Goal: Register for event/course

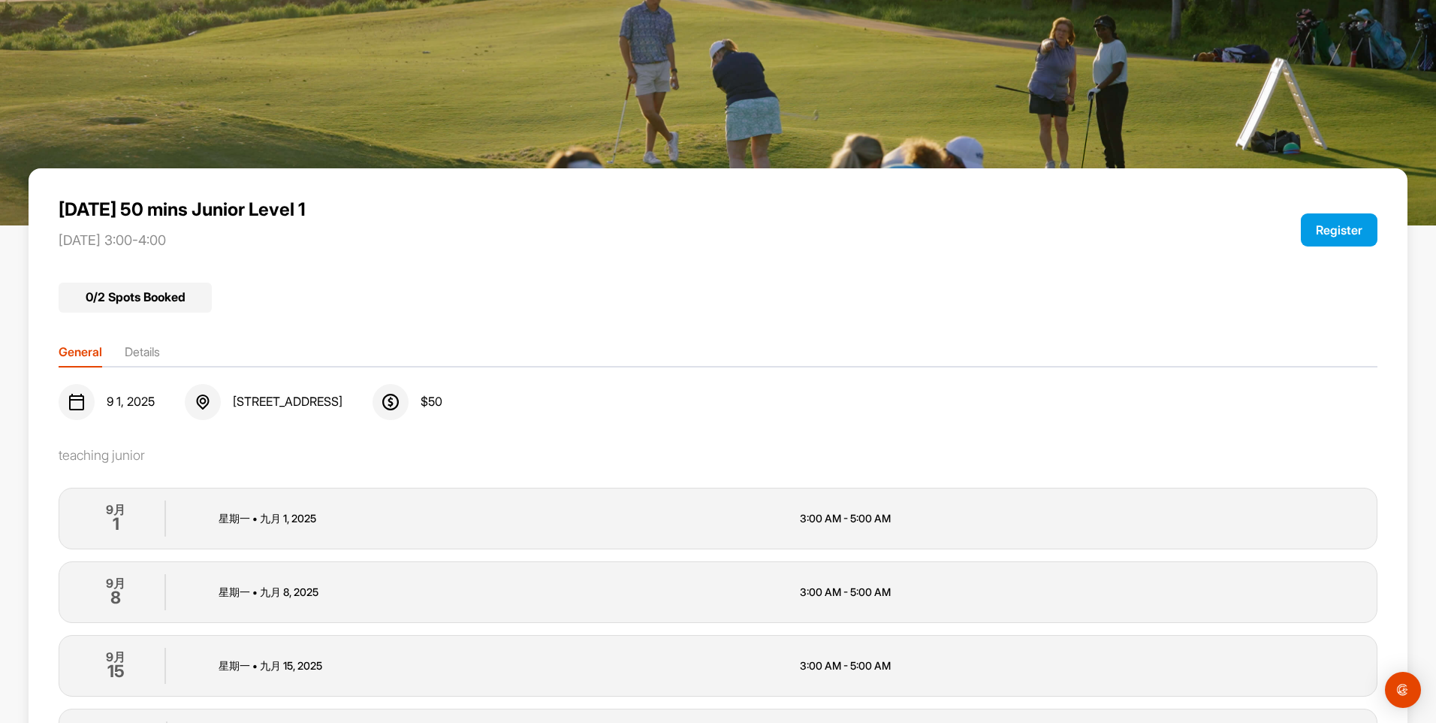
click at [1302, 234] on button "Register" at bounding box center [1339, 229] width 77 height 33
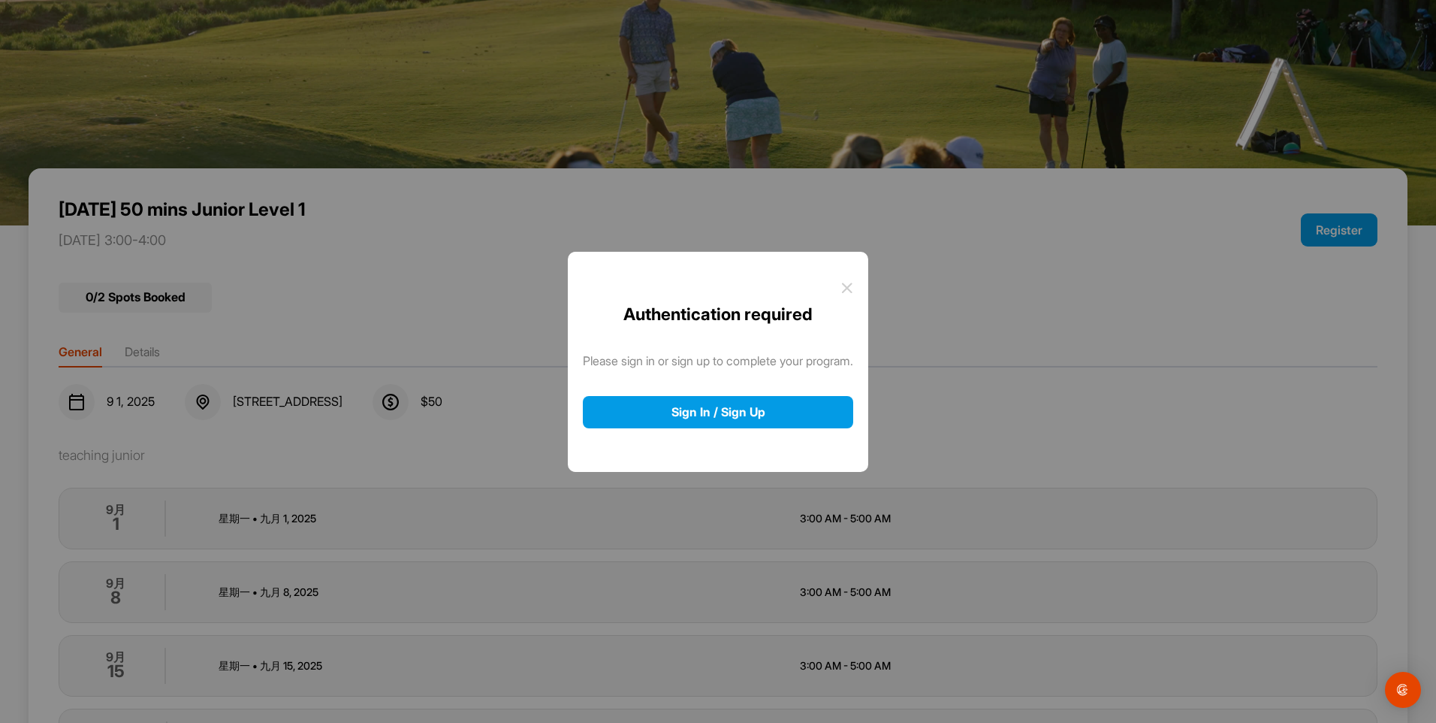
click at [851, 287] on icon at bounding box center [847, 288] width 12 height 12
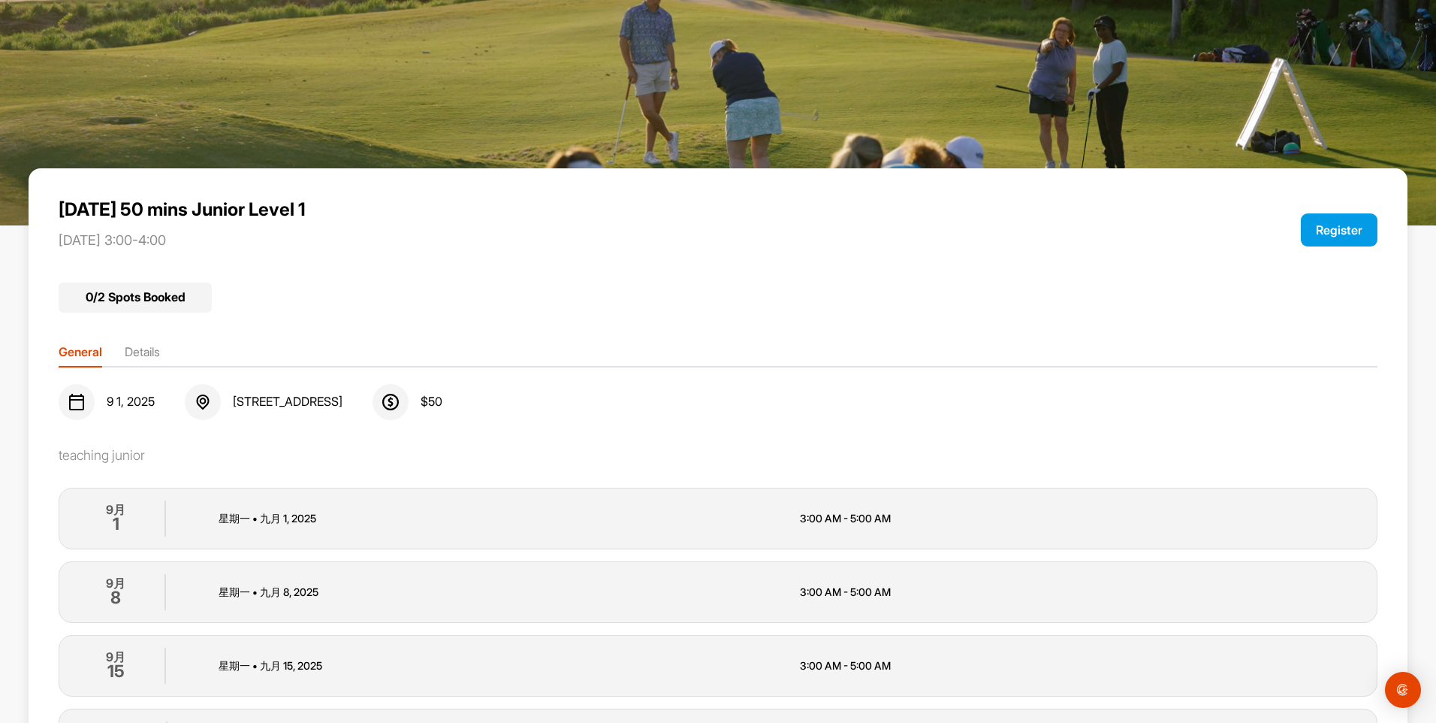
click at [143, 361] on li "Details" at bounding box center [142, 355] width 35 height 24
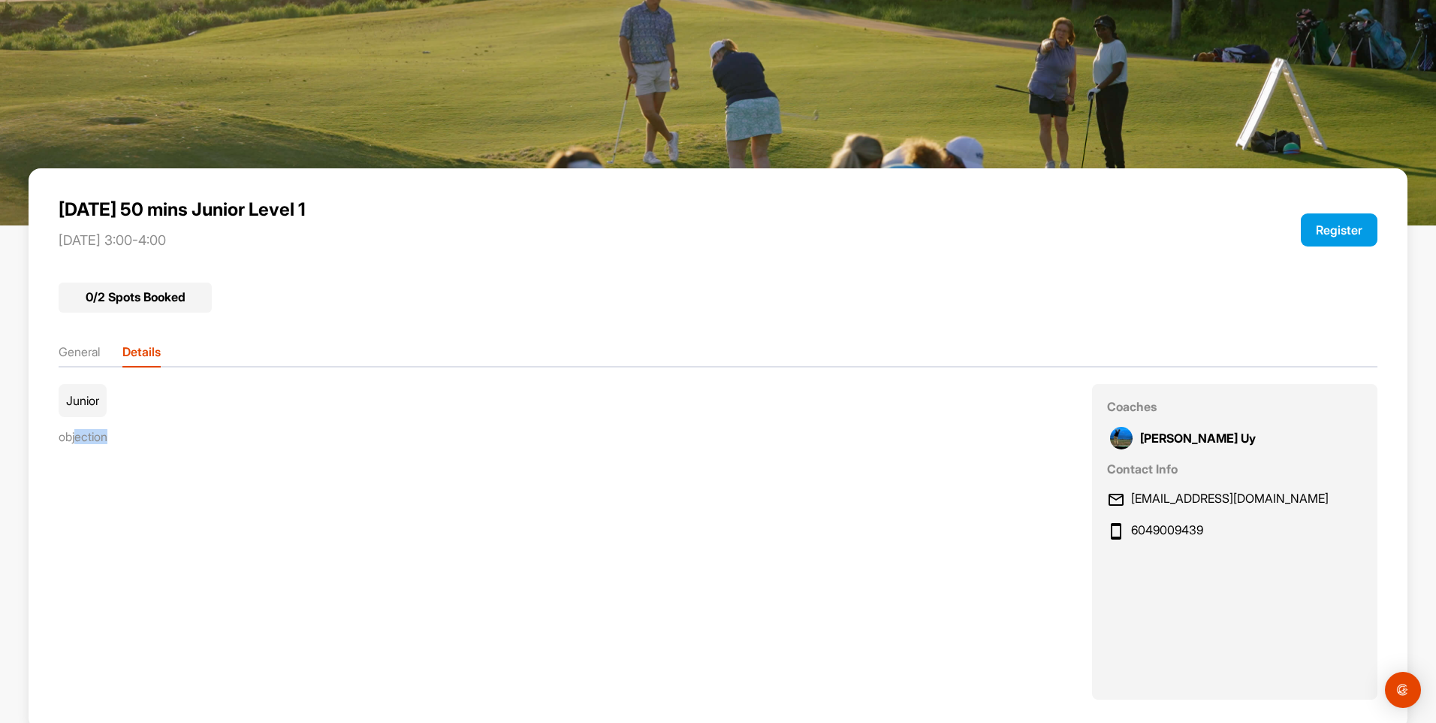
drag, startPoint x: 75, startPoint y: 440, endPoint x: 221, endPoint y: 473, distance: 149.4
click at [221, 473] on div "Junior objection Coaches Josh Uy Contact Info birdiegolfcenter@gmail.com 604900…" at bounding box center [718, 542] width 1319 height 316
drag, startPoint x: 221, startPoint y: 473, endPoint x: 240, endPoint y: 510, distance: 41.7
click at [240, 510] on div "Junior objection Coaches Josh Uy Contact Info birdiegolfcenter@gmail.com 604900…" at bounding box center [718, 542] width 1319 height 316
click at [66, 348] on li "General" at bounding box center [79, 355] width 41 height 24
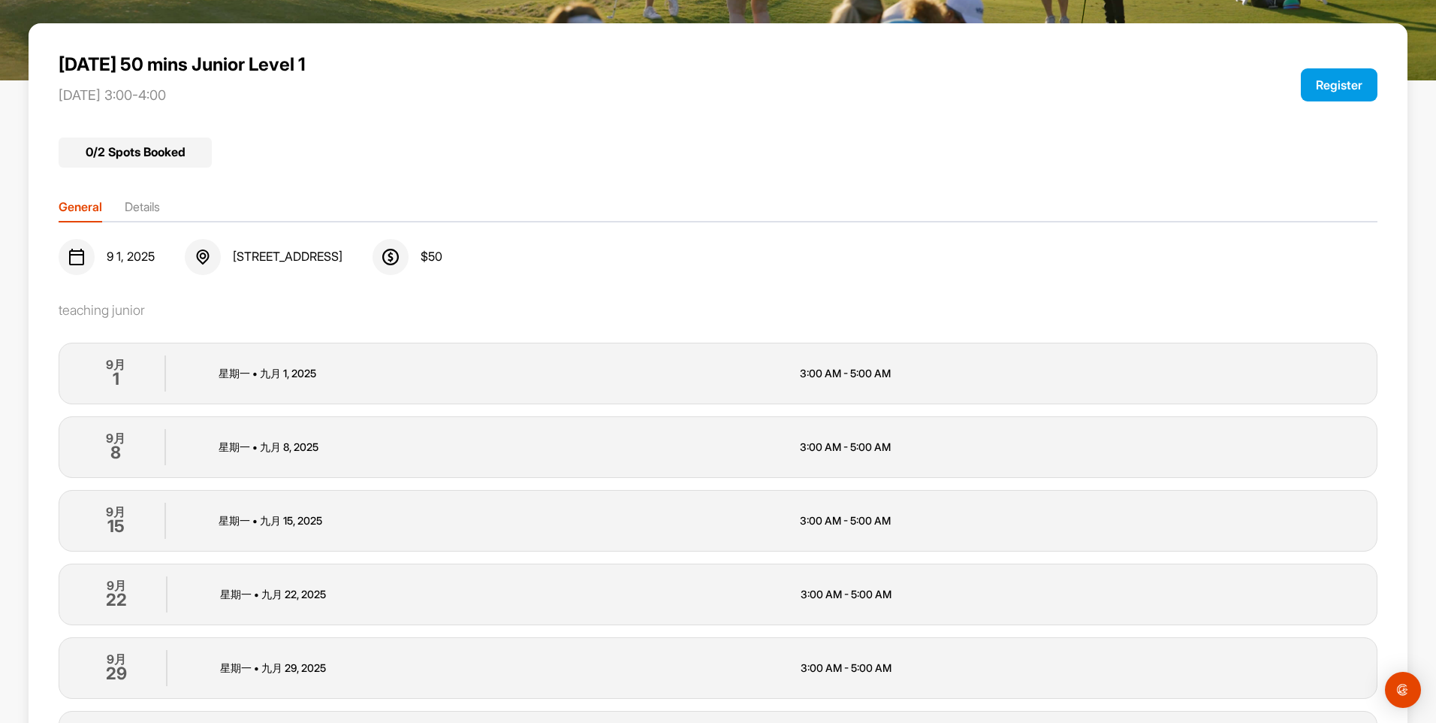
scroll to position [150, 0]
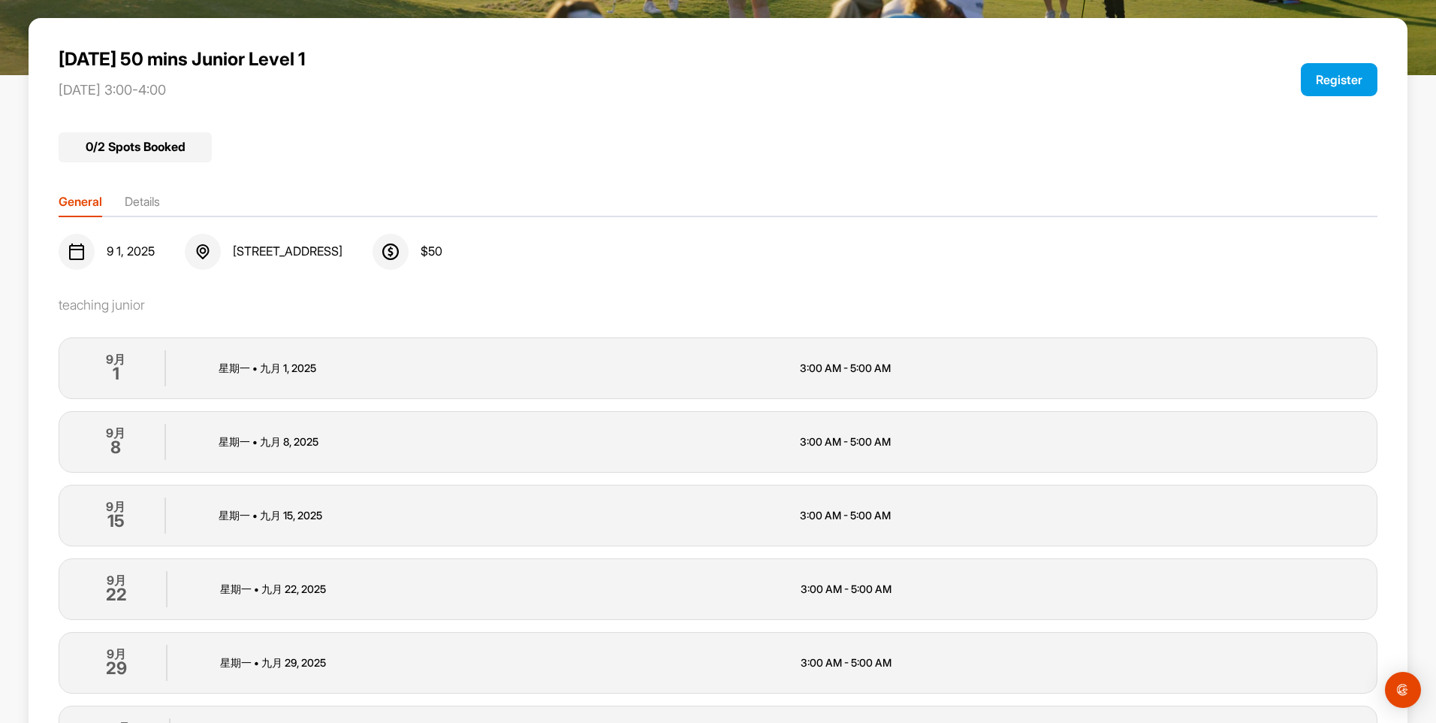
drag, startPoint x: 233, startPoint y: 376, endPoint x: 213, endPoint y: 376, distance: 20.3
click at [232, 376] on p "星期一 • 九月 1 , 2025" at bounding box center [497, 368] width 556 height 16
drag, startPoint x: 208, startPoint y: 375, endPoint x: 329, endPoint y: 382, distance: 121.1
click at [329, 382] on div "9月 1 星期一 • 九月 1 , 2025 3:00 AM - 5:00 AM" at bounding box center [718, 368] width 1319 height 62
click at [815, 374] on p "3:00 AM - 5:00 AM" at bounding box center [1078, 368] width 556 height 16
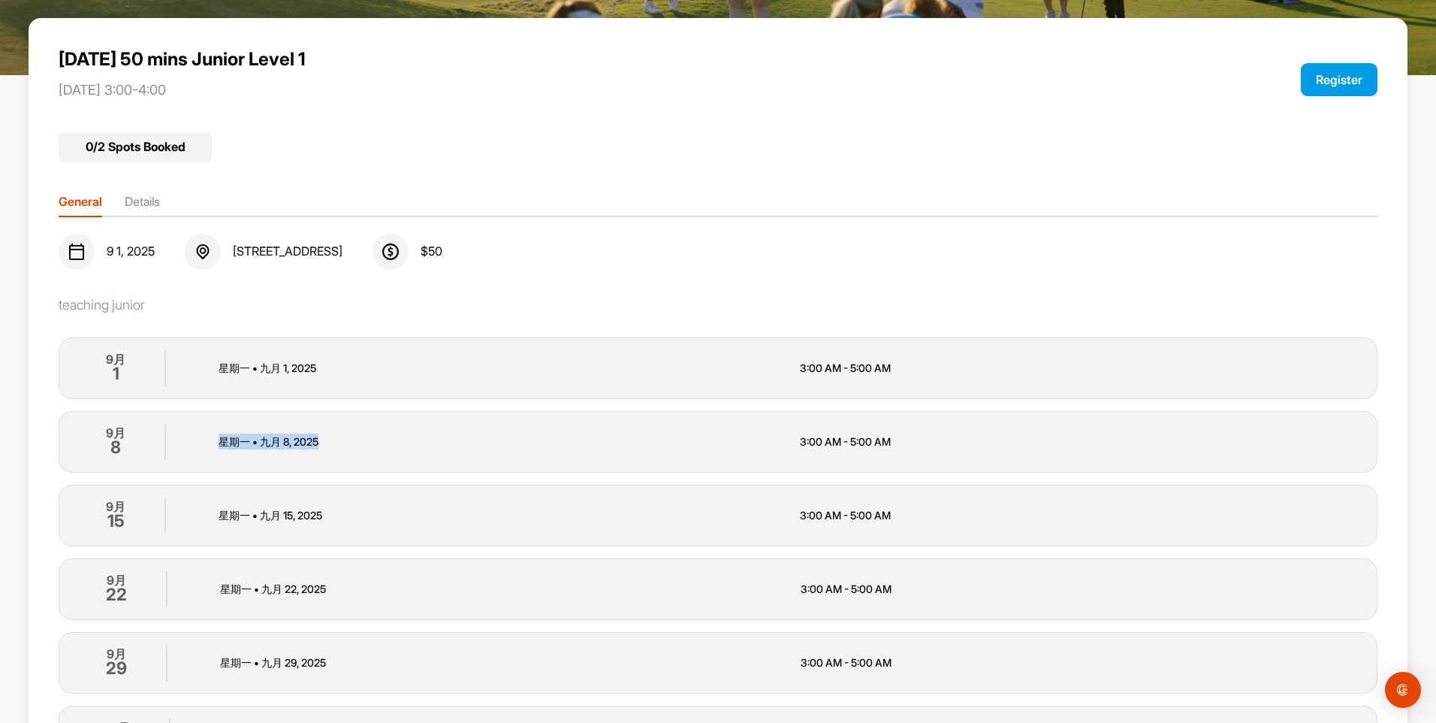
drag, startPoint x: 219, startPoint y: 440, endPoint x: 368, endPoint y: 446, distance: 148.9
click at [368, 446] on p "星期一 • 九月 8 , 2025" at bounding box center [497, 441] width 556 height 16
drag, startPoint x: 800, startPoint y: 440, endPoint x: 943, endPoint y: 462, distance: 144.4
click at [943, 462] on div "9月 8 星期一 • 九月 8 , 2025 3:00 AM - 5:00 AM" at bounding box center [718, 442] width 1319 height 62
drag, startPoint x: 216, startPoint y: 510, endPoint x: 435, endPoint y: 516, distance: 219.4
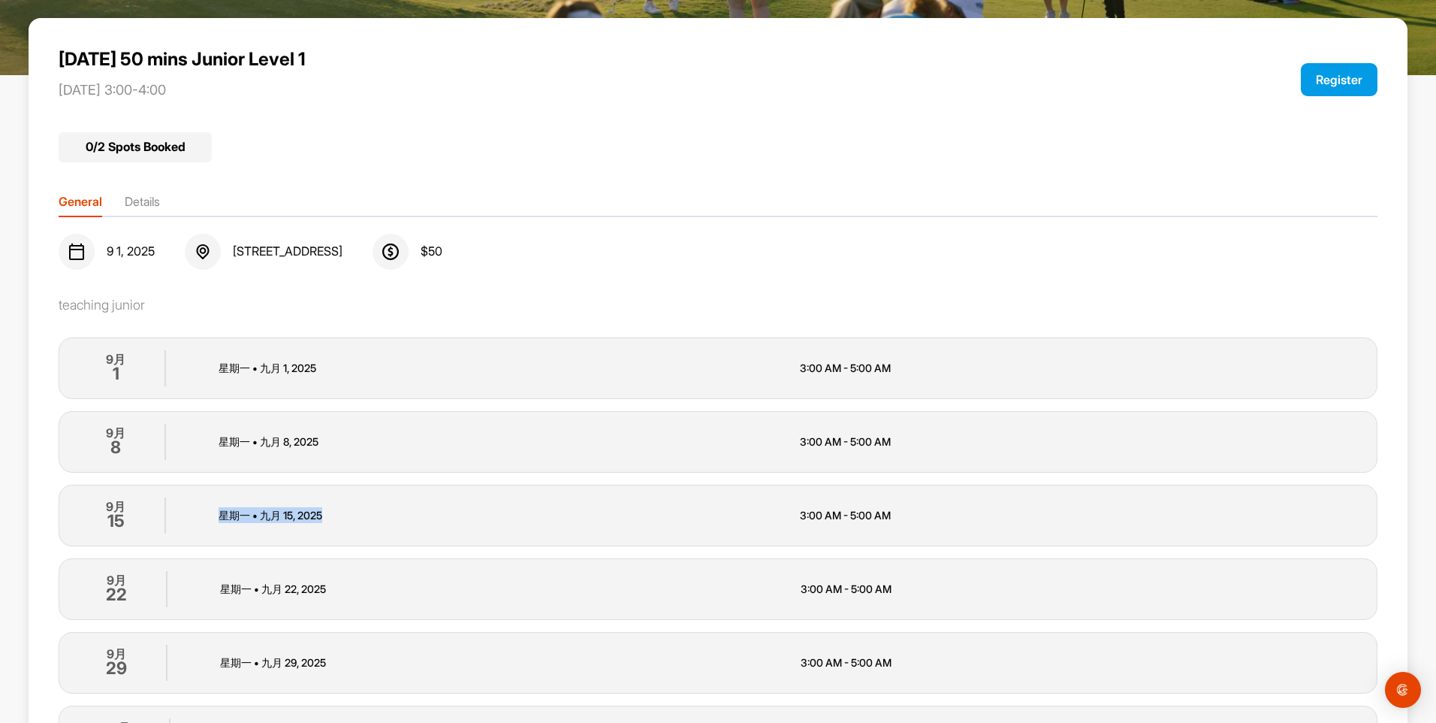
click at [435, 516] on div "9月 15 星期一 • 九月 15 , 2025 3:00 AM - 5:00 AM" at bounding box center [718, 516] width 1319 height 62
drag, startPoint x: 785, startPoint y: 516, endPoint x: 892, endPoint y: 530, distance: 107.5
click at [892, 530] on div "9月 15 星期一 • 九月 15 , 2025 3:00 AM - 5:00 AM" at bounding box center [718, 516] width 1319 height 62
drag, startPoint x: 892, startPoint y: 530, endPoint x: 766, endPoint y: 559, distance: 128.8
click at [762, 561] on div "9月 22 星期一 • 九月 22 , 2025 3:00 AM - 5:00 AM" at bounding box center [718, 589] width 1319 height 62
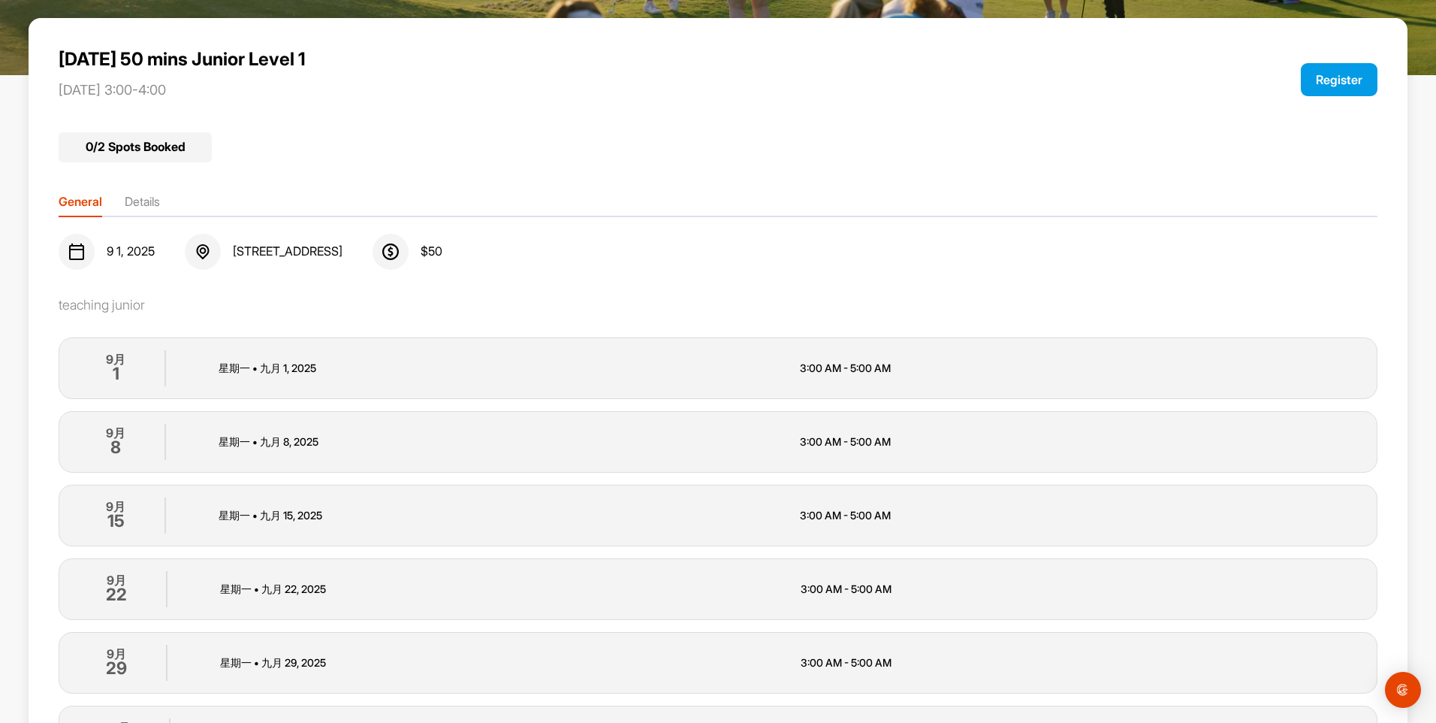
scroll to position [0, 0]
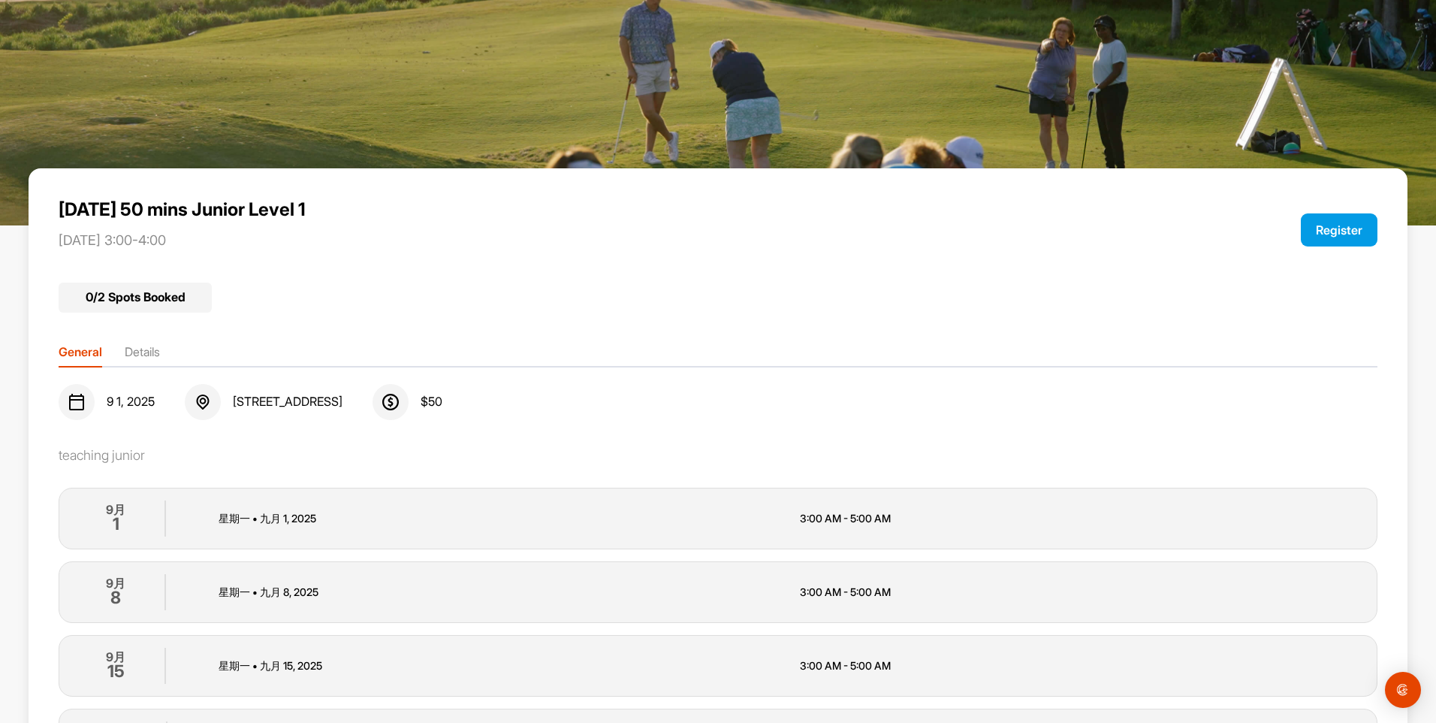
click at [1329, 246] on button "Register" at bounding box center [1339, 229] width 77 height 33
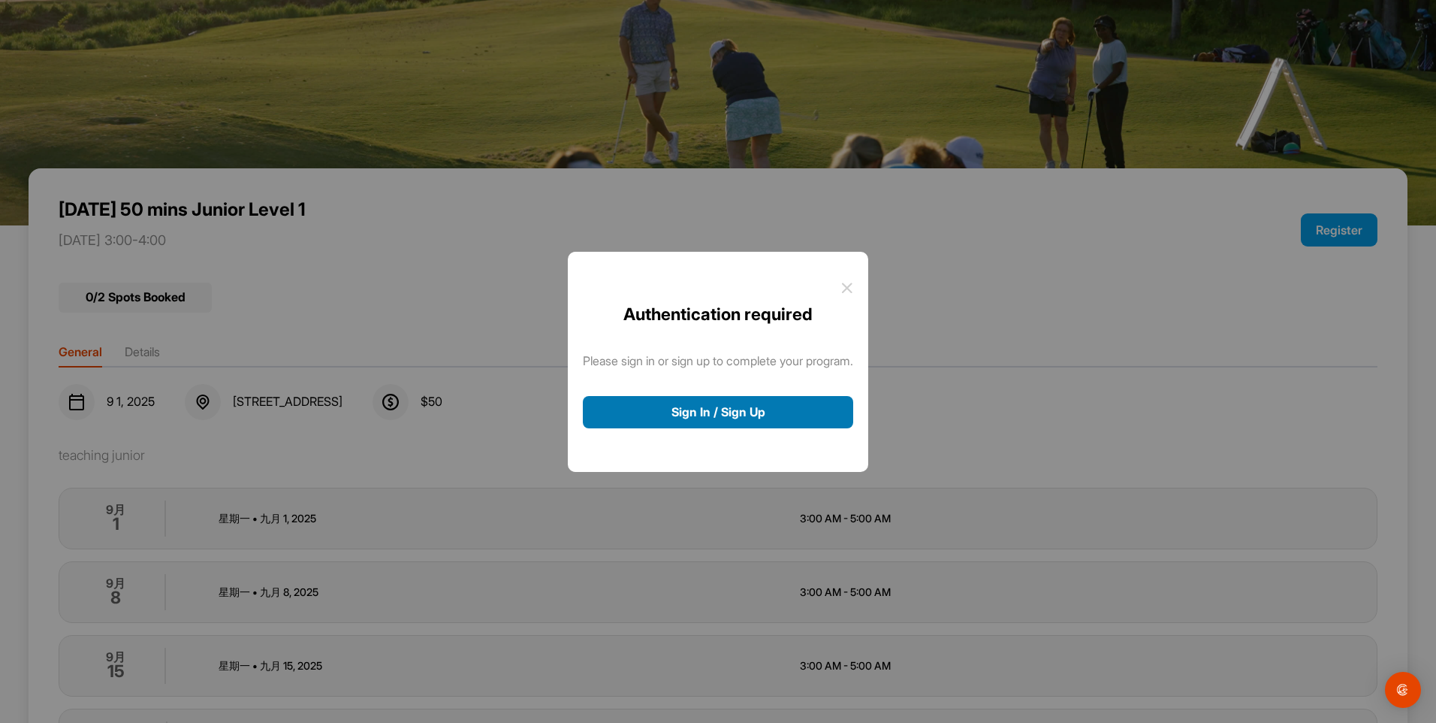
click at [750, 408] on button "Sign In / Sign Up" at bounding box center [718, 412] width 270 height 32
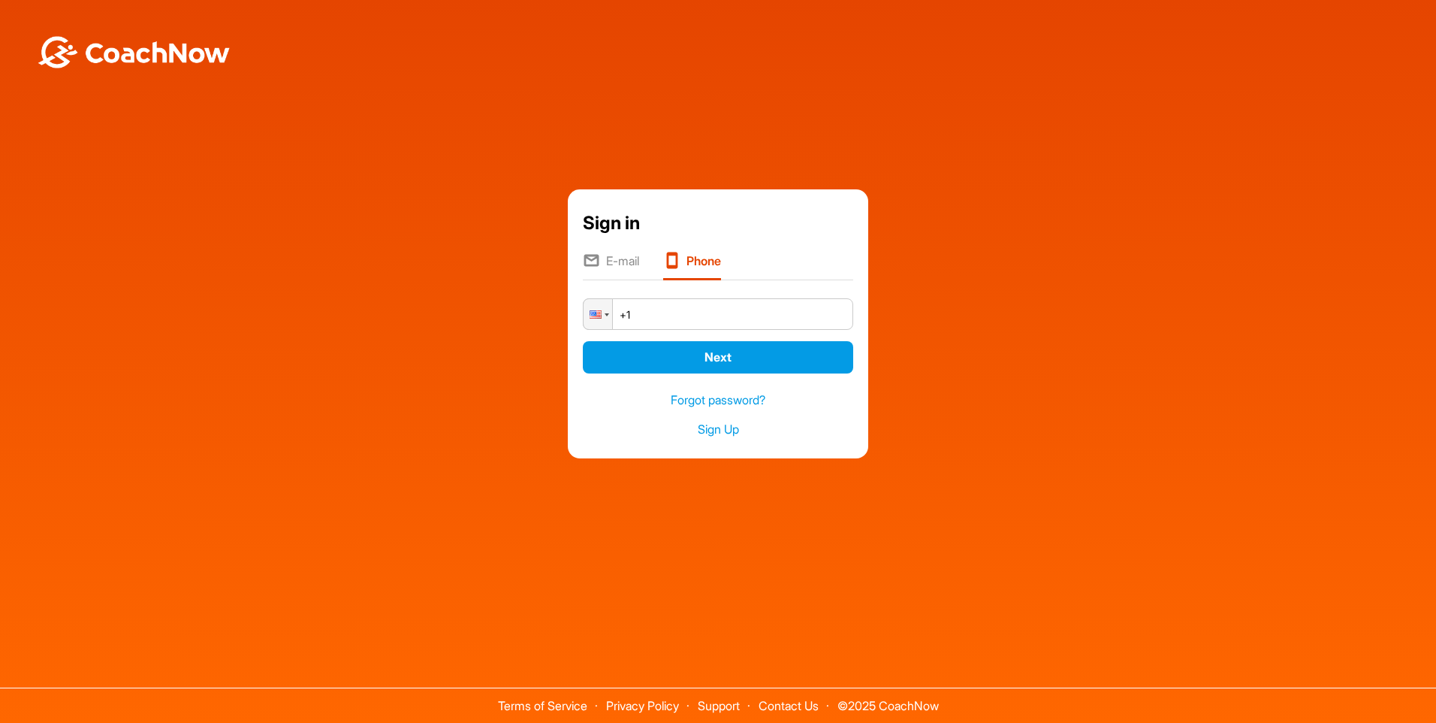
click at [629, 267] on li "E-mail" at bounding box center [611, 266] width 56 height 29
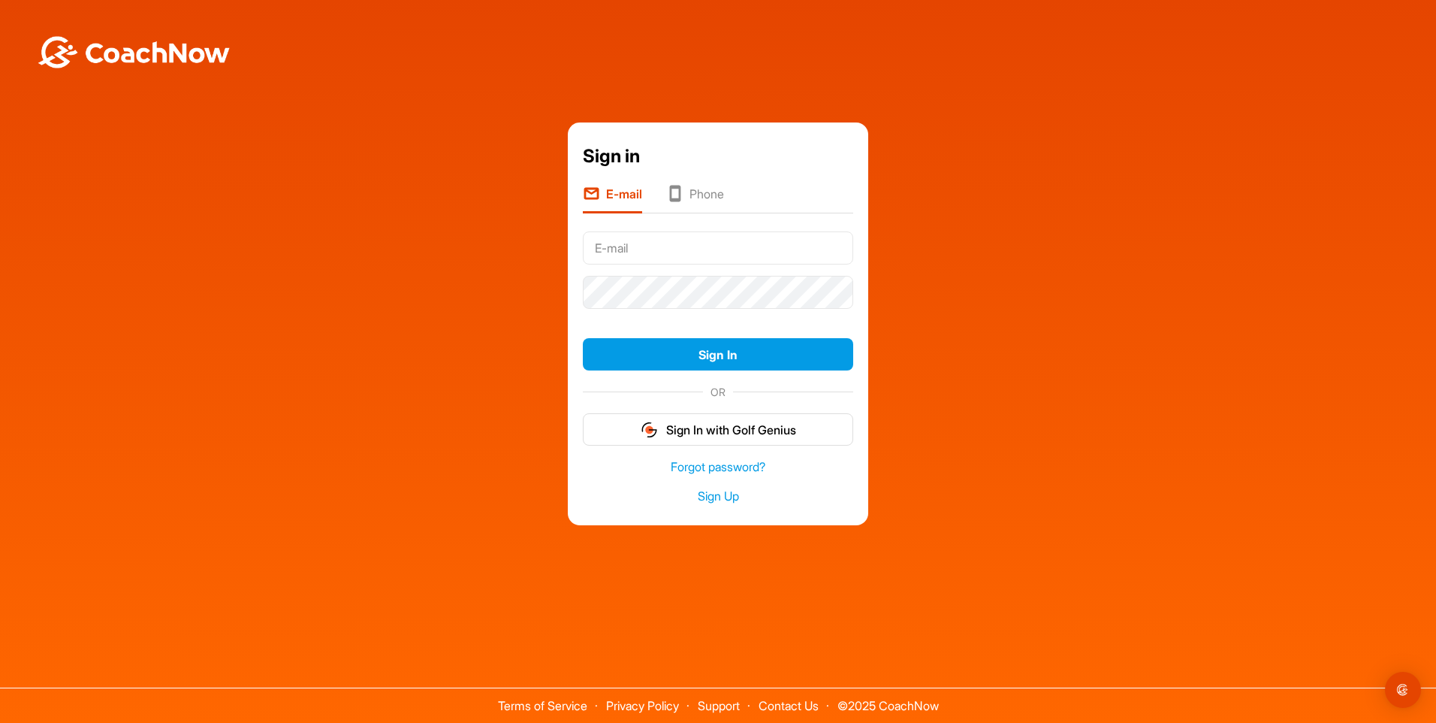
click at [681, 260] on input "text" at bounding box center [718, 247] width 270 height 33
click at [633, 253] on input "text" at bounding box center [718, 247] width 270 height 33
type input "[EMAIL_ADDRESS][DOMAIN_NAME]"
click at [583, 338] on button "Sign In" at bounding box center [718, 354] width 270 height 32
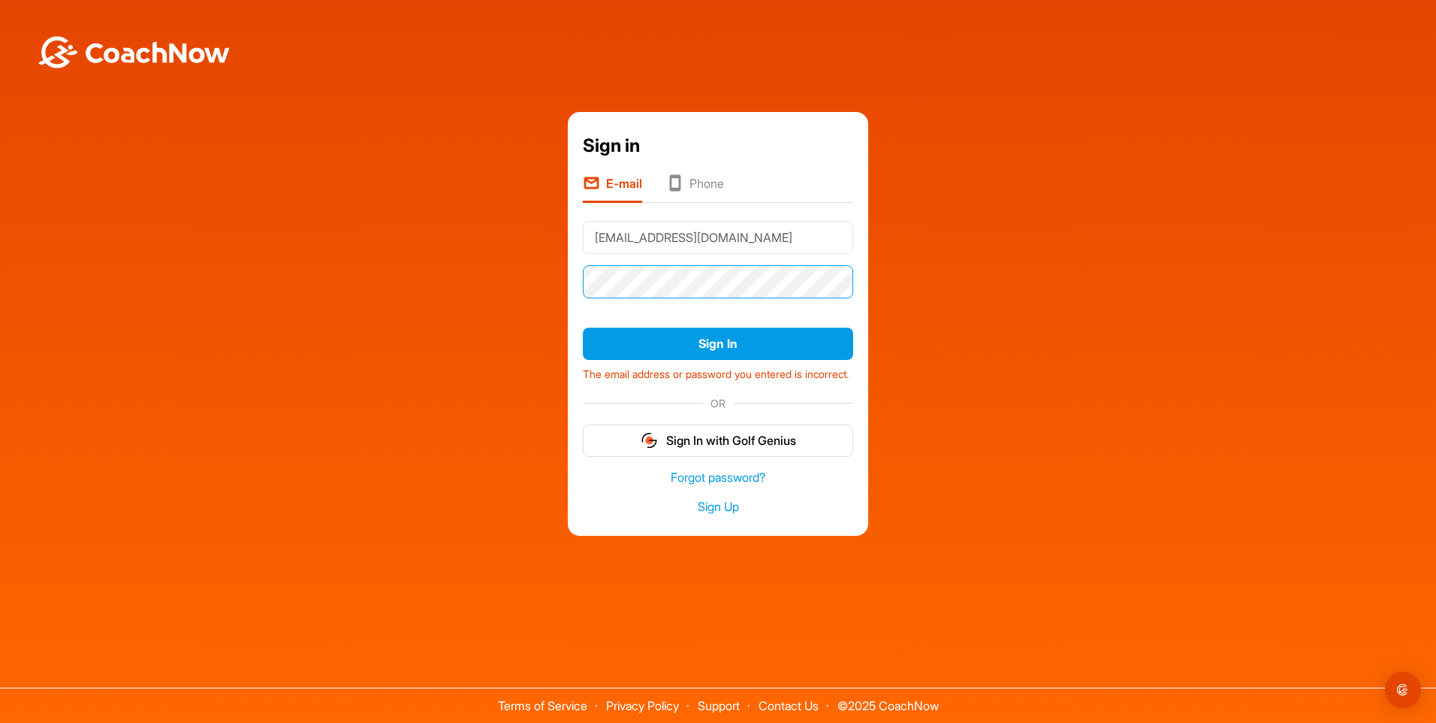
click at [573, 273] on div "Sign in E-mail Phone info@wisdomgroups.ca Sign In The email address or password…" at bounding box center [718, 324] width 300 height 424
click at [583, 328] on button "Sign In" at bounding box center [718, 344] width 270 height 32
click at [529, 279] on div "Sign in E-mail Phone info@wisdomgroups.ca Sign In The email address or password…" at bounding box center [718, 324] width 1421 height 424
click at [583, 328] on button "Sign In" at bounding box center [718, 344] width 270 height 32
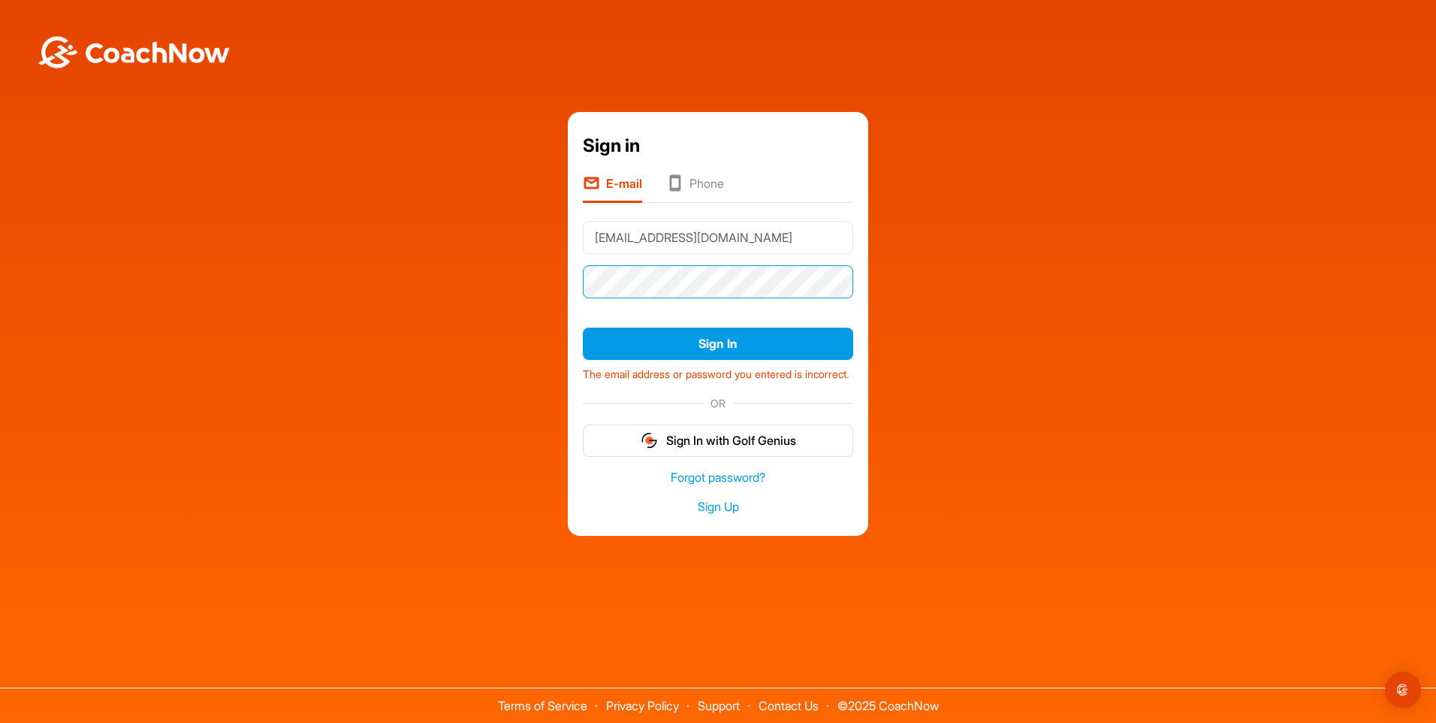
click at [382, 275] on div "Sign in E-mail Phone info@wisdomgroups.ca Sign In The email address or password…" at bounding box center [718, 324] width 1421 height 424
click at [583, 328] on button "Sign In" at bounding box center [718, 344] width 270 height 32
click at [251, 278] on div "Sign in E-mail Phone info@wisdomgroups.ca Sign In The email address or password…" at bounding box center [718, 324] width 1421 height 424
click at [583, 328] on button "Sign In" at bounding box center [718, 344] width 270 height 32
click at [433, 277] on div "Sign in E-mail Phone info@wisdomgroups.ca Sign In The email address or password…" at bounding box center [718, 324] width 1421 height 424
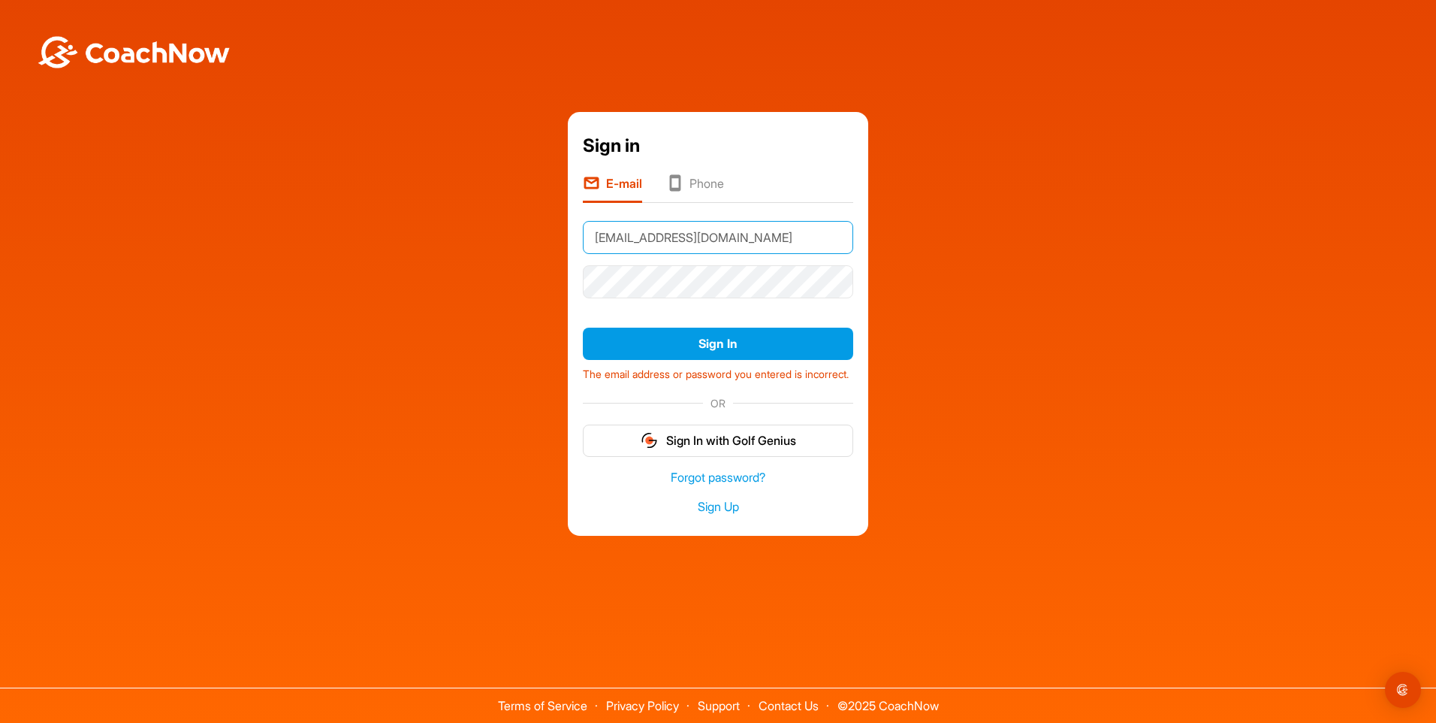
drag, startPoint x: 729, startPoint y: 234, endPoint x: 349, endPoint y: 238, distance: 380.9
click at [351, 234] on div "Sign in E-mail Phone info@wisdomgroups.ca Sign In The email address or password…" at bounding box center [718, 324] width 1421 height 424
click at [711, 515] on link "Sign Up" at bounding box center [718, 506] width 270 height 17
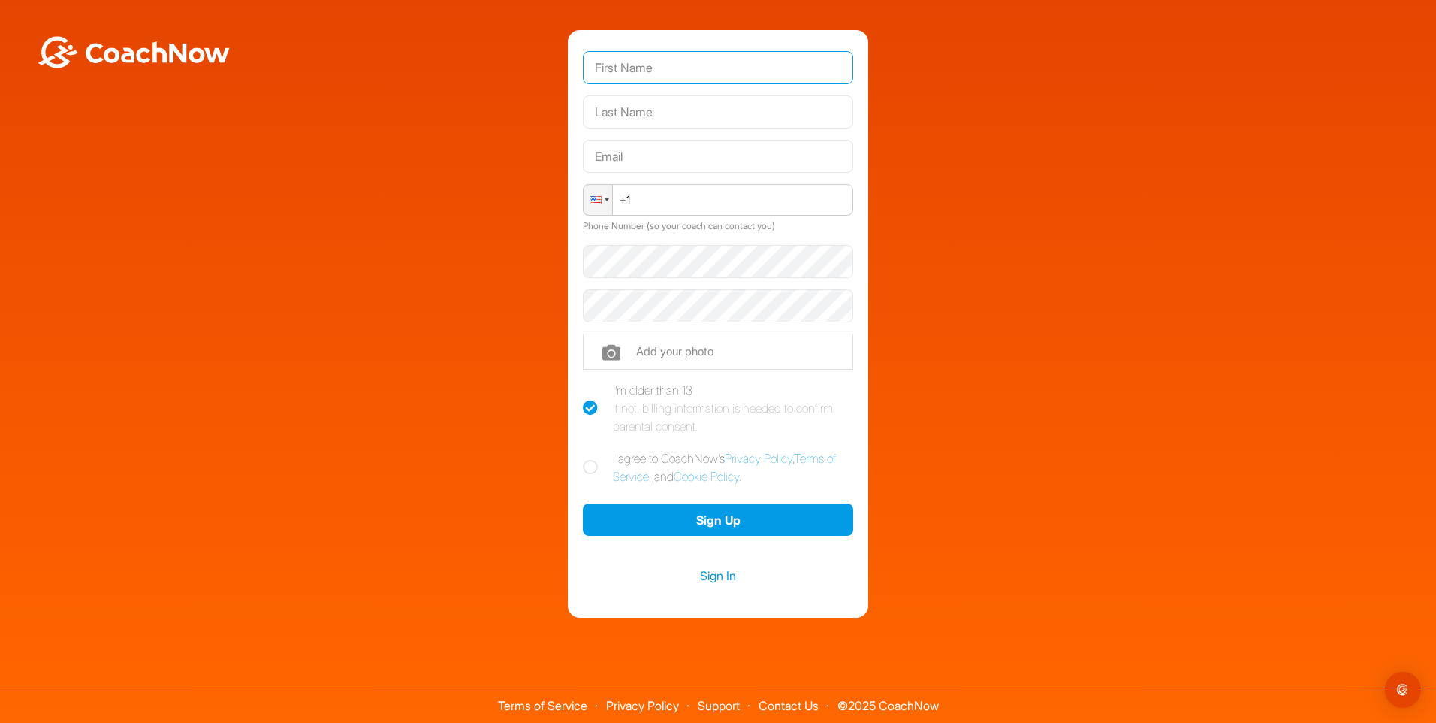
click at [673, 75] on input "text" at bounding box center [718, 67] width 270 height 33
type input "Yvonne"
click at [682, 110] on input "text" at bounding box center [718, 111] width 270 height 33
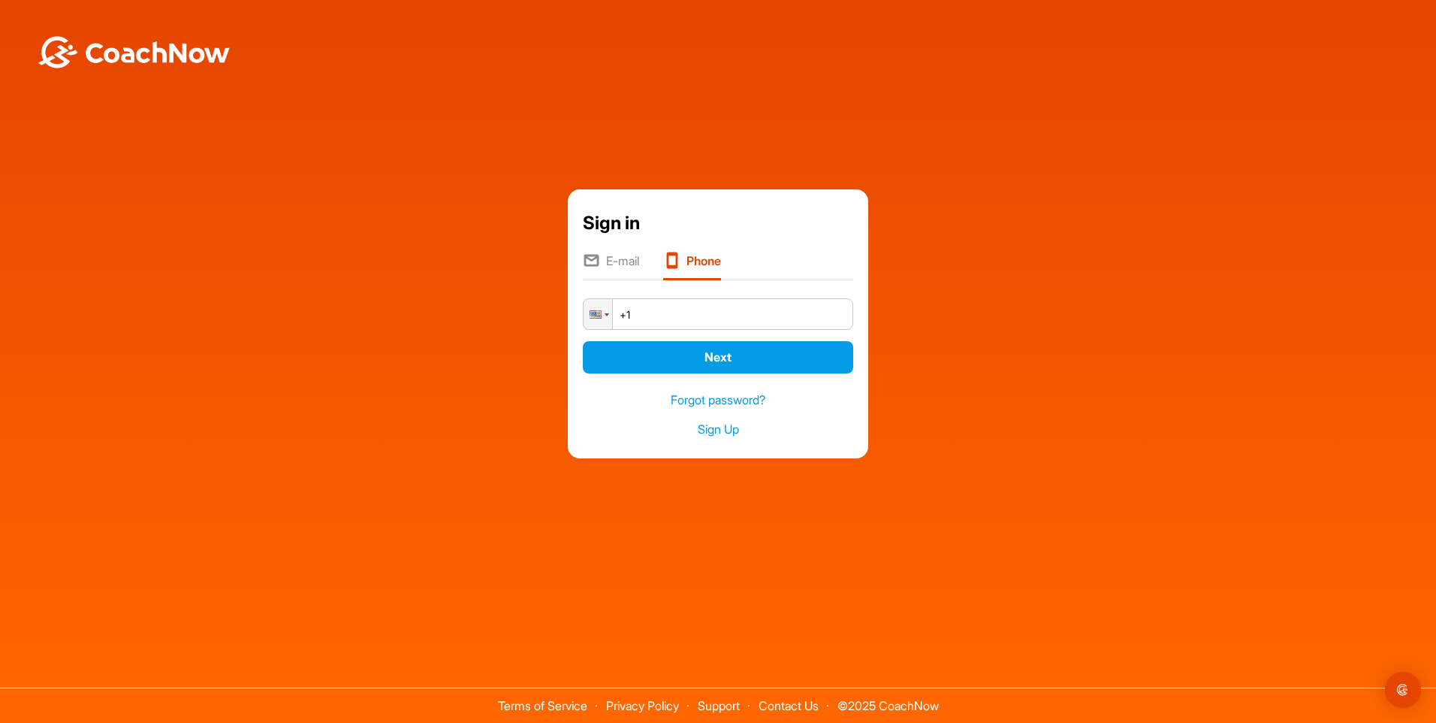
click at [617, 253] on li "E-mail" at bounding box center [611, 266] width 56 height 29
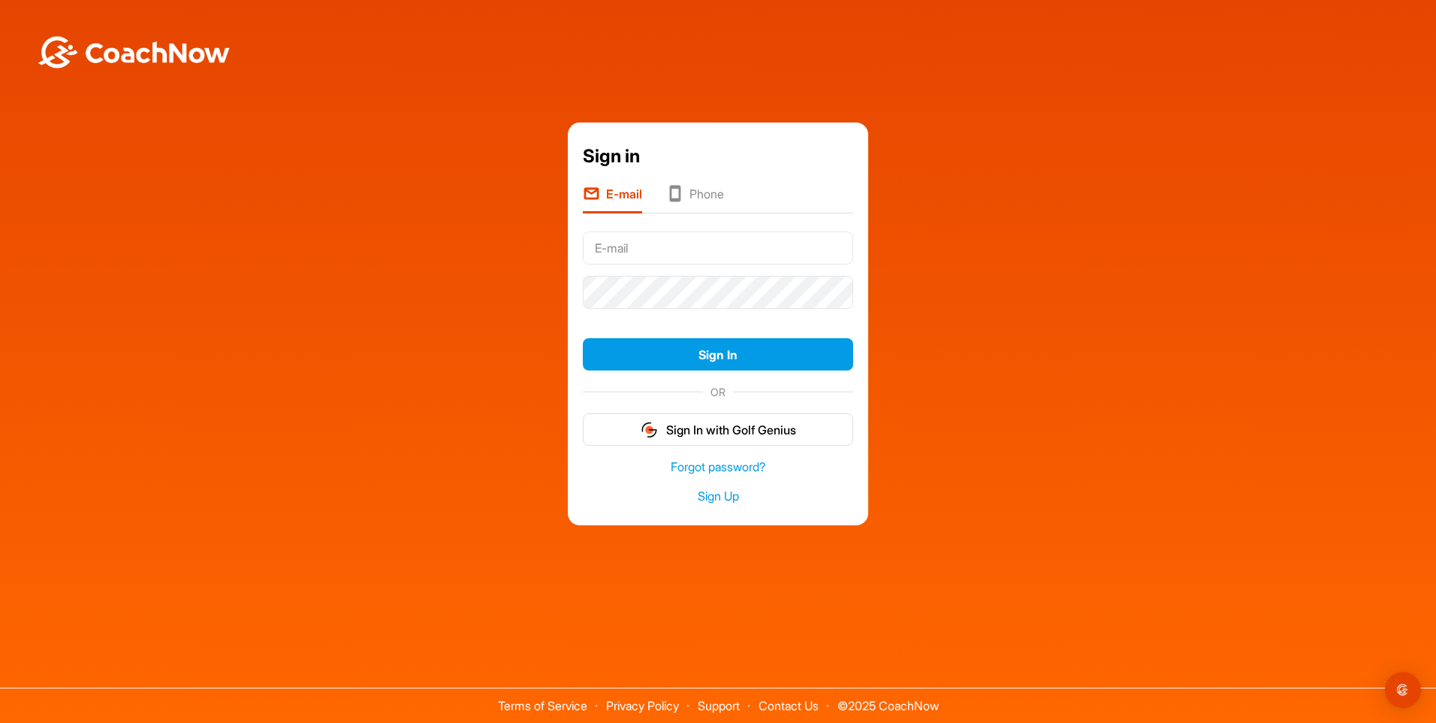
drag, startPoint x: 701, startPoint y: 251, endPoint x: 708, endPoint y: 246, distance: 8.8
click at [701, 251] on input "text" at bounding box center [718, 247] width 270 height 33
type input "yangmf0118@gmail.com"
click at [721, 465] on link "Forgot password?" at bounding box center [718, 466] width 270 height 17
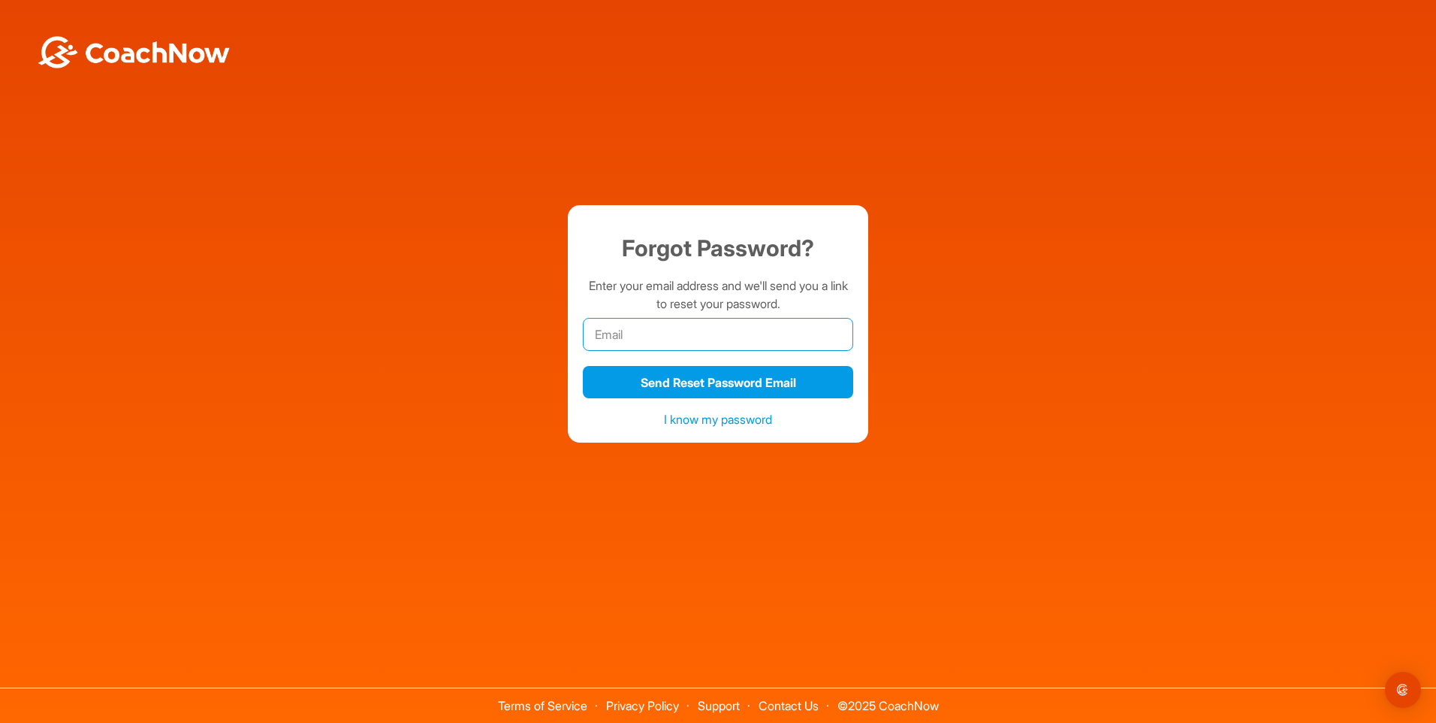
click at [696, 336] on input "email" at bounding box center [718, 334] width 270 height 33
type input "yangmf0118@gmail.com"
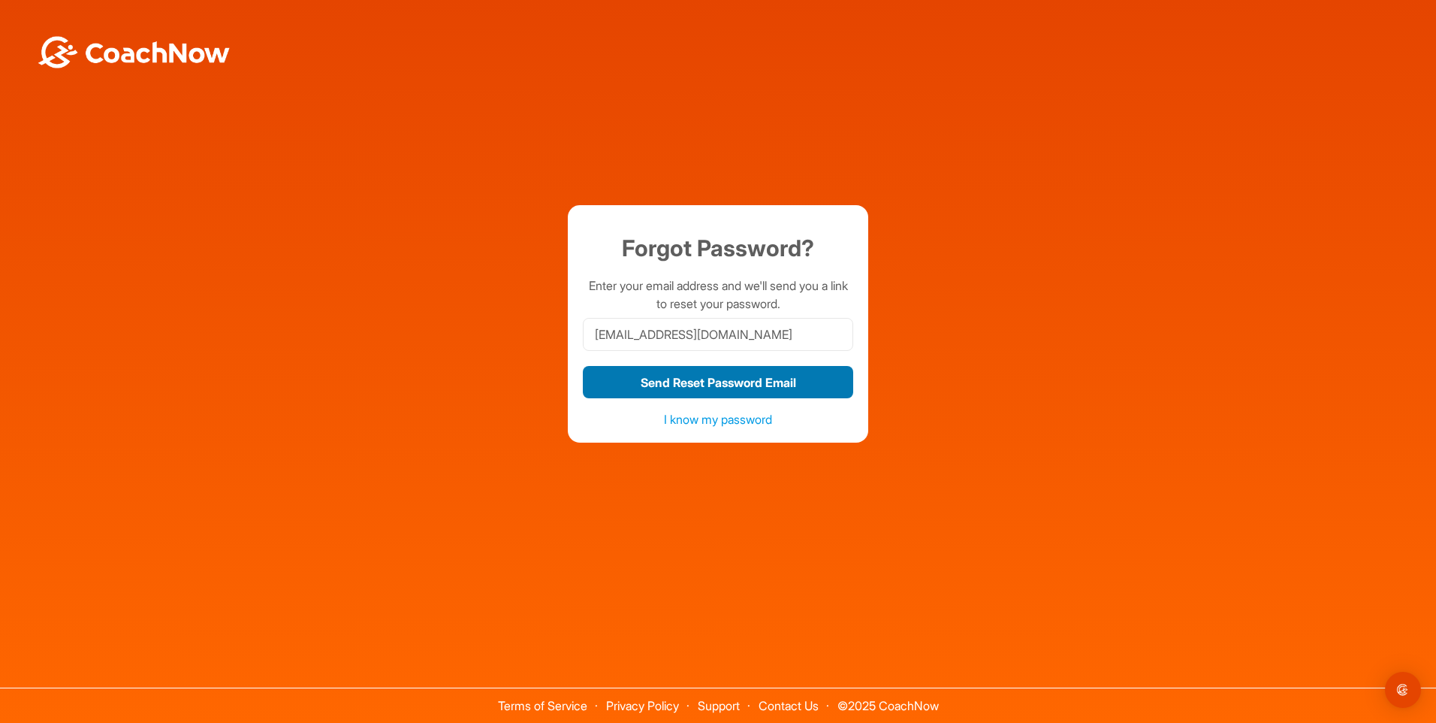
click at [702, 381] on button "Send Reset Password Email" at bounding box center [718, 382] width 270 height 32
click at [754, 343] on input "yangmf0118@gmail.com" at bounding box center [718, 334] width 270 height 33
click at [915, 326] on div "Forgot Password? Enter your email address and we'll send you a link to reset yo…" at bounding box center [718, 323] width 1421 height 237
click at [788, 340] on input "yangmf0118@gmail.com" at bounding box center [718, 334] width 270 height 33
click at [720, 413] on link "I know my password" at bounding box center [718, 419] width 108 height 15
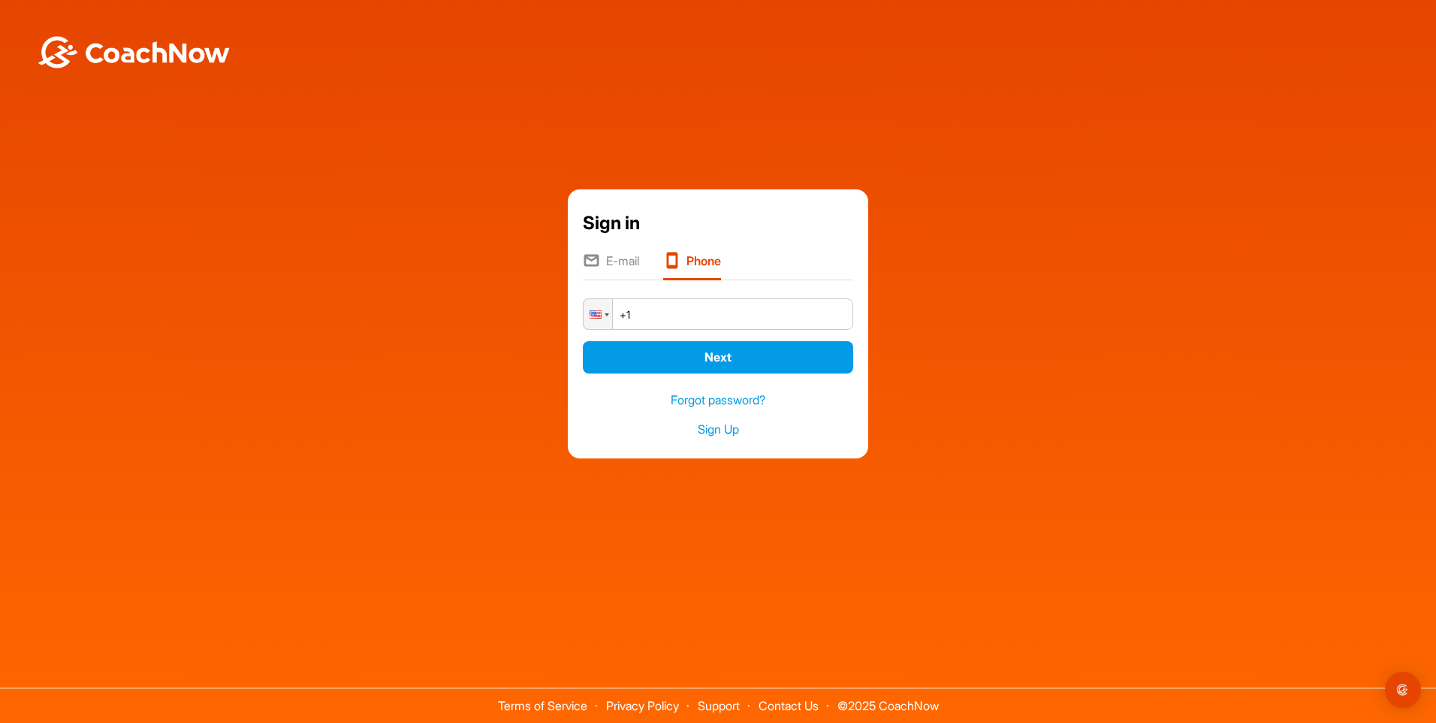
click at [627, 267] on li "E-mail" at bounding box center [611, 266] width 56 height 29
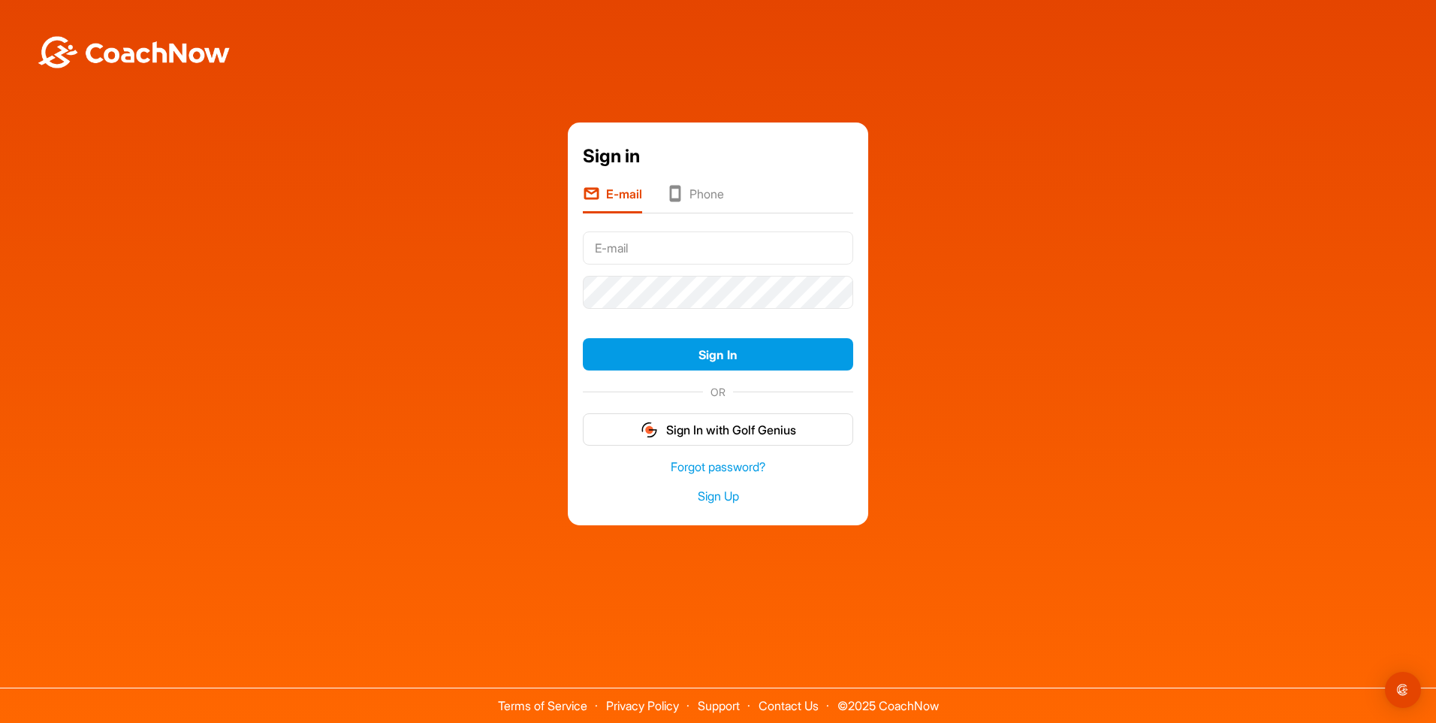
click at [758, 259] on input "text" at bounding box center [718, 247] width 270 height 33
type input "yangmf0118@gmail.com"
click at [671, 310] on div at bounding box center [718, 292] width 270 height 44
click at [726, 495] on link "Sign Up" at bounding box center [718, 496] width 270 height 17
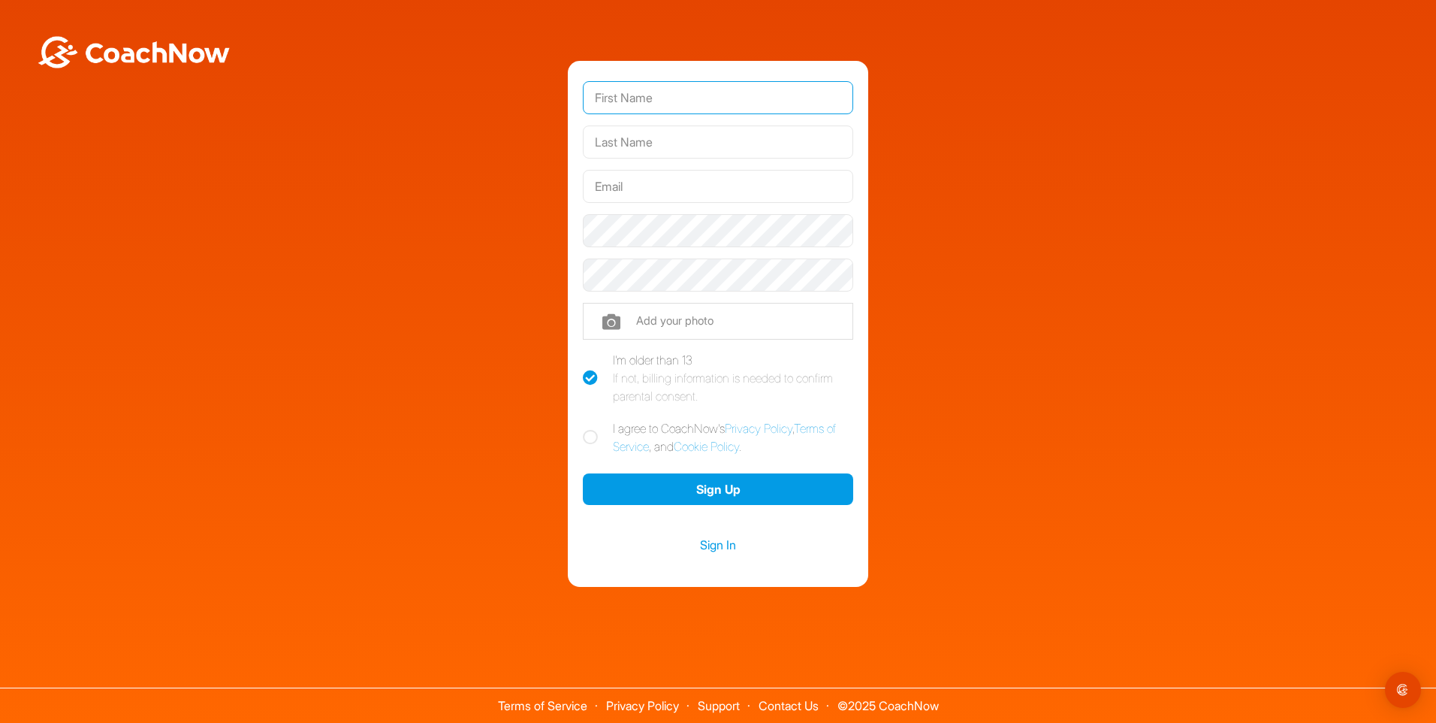
click at [750, 110] on input "text" at bounding box center [718, 97] width 270 height 33
type input "Yvonne"
click at [734, 162] on div at bounding box center [718, 142] width 270 height 44
click at [740, 146] on input "text" at bounding box center [718, 141] width 270 height 33
type input "yang"
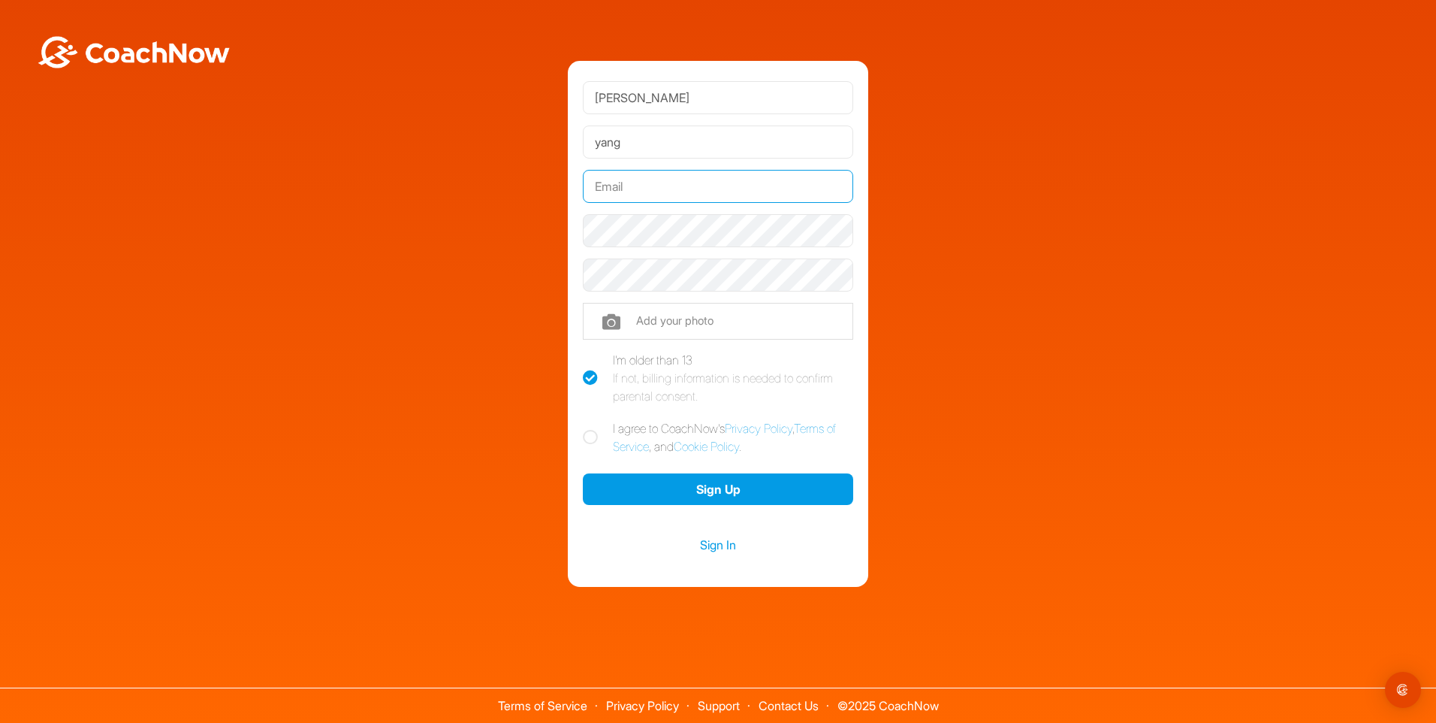
click at [698, 183] on input "text" at bounding box center [718, 186] width 270 height 33
type input "yangmf0118@gmail.com"
click at [593, 440] on icon at bounding box center [590, 437] width 15 height 15
click at [593, 429] on input "I agree to CoachNow's Privacy Policy , Terms of Service , and Cookie Policy ." at bounding box center [588, 424] width 10 height 10
checkbox input "true"
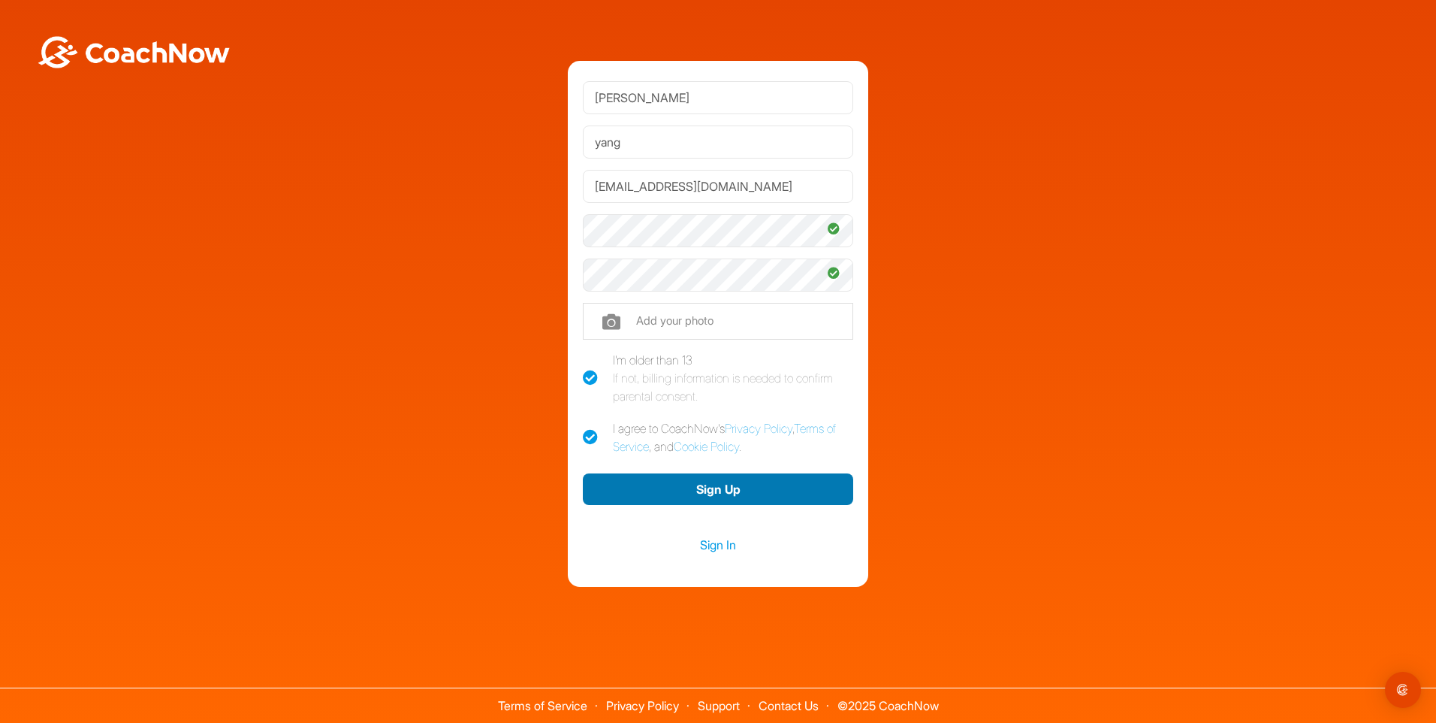
click at [809, 500] on button "Sign Up" at bounding box center [718, 489] width 270 height 32
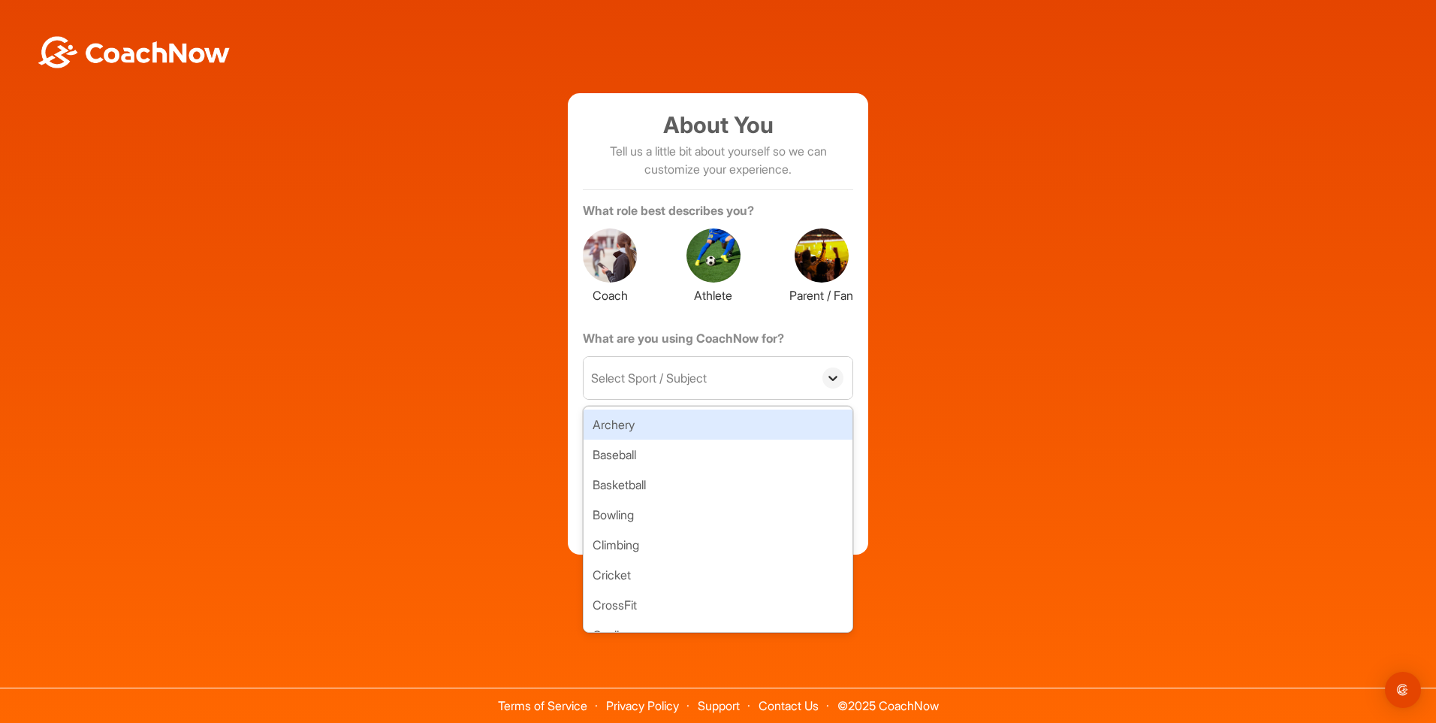
click at [825, 375] on div at bounding box center [833, 377] width 21 height 21
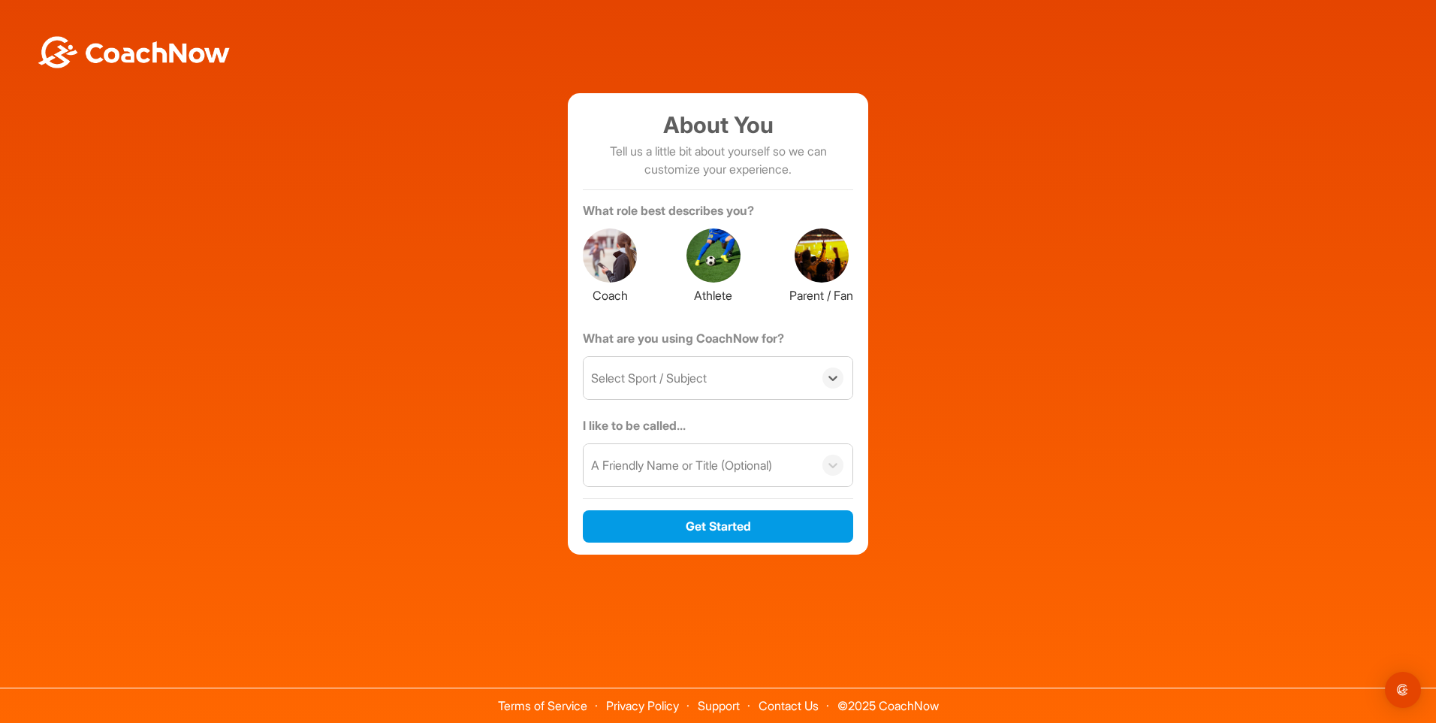
click at [714, 388] on div "Select Sport / Subject" at bounding box center [699, 378] width 230 height 42
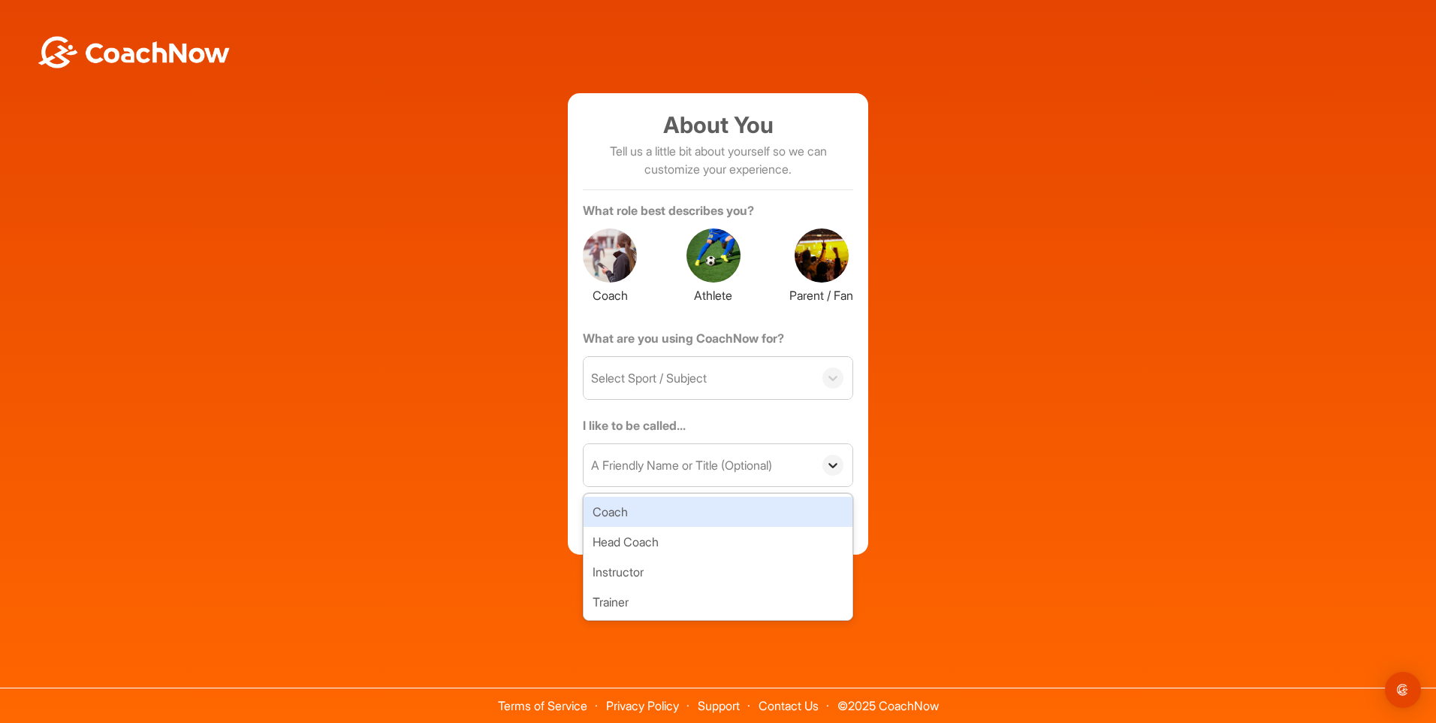
click at [838, 473] on div at bounding box center [833, 464] width 21 height 21
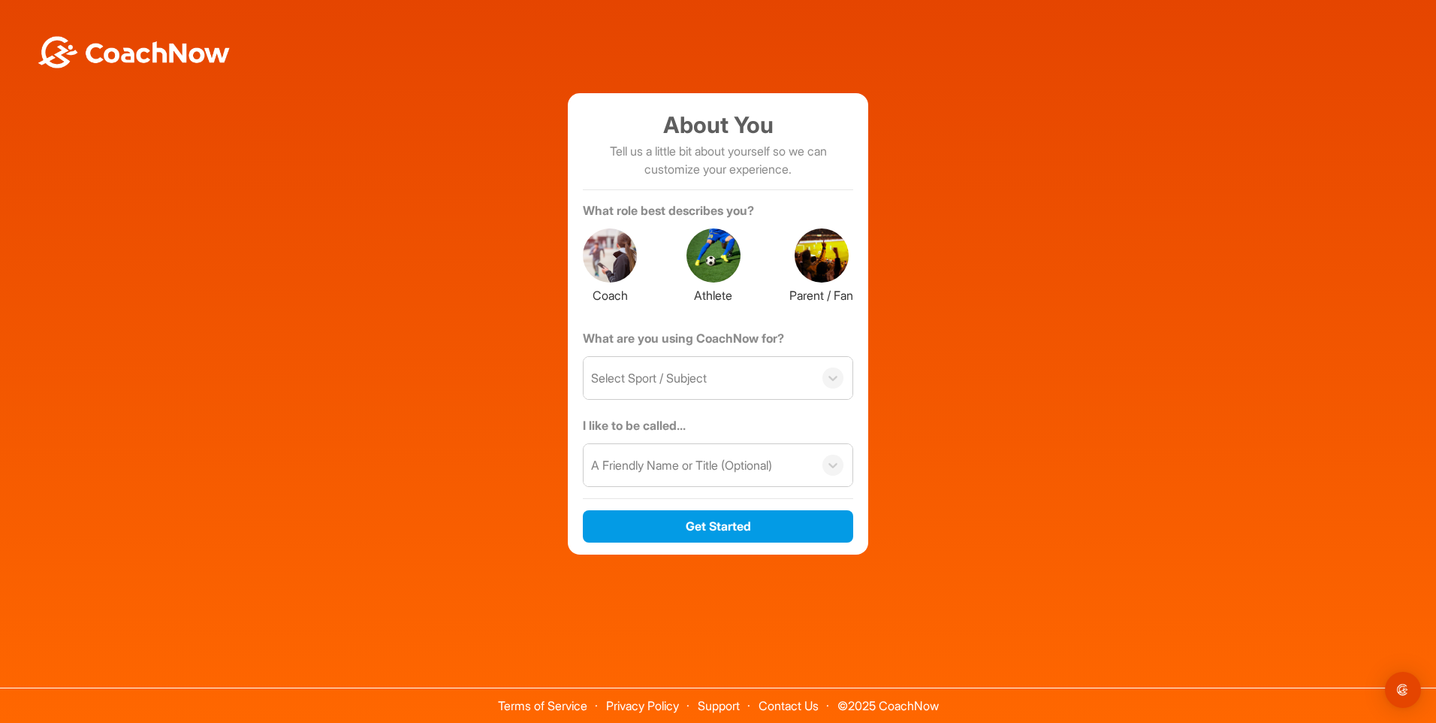
click at [1076, 382] on div "About You Tell us a little bit about yourself so we can customize your experien…" at bounding box center [718, 323] width 1421 height 461
click at [721, 463] on div "A Friendly Name or Title (Optional)" at bounding box center [681, 465] width 181 height 18
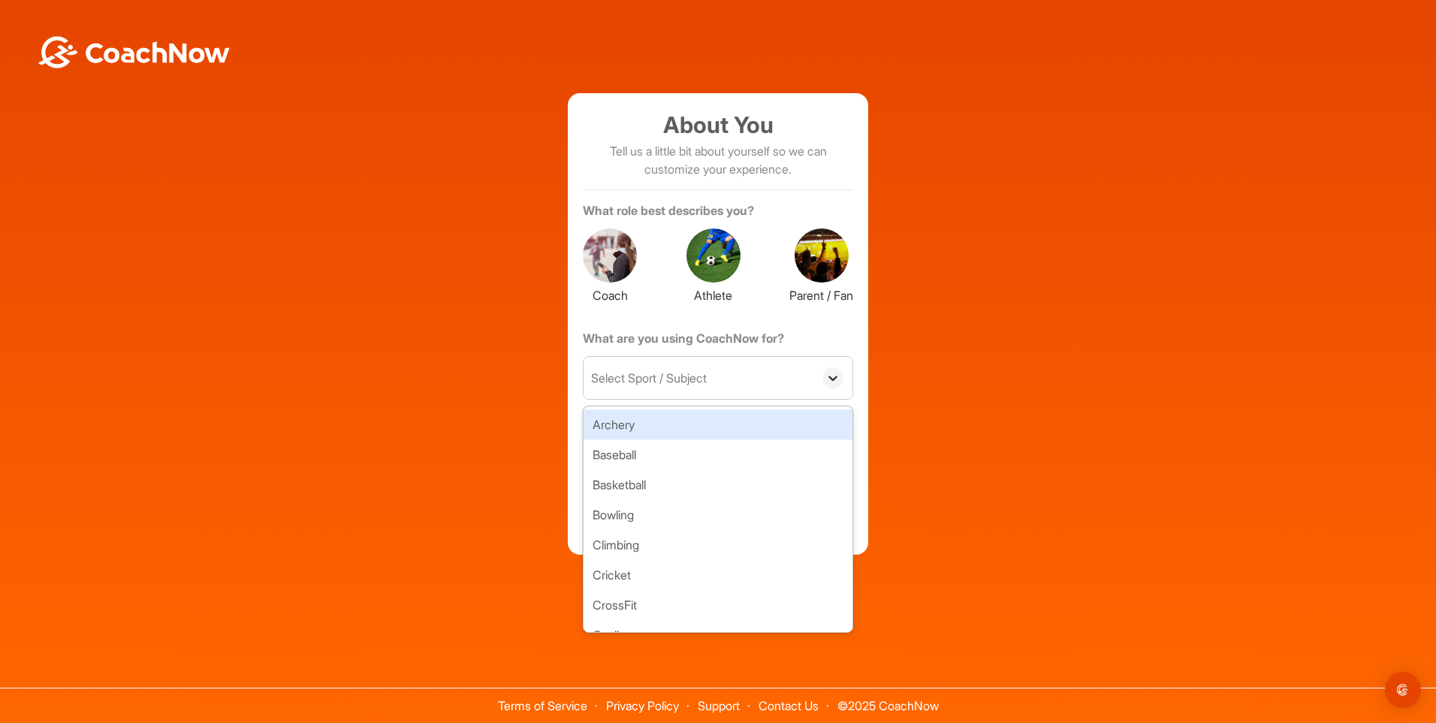
click at [831, 388] on div at bounding box center [833, 377] width 21 height 21
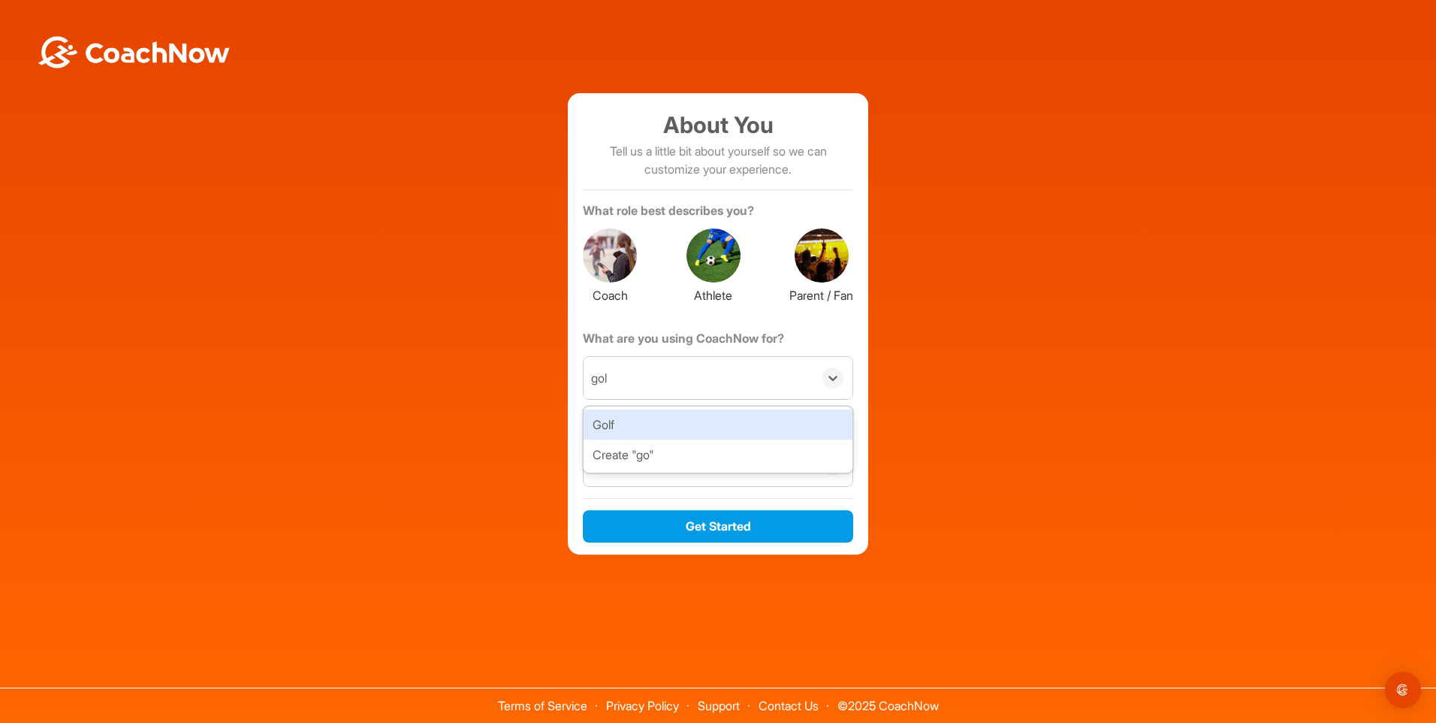
type input "golf"
click at [742, 418] on div "Golf" at bounding box center [718, 424] width 269 height 30
click at [705, 458] on div "A Friendly Name or Title (Optional)" at bounding box center [681, 465] width 181 height 18
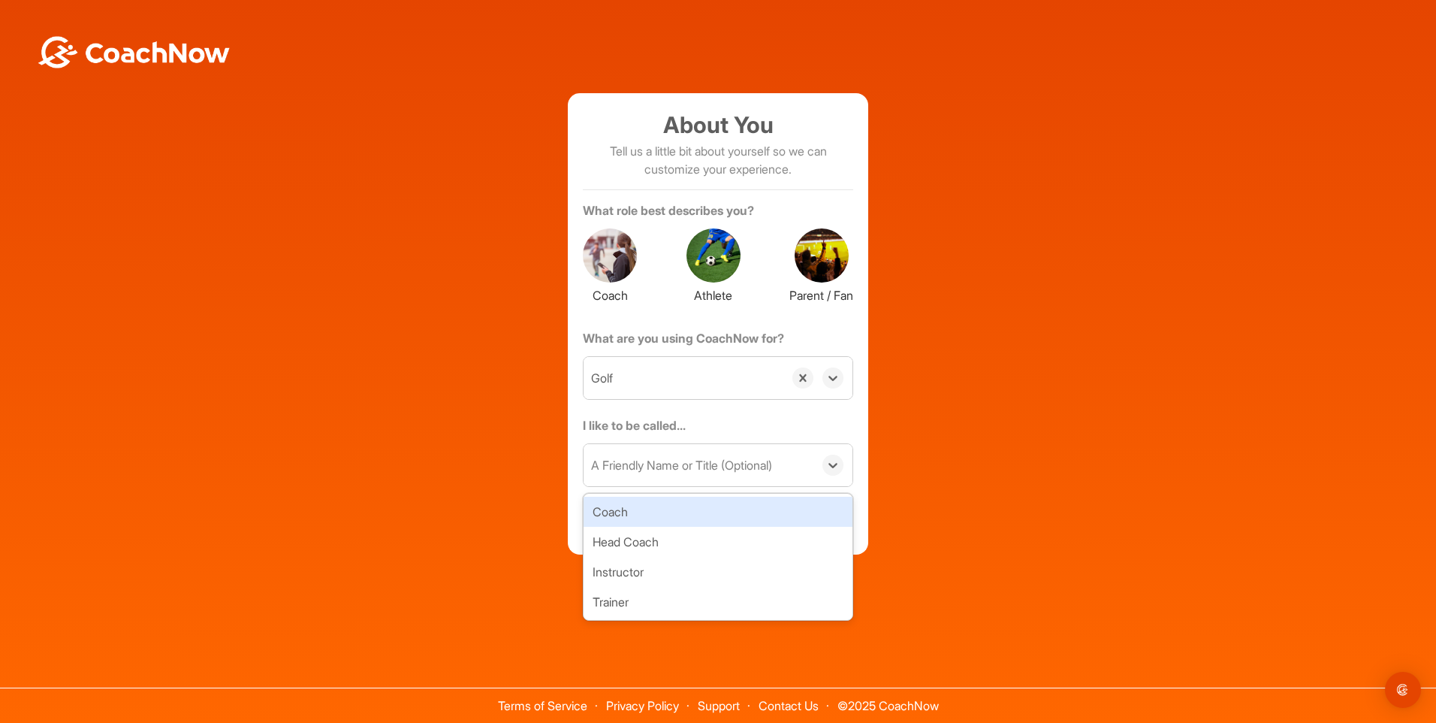
click at [708, 462] on div "A Friendly Name or Title (Optional)" at bounding box center [681, 465] width 181 height 18
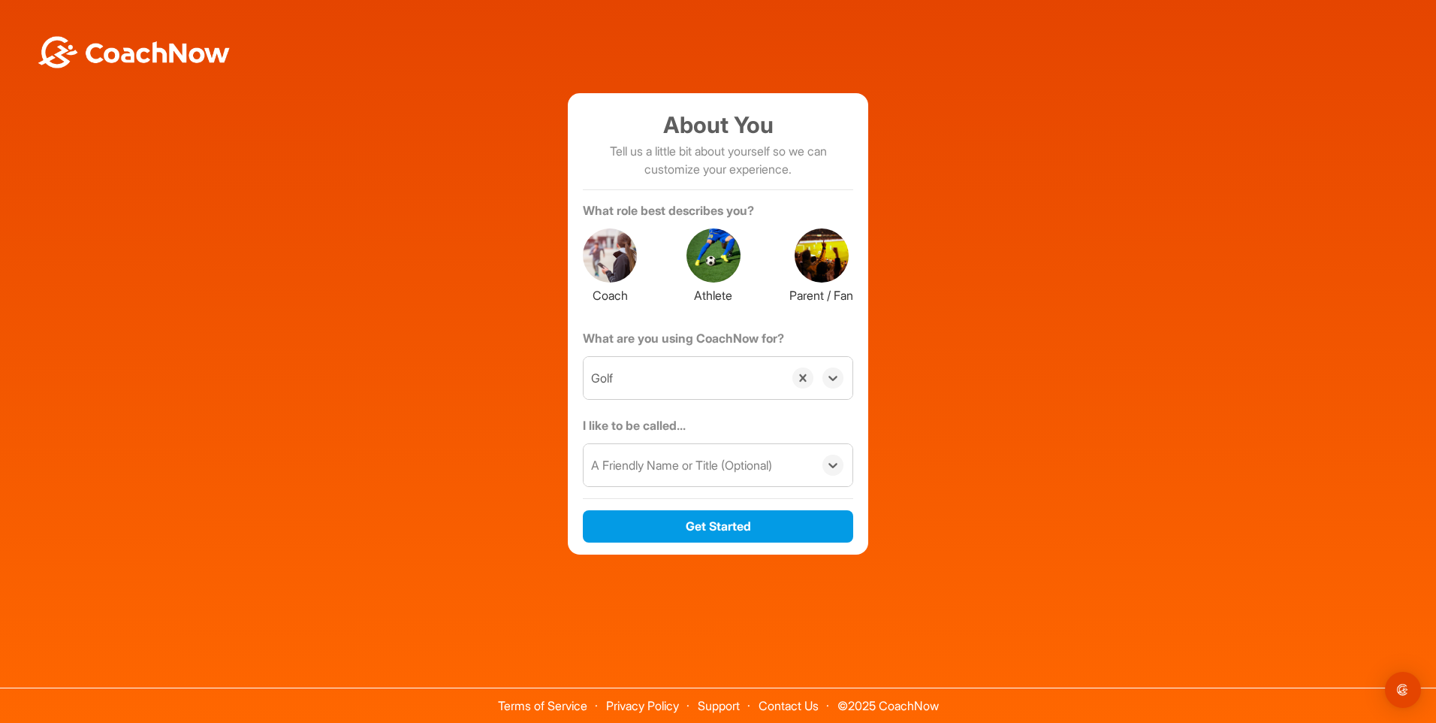
click at [706, 466] on div "A Friendly Name or Title (Optional)" at bounding box center [681, 465] width 181 height 18
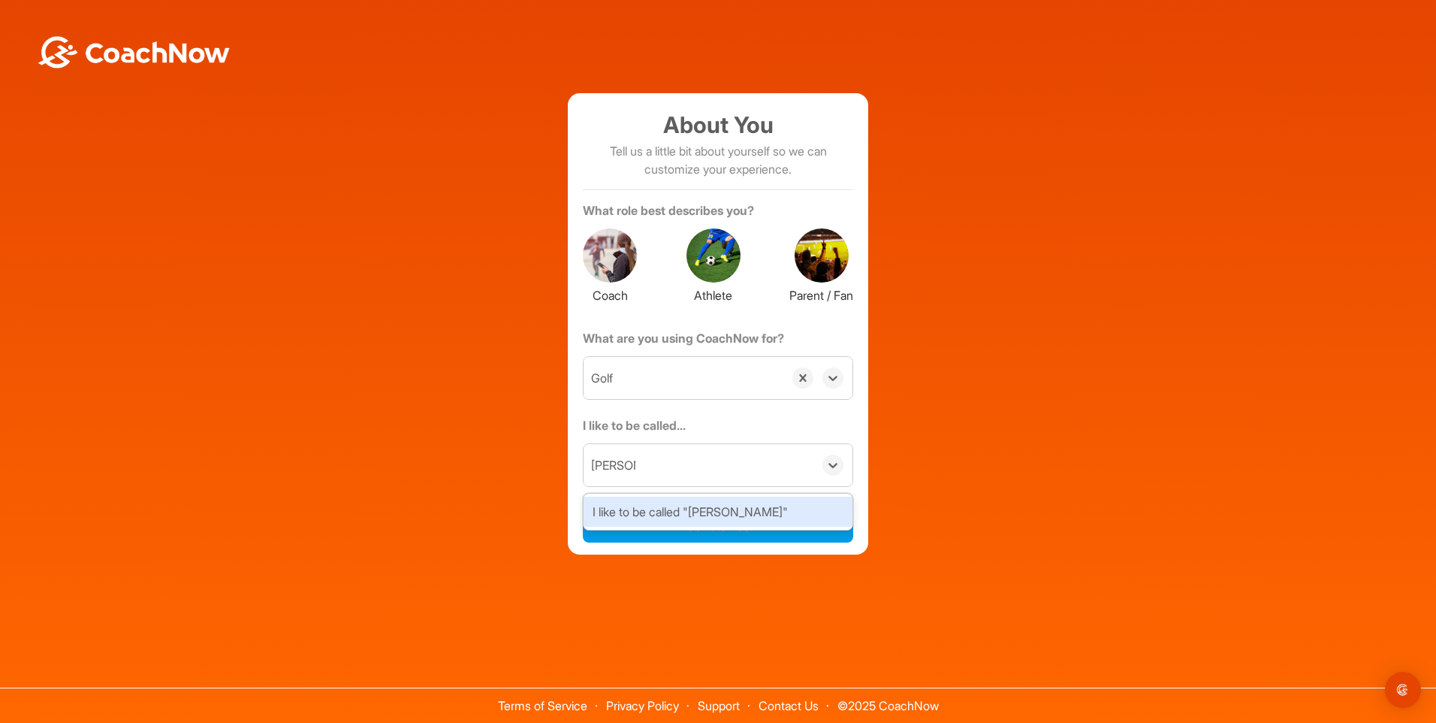
type input "Yvonne"
click at [970, 536] on div "About You Tell us a little bit about yourself so we can customize your experien…" at bounding box center [718, 323] width 1421 height 461
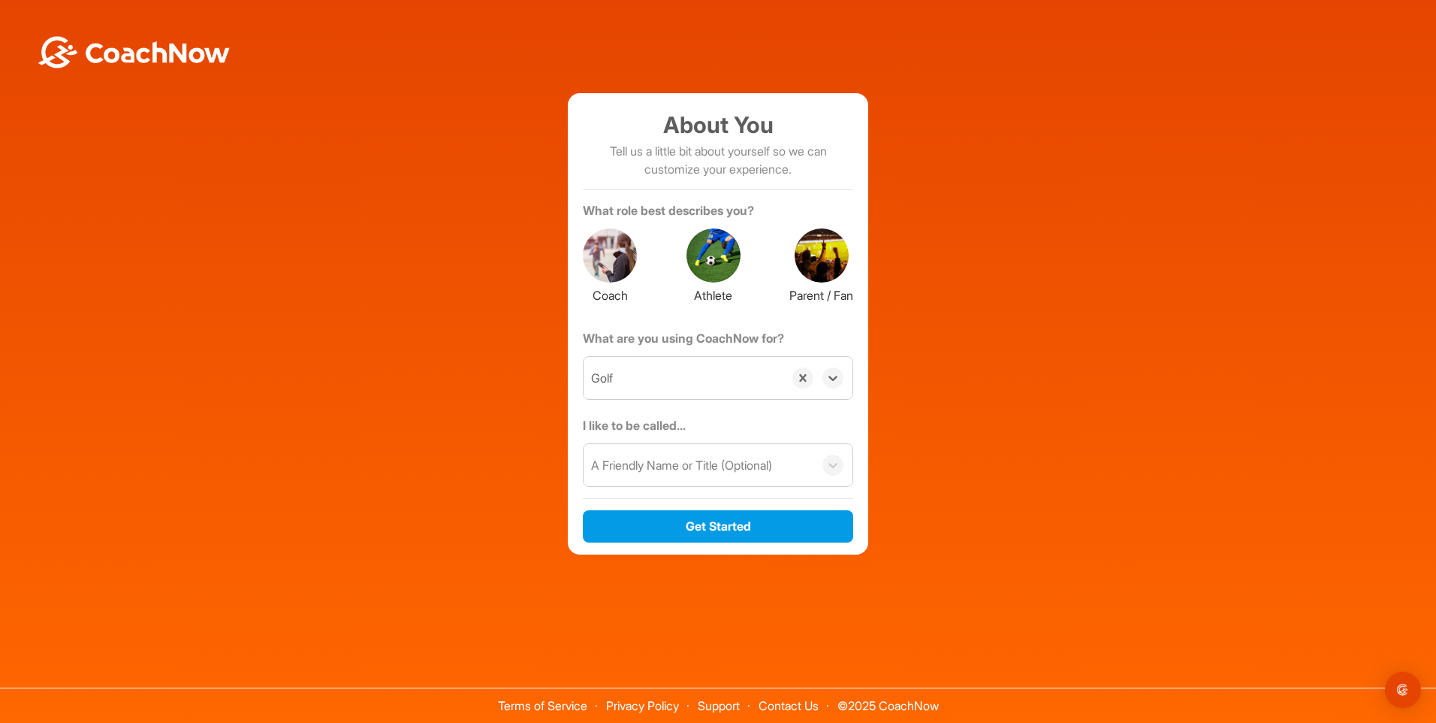
click at [723, 469] on div "A Friendly Name or Title (Optional)" at bounding box center [681, 465] width 181 height 18
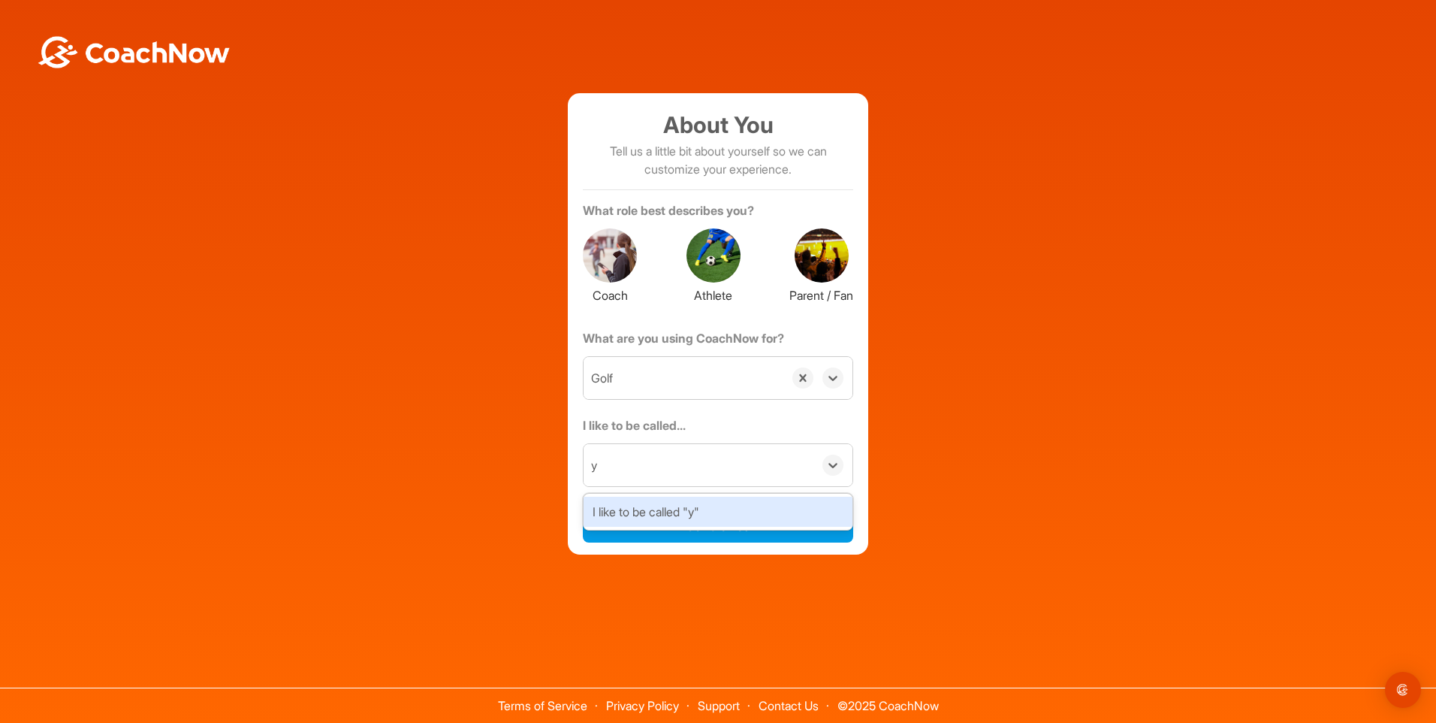
type input "yv"
click at [717, 504] on div "I like to be called "yv"" at bounding box center [718, 512] width 269 height 30
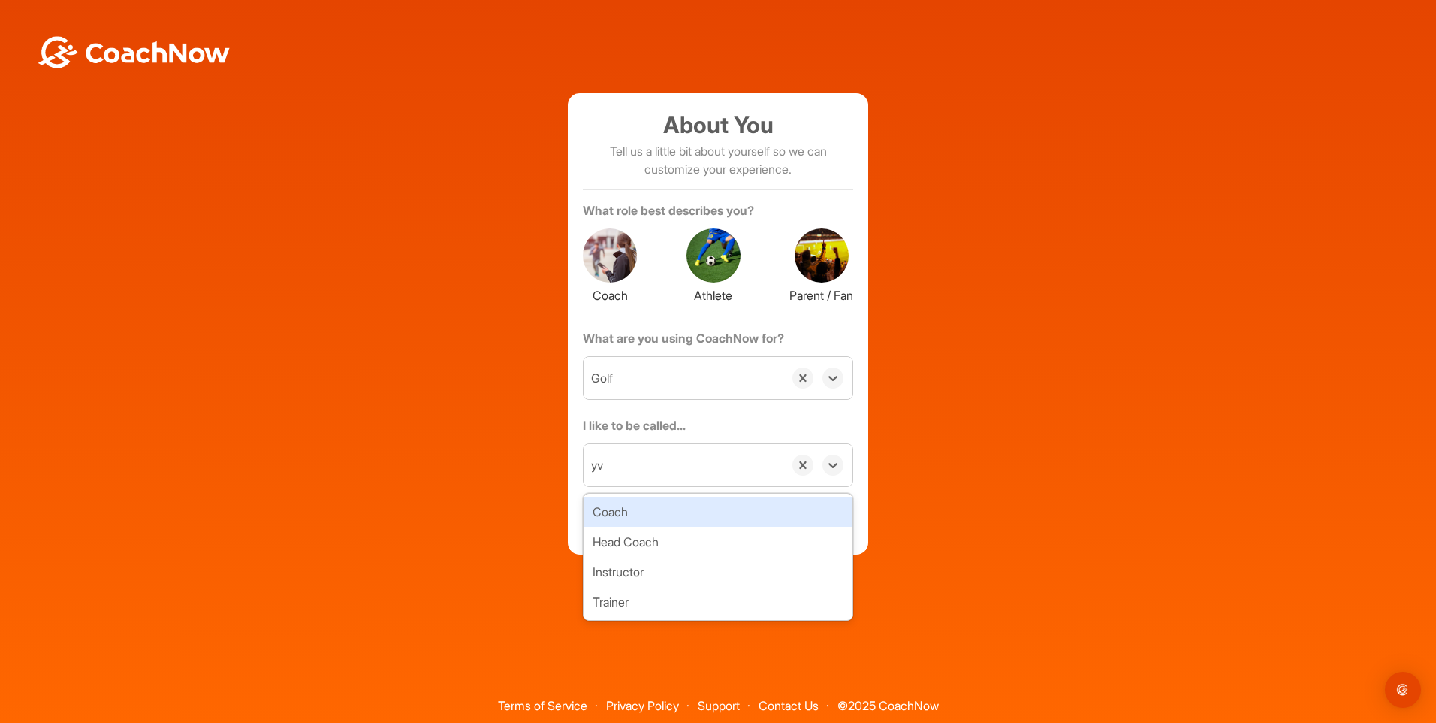
click at [720, 470] on div "yv" at bounding box center [684, 465] width 200 height 42
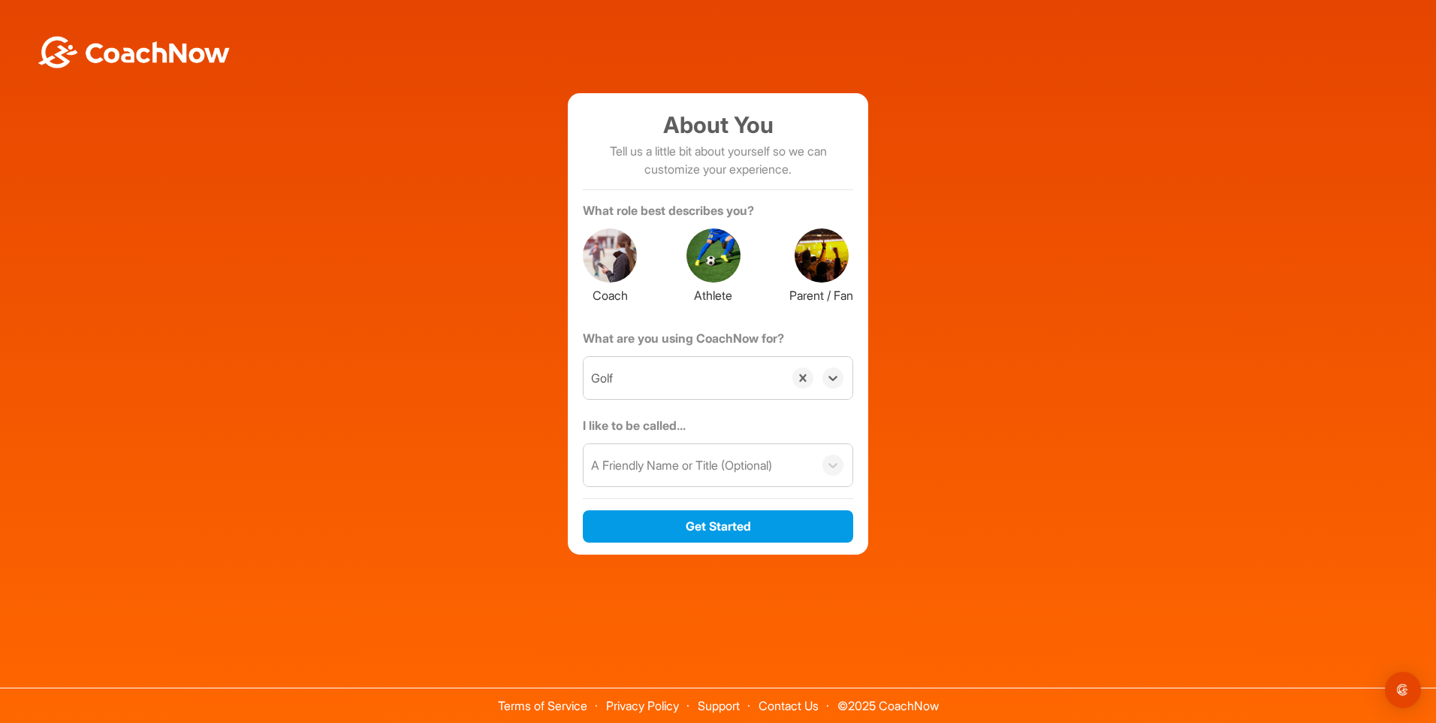
click at [954, 481] on div "About You Tell us a little bit about yourself so we can customize your experien…" at bounding box center [718, 323] width 1421 height 461
click at [721, 531] on button "Get Started" at bounding box center [718, 526] width 270 height 32
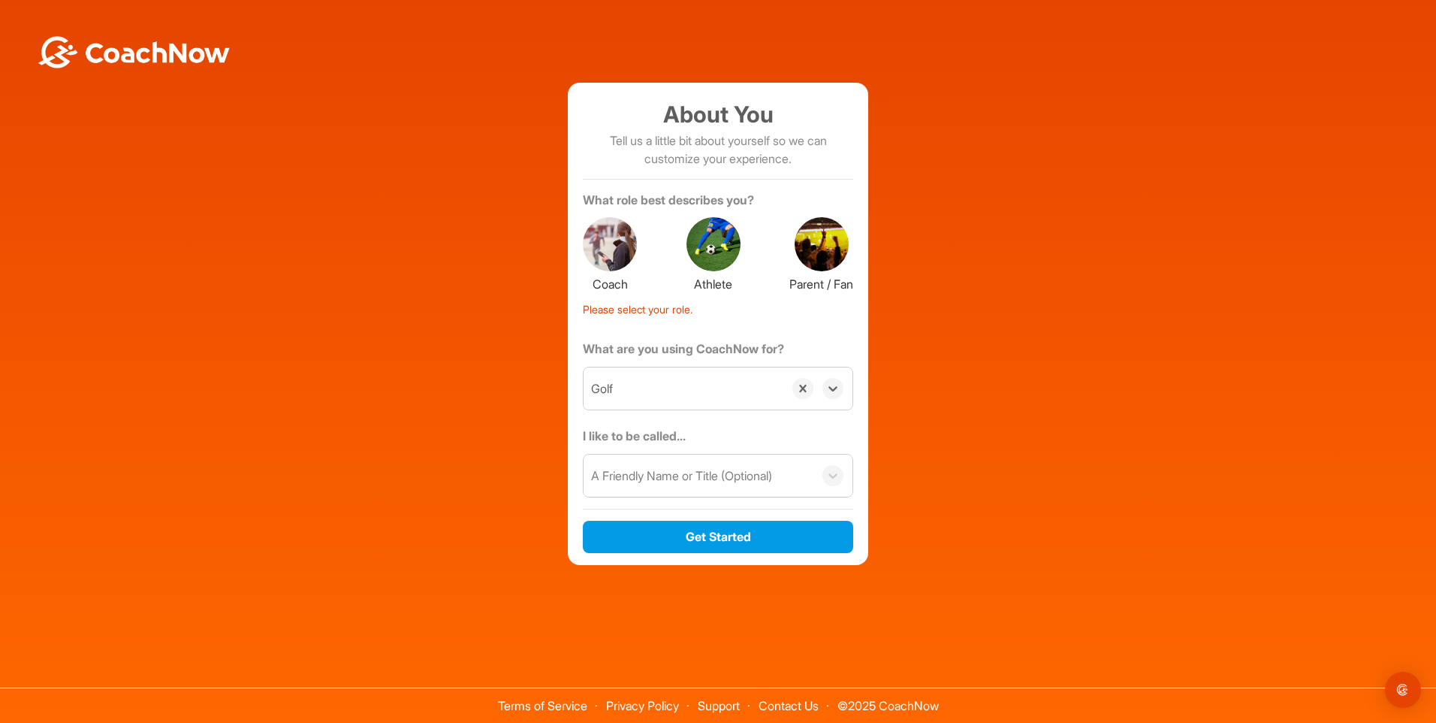
click at [756, 475] on div "A Friendly Name or Title (Optional)" at bounding box center [681, 476] width 181 height 18
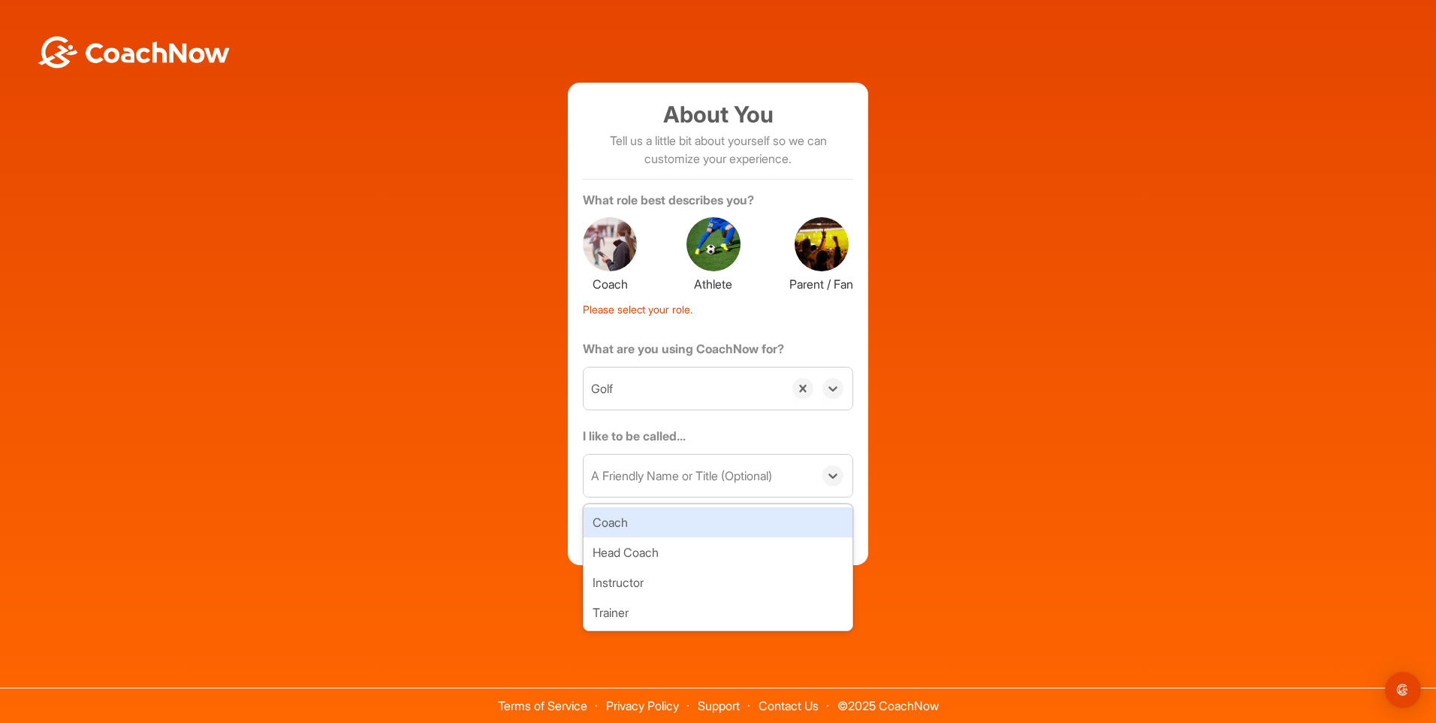
click at [916, 352] on div "About You Tell us a little bit about yourself so we can customize your experien…" at bounding box center [718, 324] width 1421 height 482
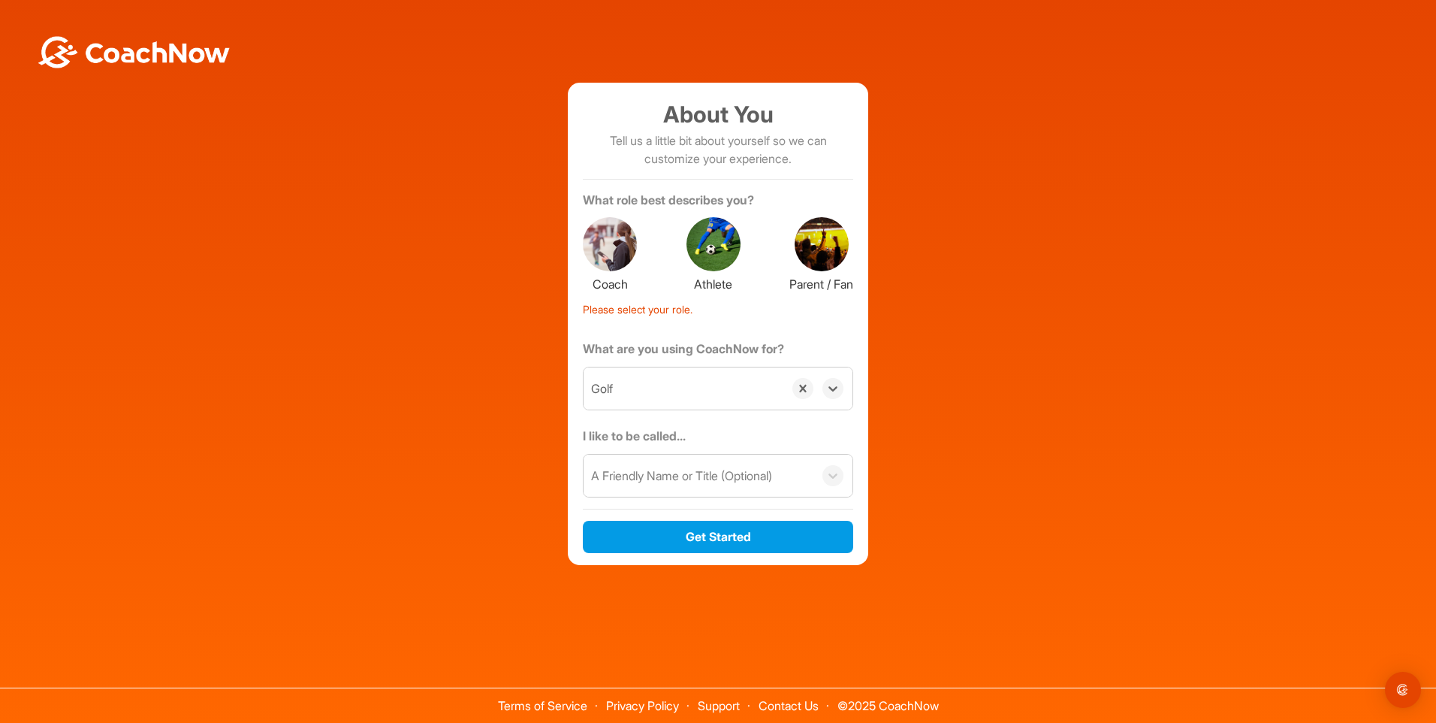
click at [722, 257] on div at bounding box center [714, 244] width 54 height 54
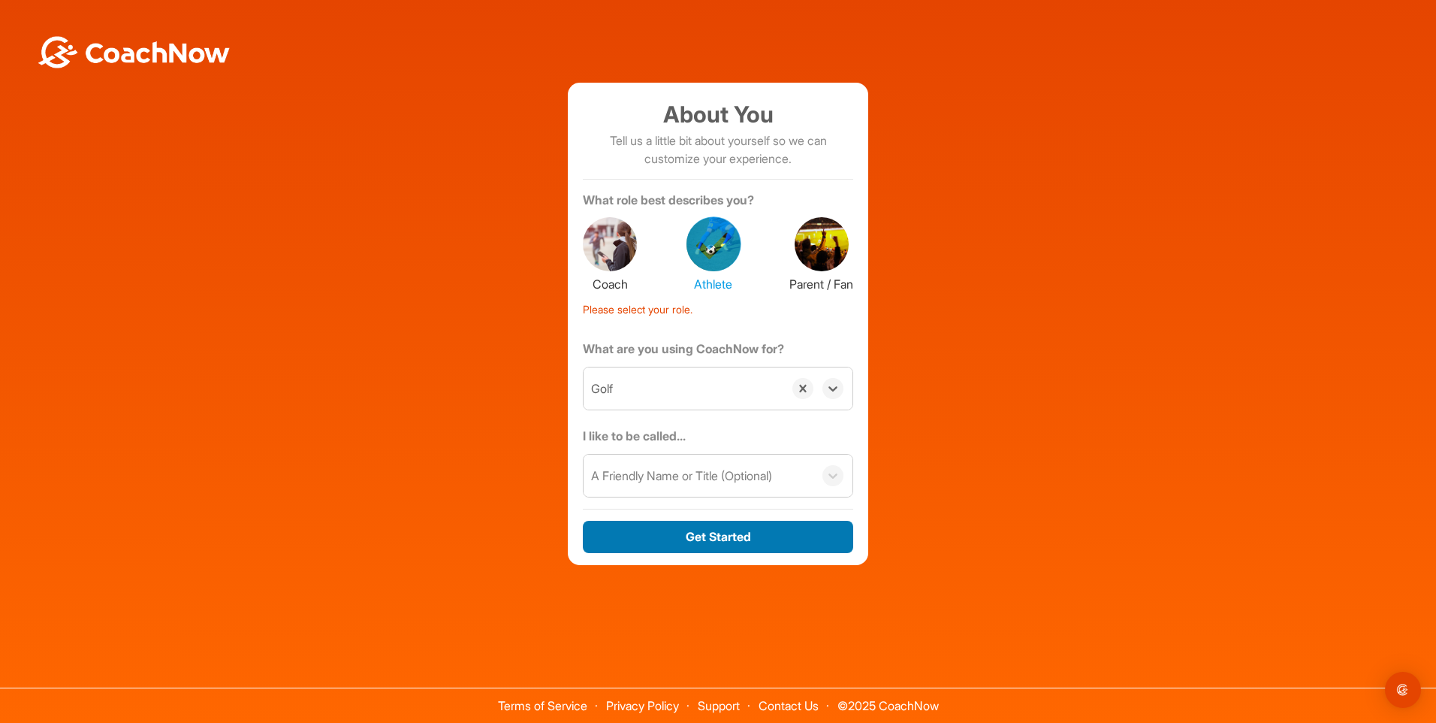
click at [725, 545] on button "Get Started" at bounding box center [718, 537] width 270 height 32
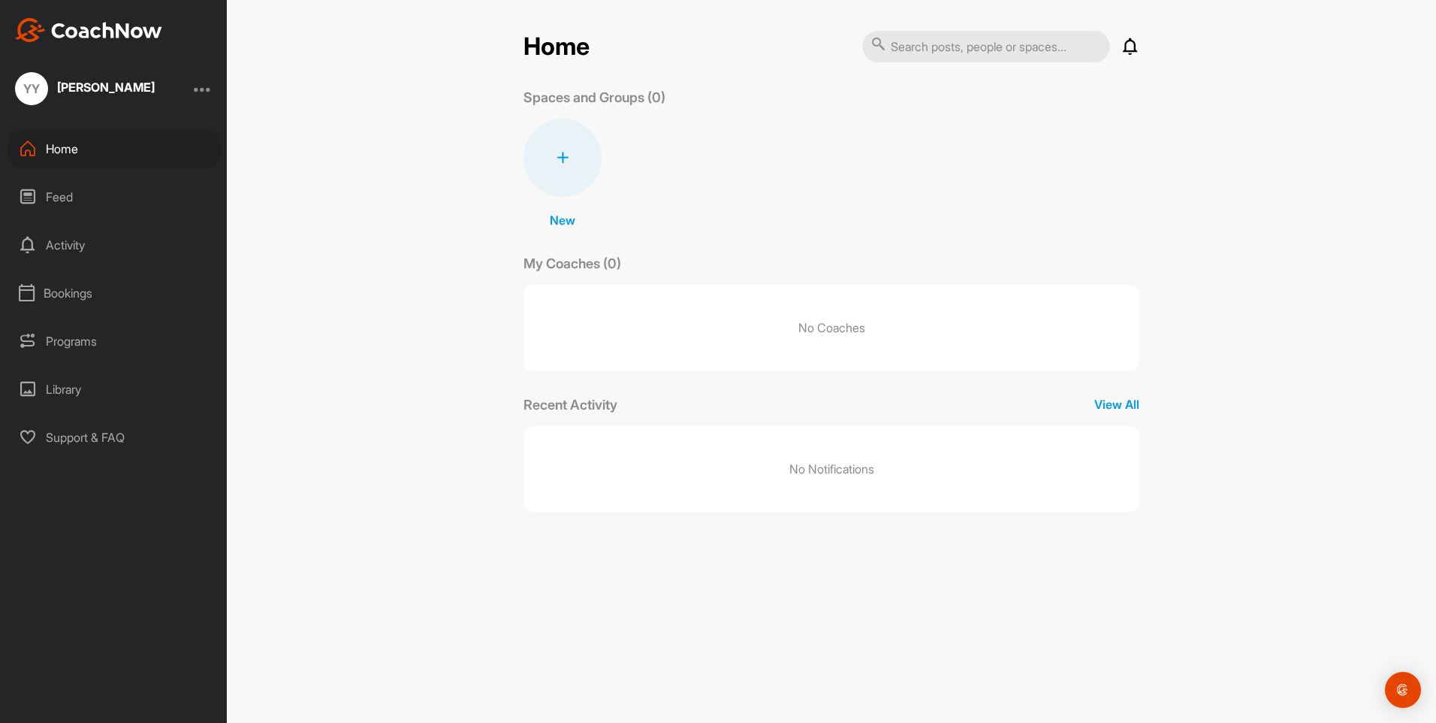
click at [111, 181] on div "Feed" at bounding box center [114, 197] width 212 height 38
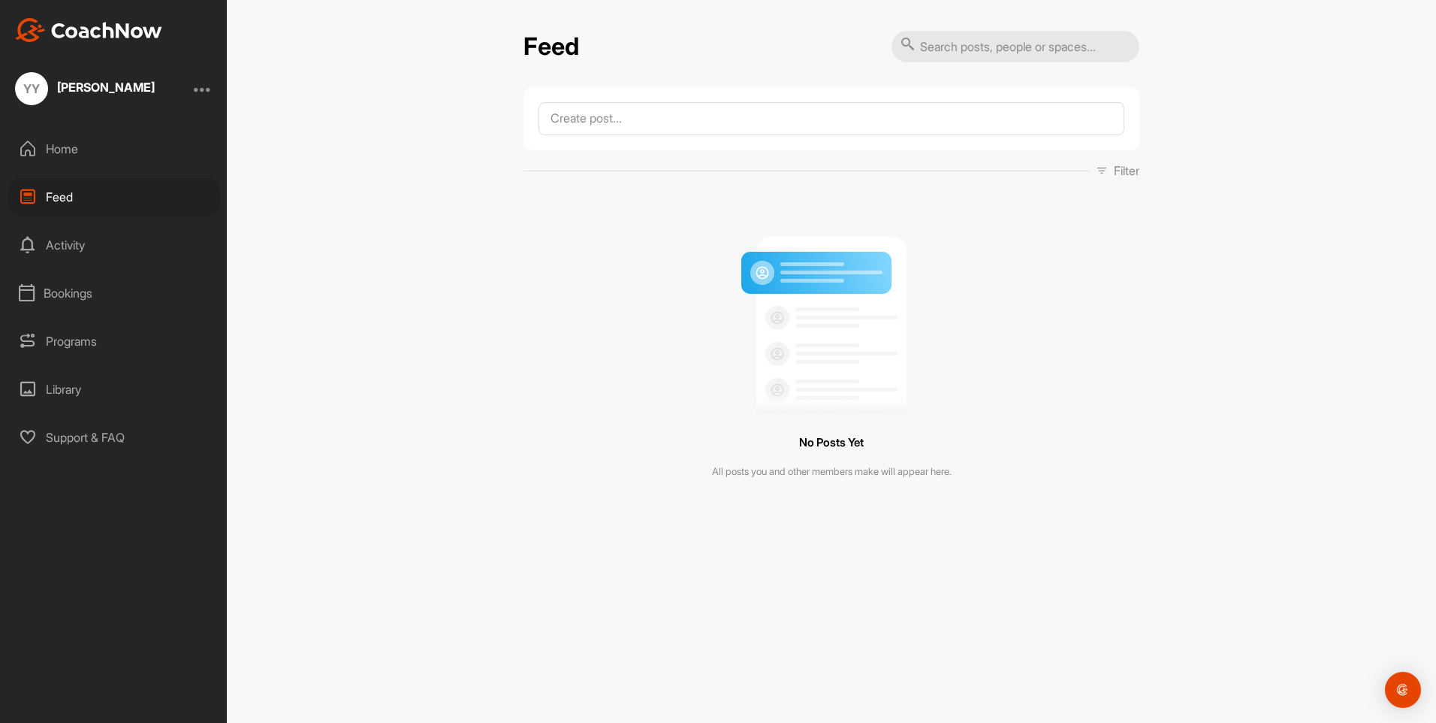
click at [98, 239] on div "Activity" at bounding box center [114, 245] width 212 height 38
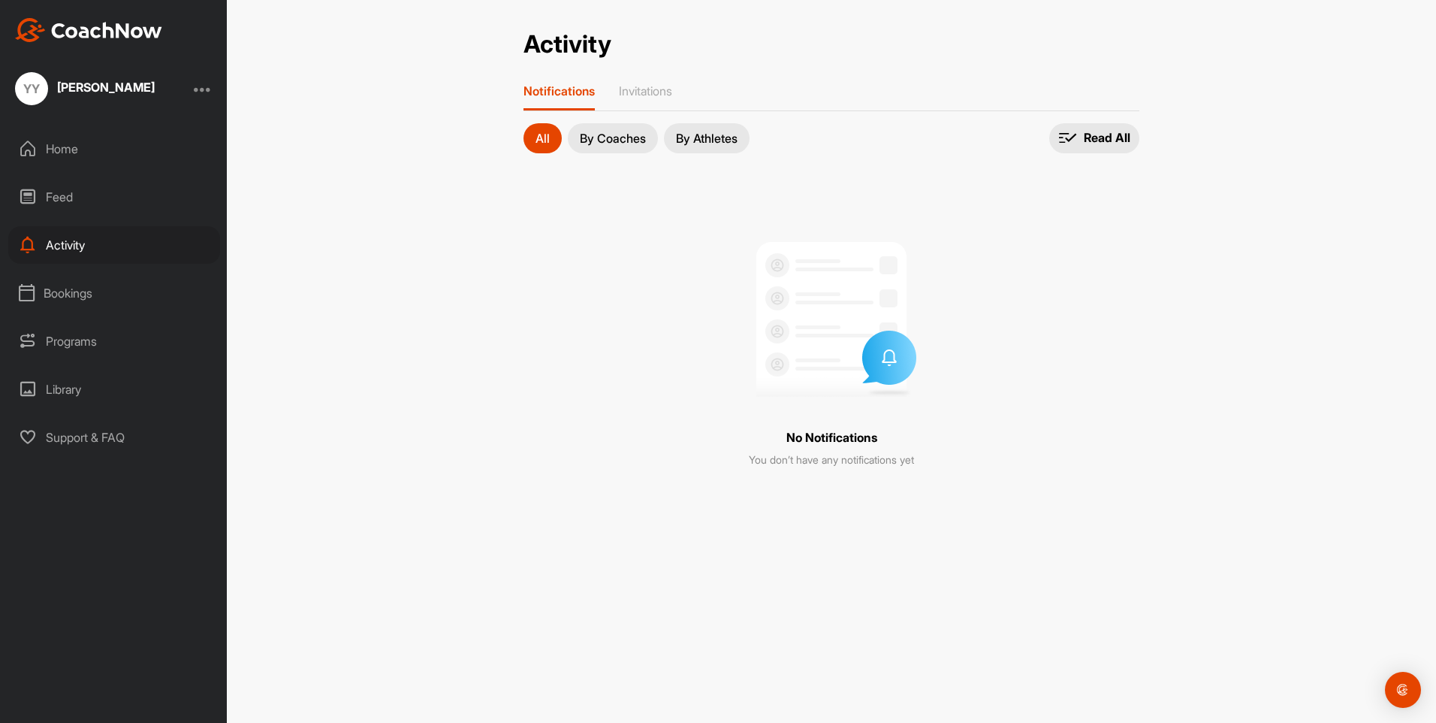
click at [125, 284] on div "Bookings" at bounding box center [114, 293] width 212 height 38
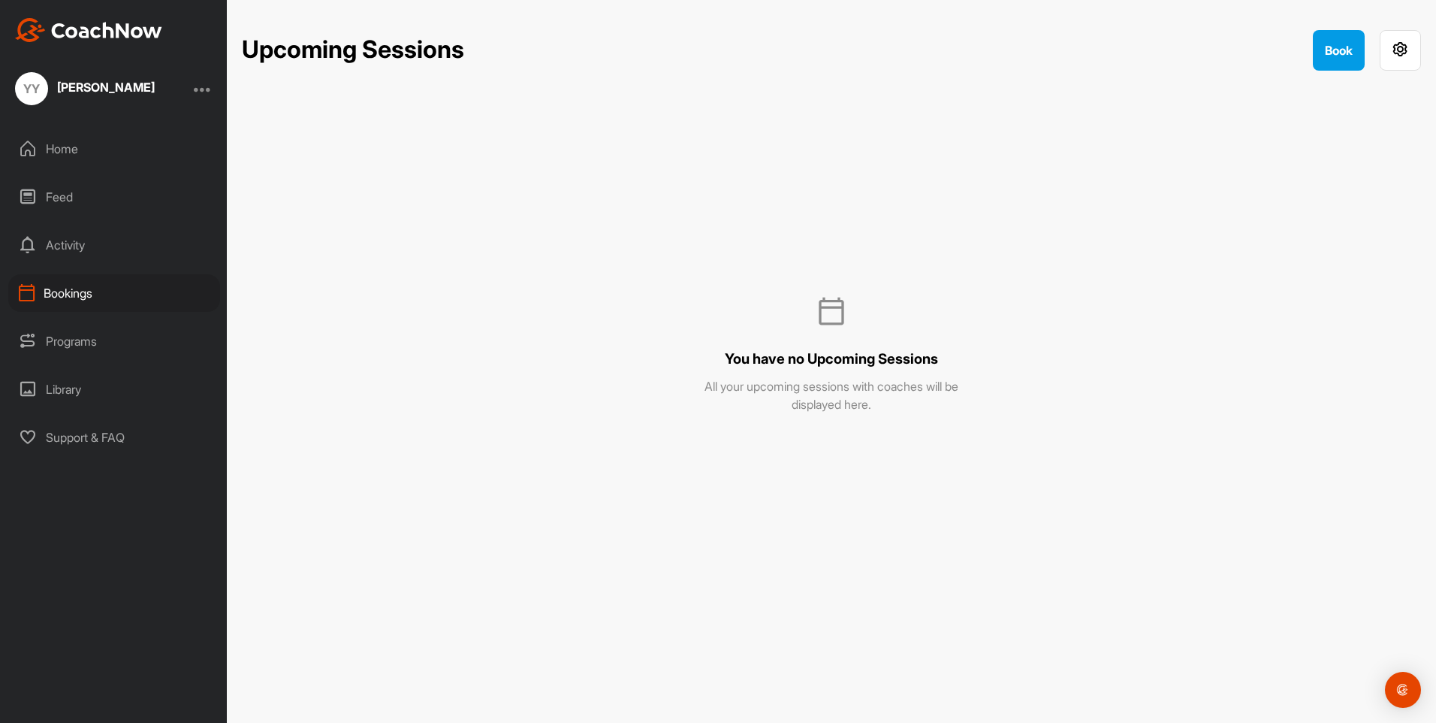
click at [125, 330] on div "Programs" at bounding box center [114, 341] width 212 height 38
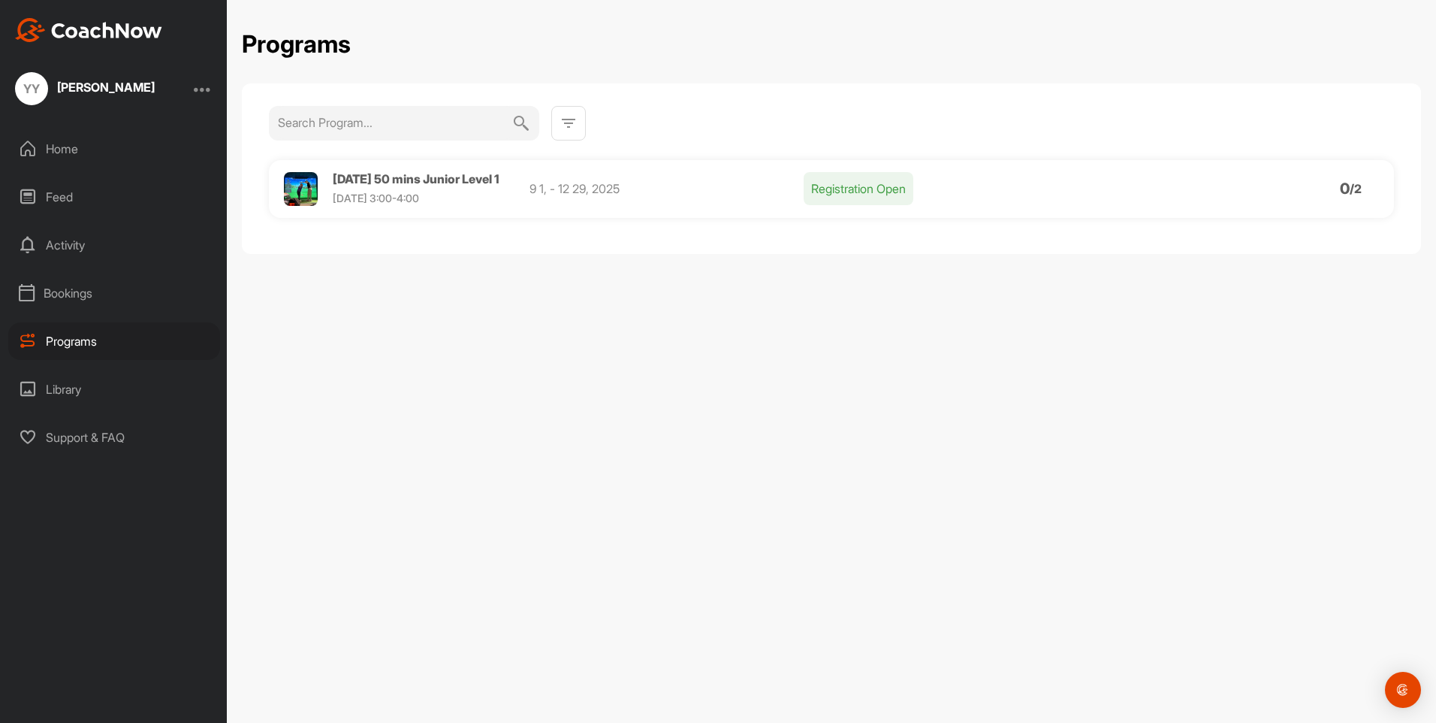
click at [115, 382] on div "Library" at bounding box center [114, 389] width 212 height 38
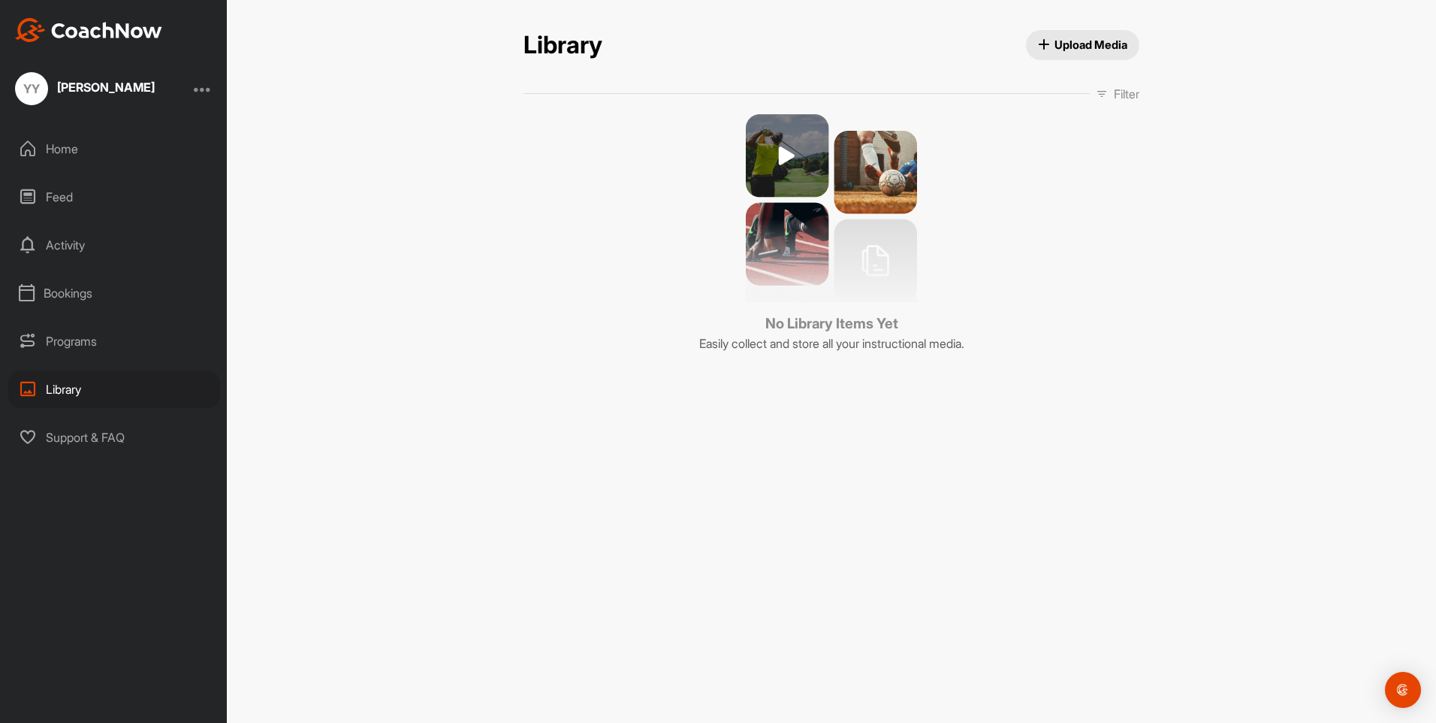
click at [110, 340] on div "Programs" at bounding box center [114, 341] width 212 height 38
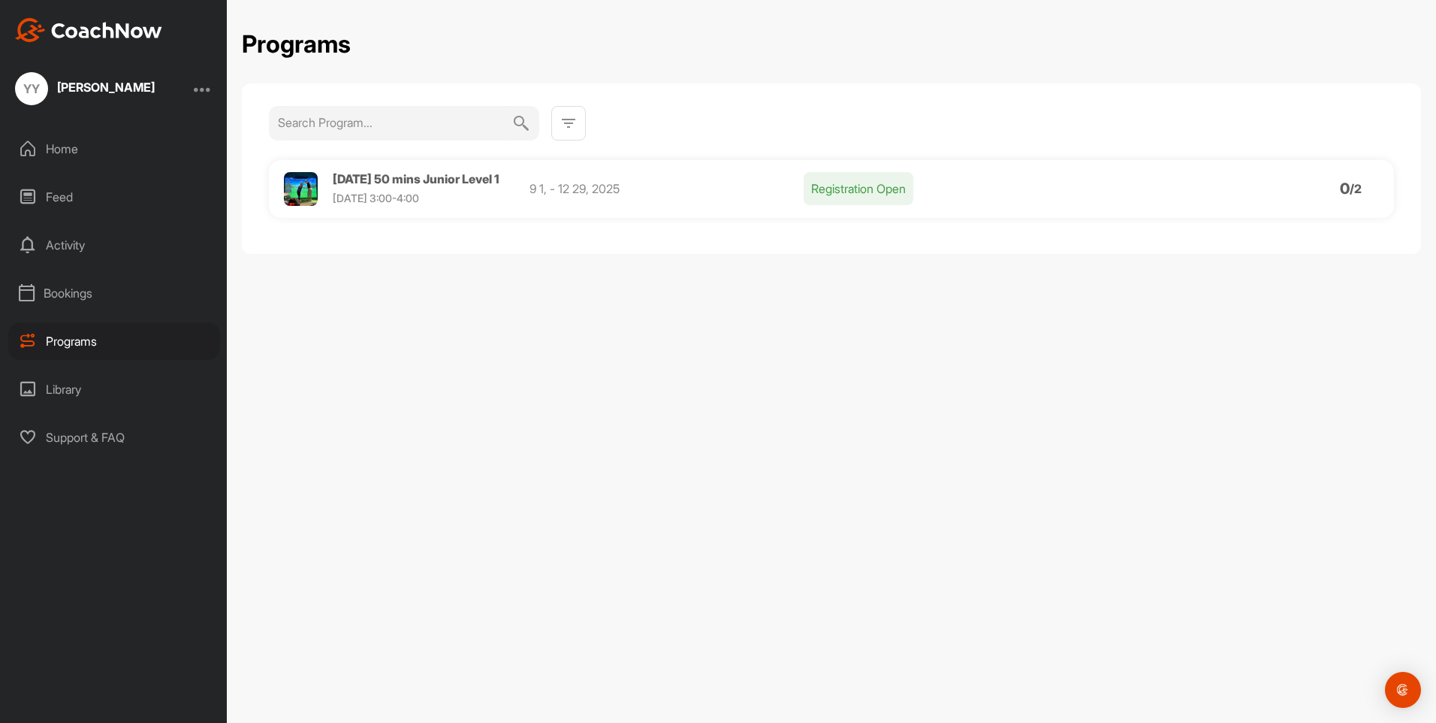
click at [608, 180] on p "9 1, - 12 29, 2025" at bounding box center [667, 189] width 274 height 18
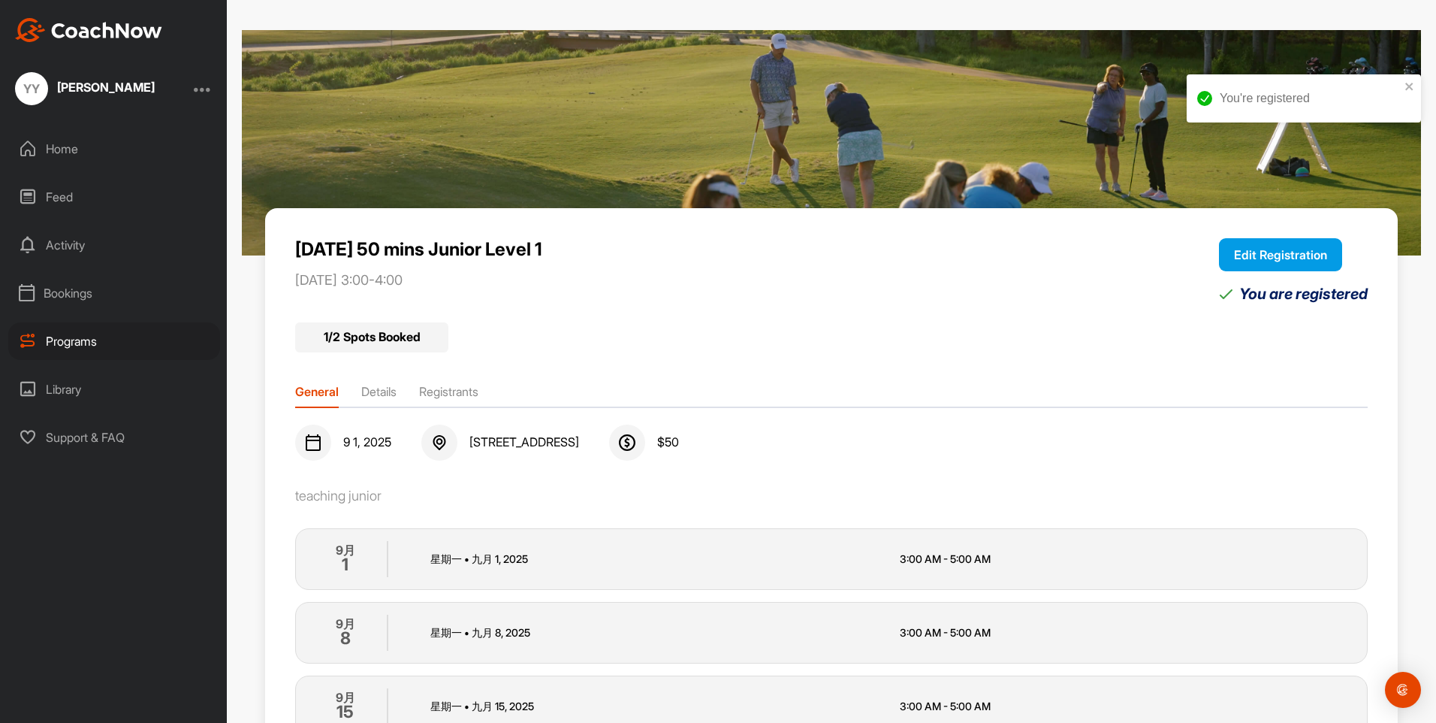
click at [1249, 264] on button "Edit Registration" at bounding box center [1280, 254] width 123 height 33
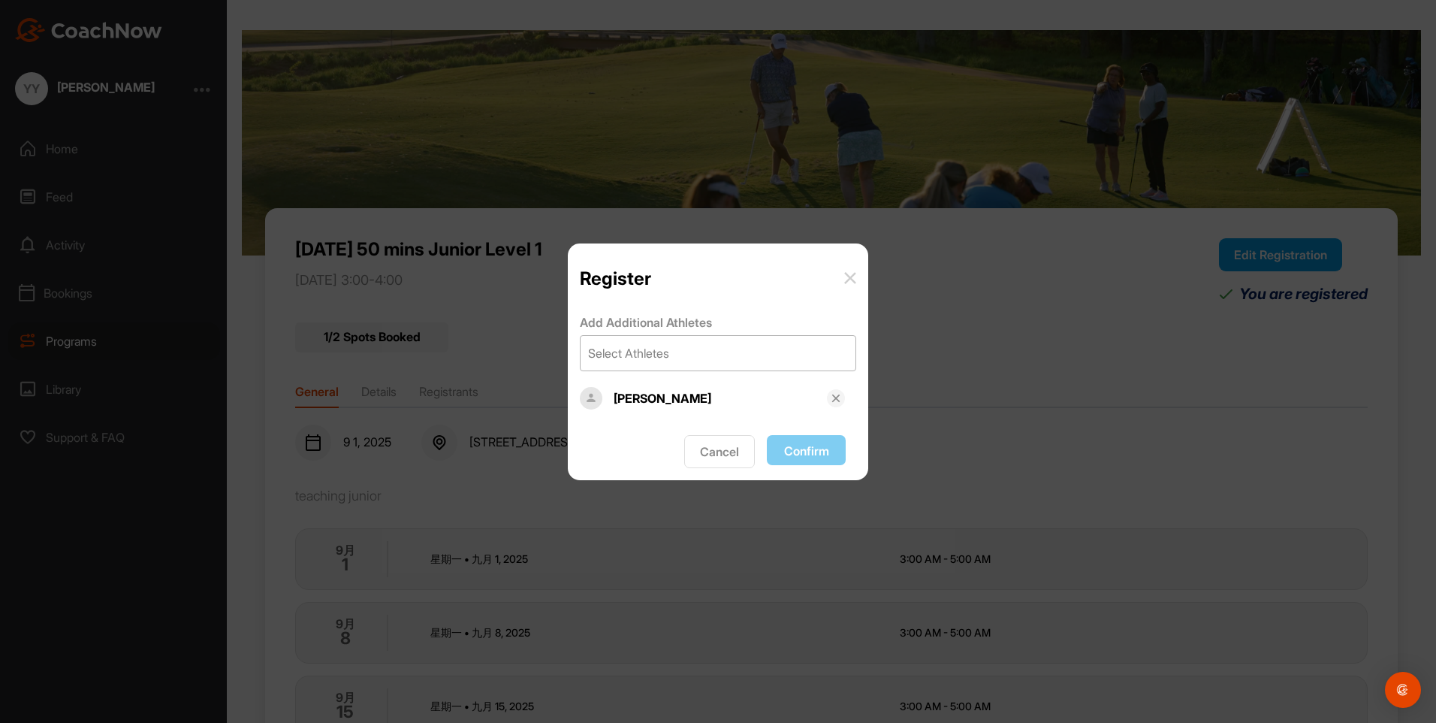
click at [689, 356] on div "Select Athletes" at bounding box center [718, 353] width 275 height 35
click at [753, 285] on div "Register" at bounding box center [718, 278] width 276 height 22
click at [852, 276] on img at bounding box center [850, 278] width 12 height 12
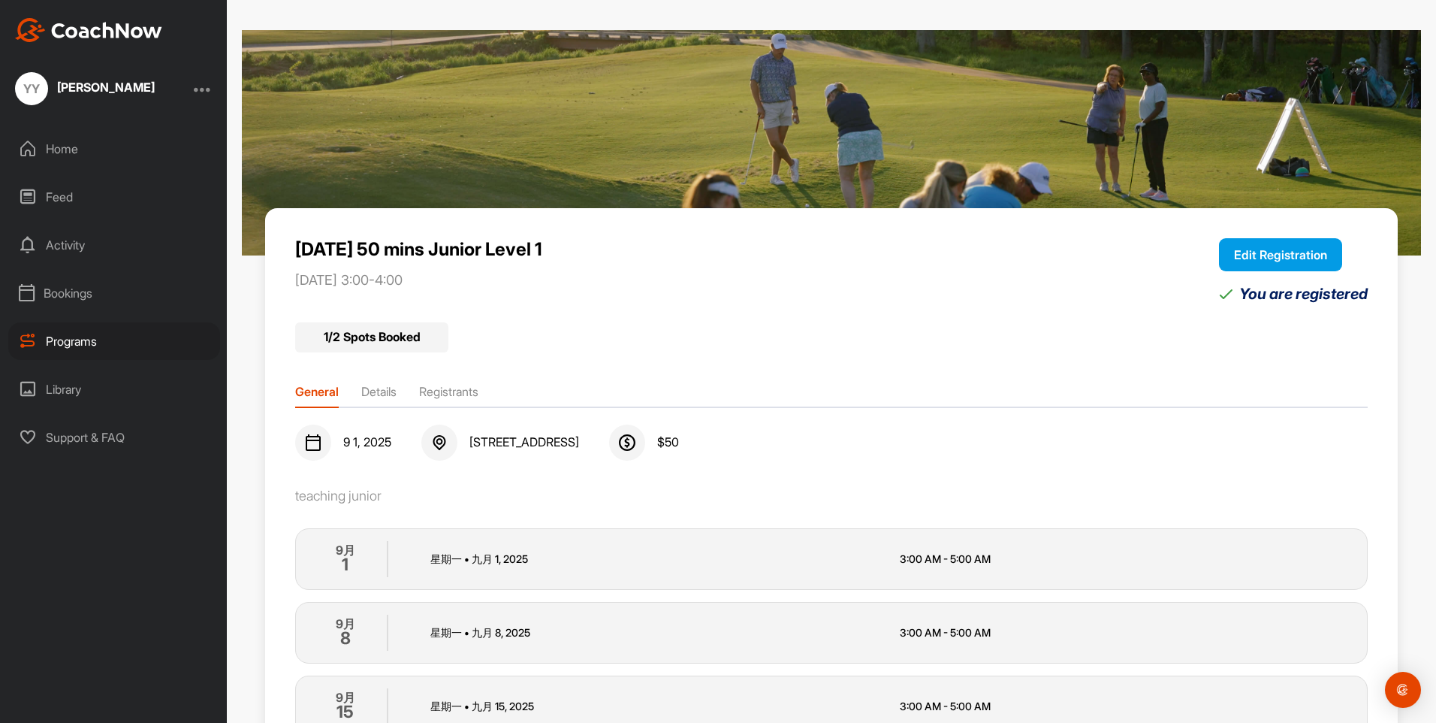
click at [115, 89] on div "[PERSON_NAME]" at bounding box center [106, 87] width 98 height 12
click at [1226, 252] on button "Edit Registration" at bounding box center [1280, 254] width 123 height 33
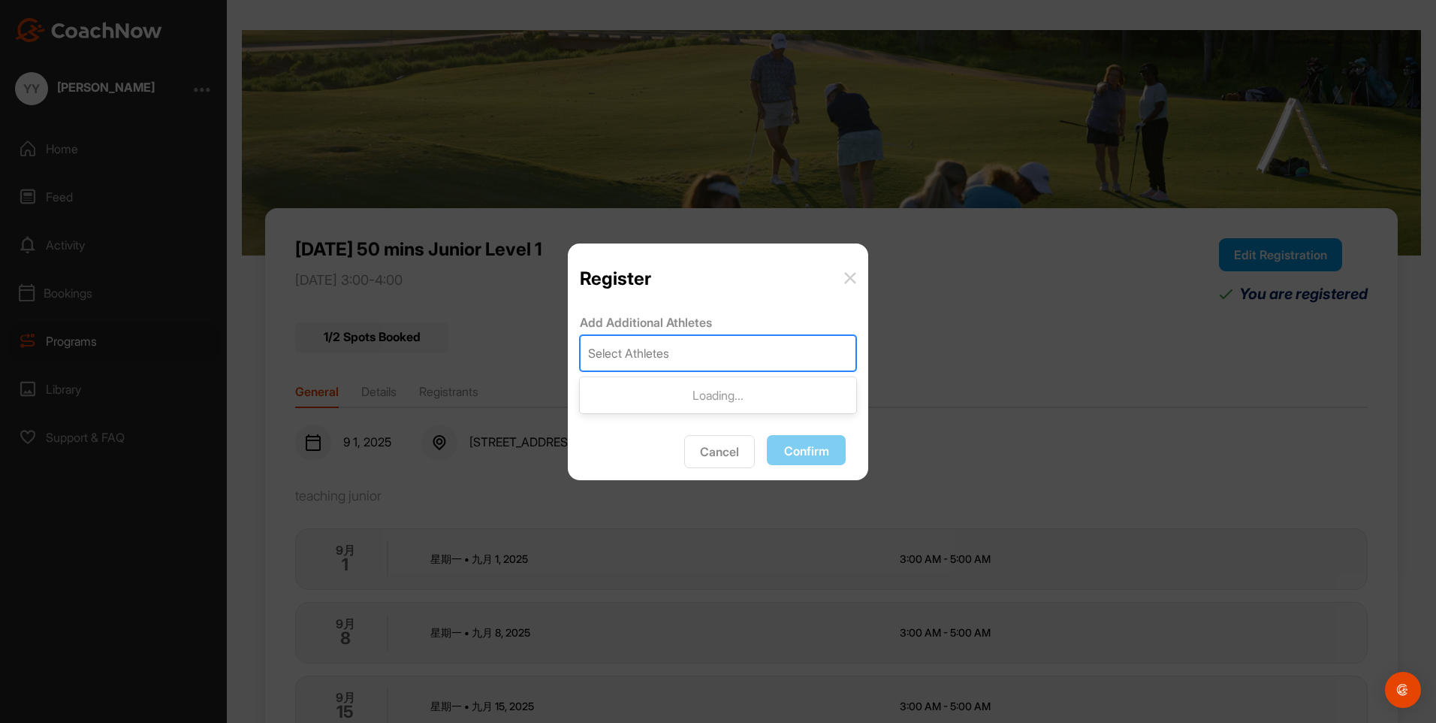
click at [729, 352] on div "Select Athletes" at bounding box center [718, 353] width 275 height 35
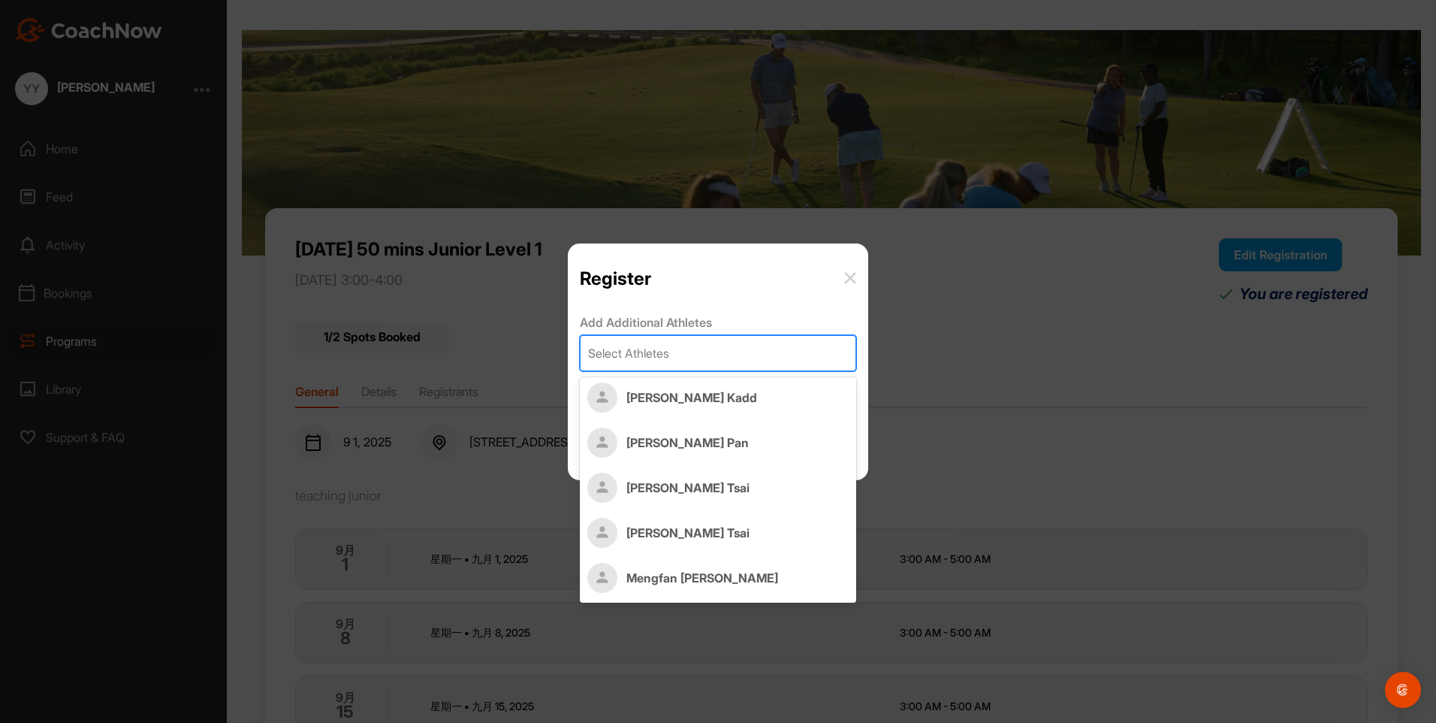
scroll to position [231, 0]
click at [731, 537] on p "Andy Tsai" at bounding box center [738, 531] width 222 height 15
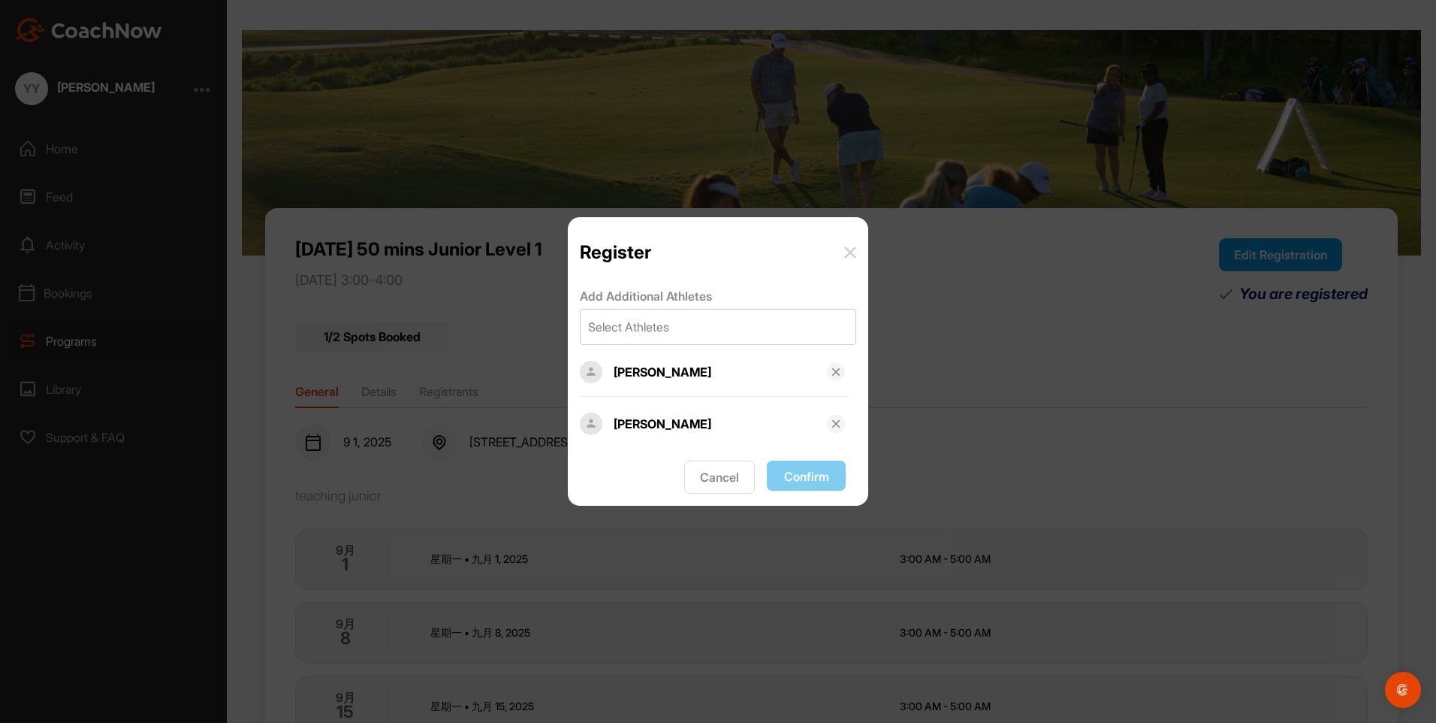
click at [832, 370] on img at bounding box center [836, 372] width 12 height 12
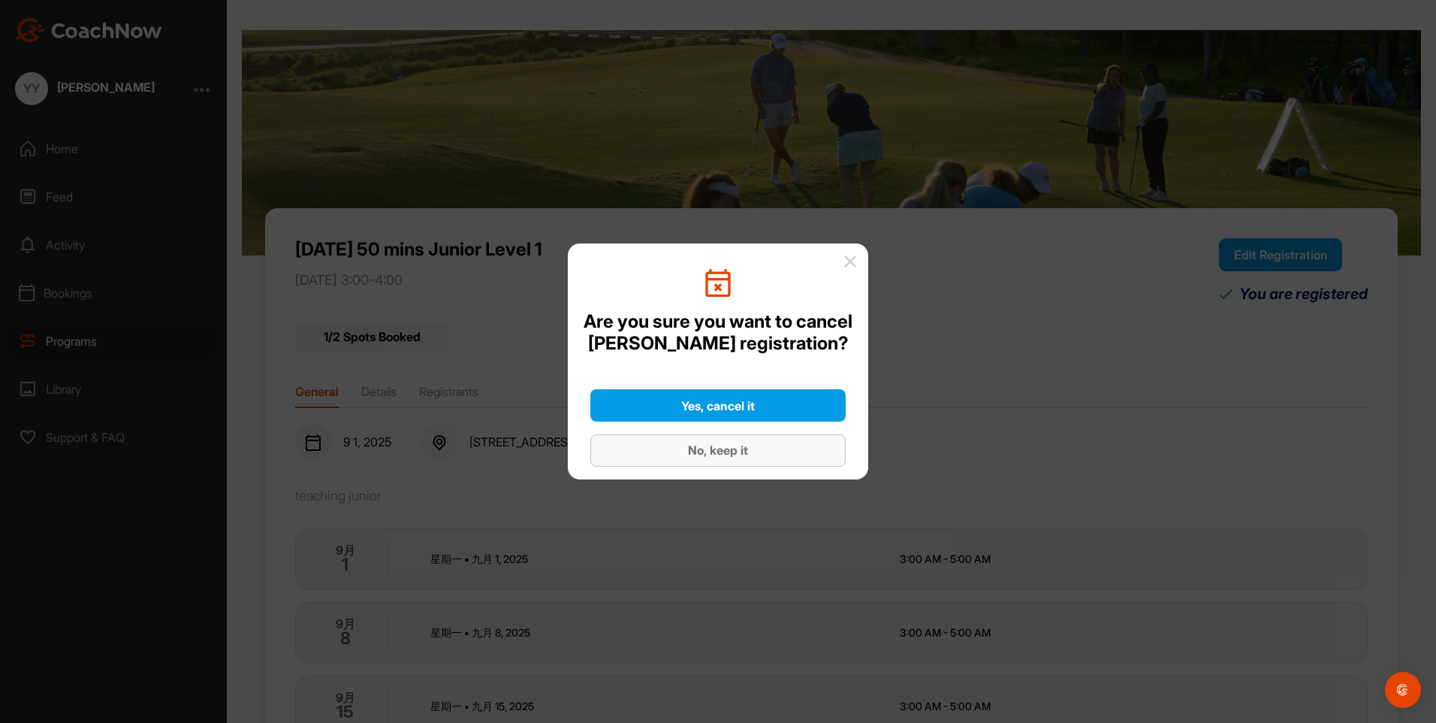
click at [775, 455] on div "No, keep it" at bounding box center [717, 450] width 231 height 18
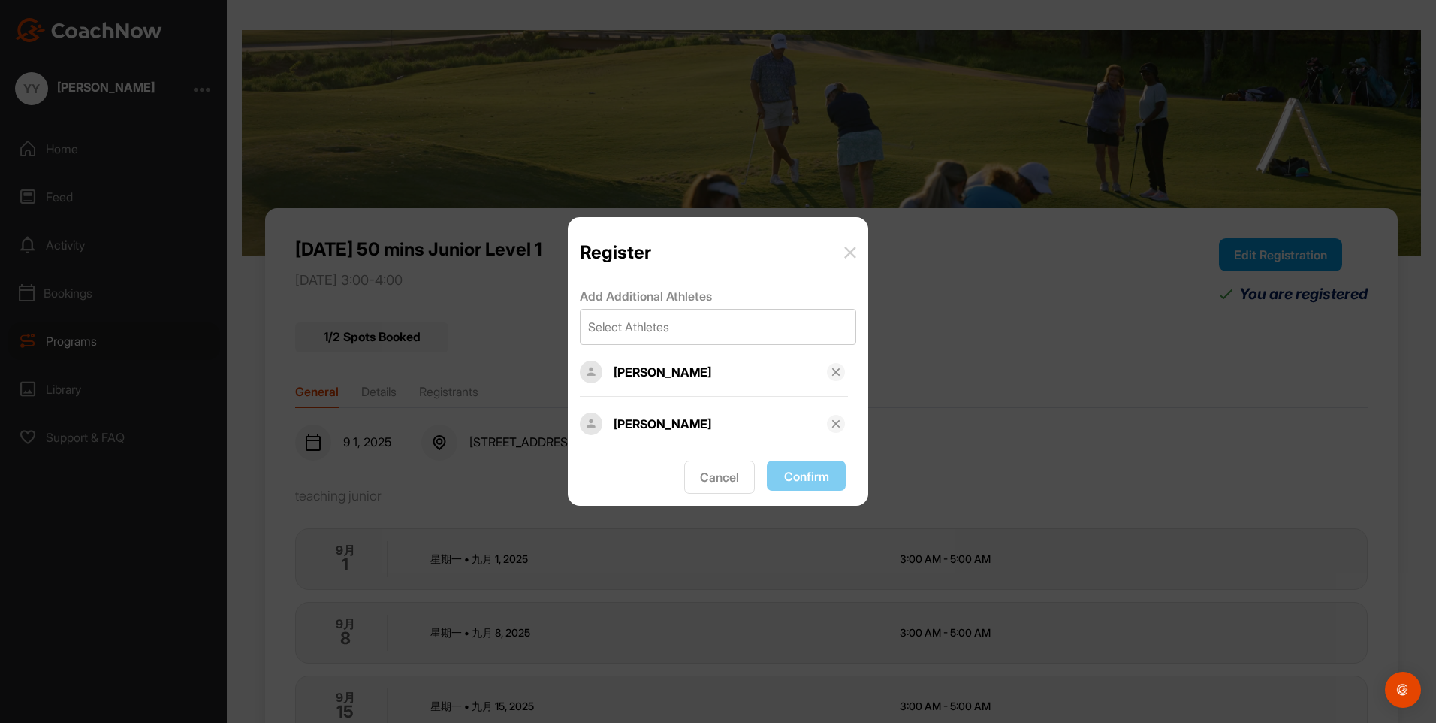
click at [803, 477] on div "Cancel Confirm" at bounding box center [717, 476] width 255 height 33
click at [835, 425] on img at bounding box center [836, 424] width 12 height 12
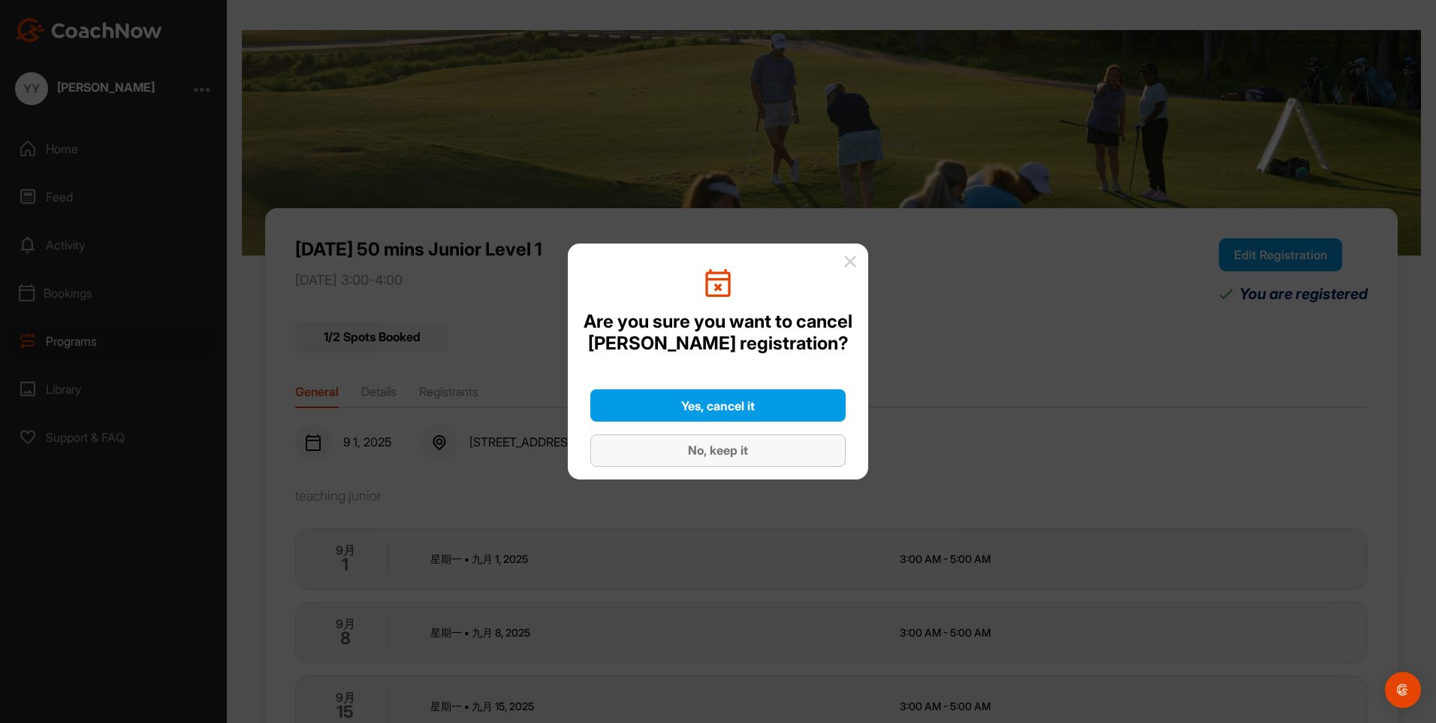
click at [763, 455] on div "No, keep it" at bounding box center [717, 450] width 231 height 18
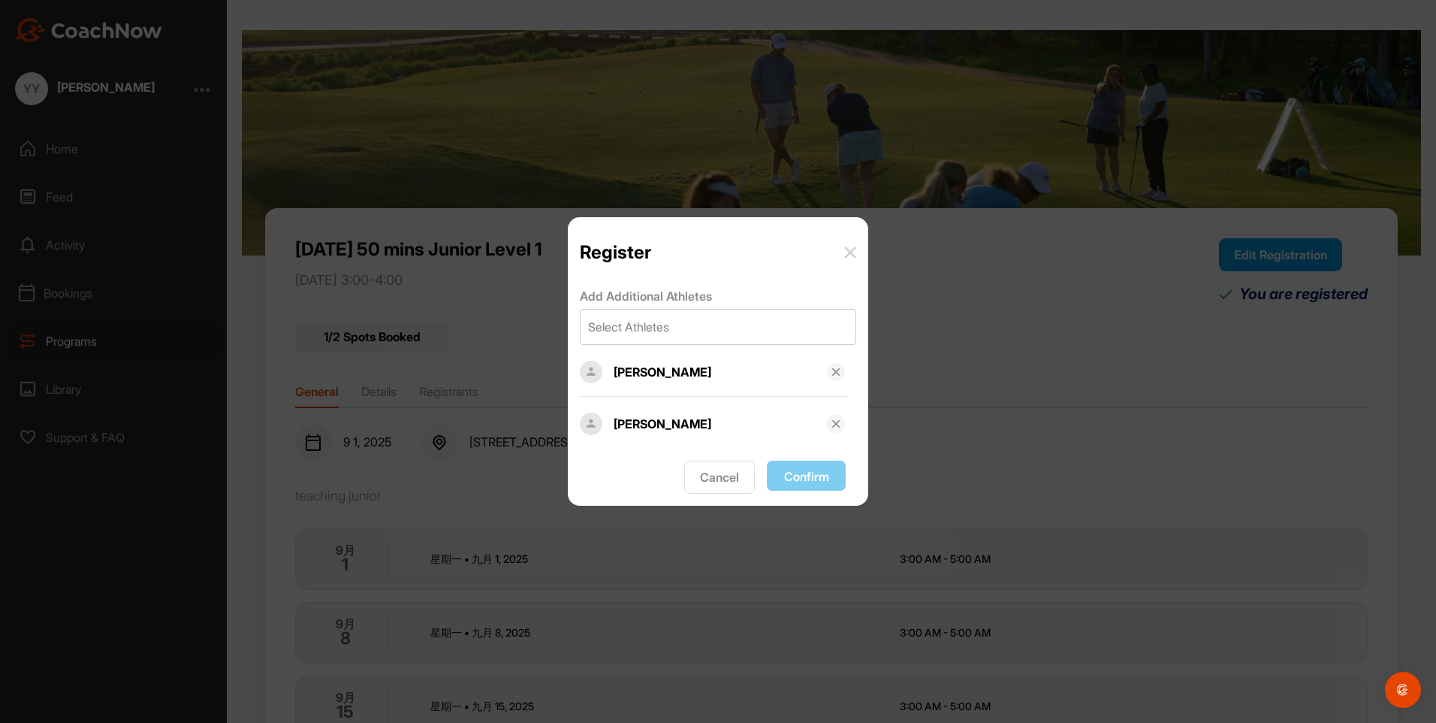
click at [844, 256] on div "Register" at bounding box center [718, 252] width 276 height 22
click at [850, 250] on img at bounding box center [850, 252] width 12 height 12
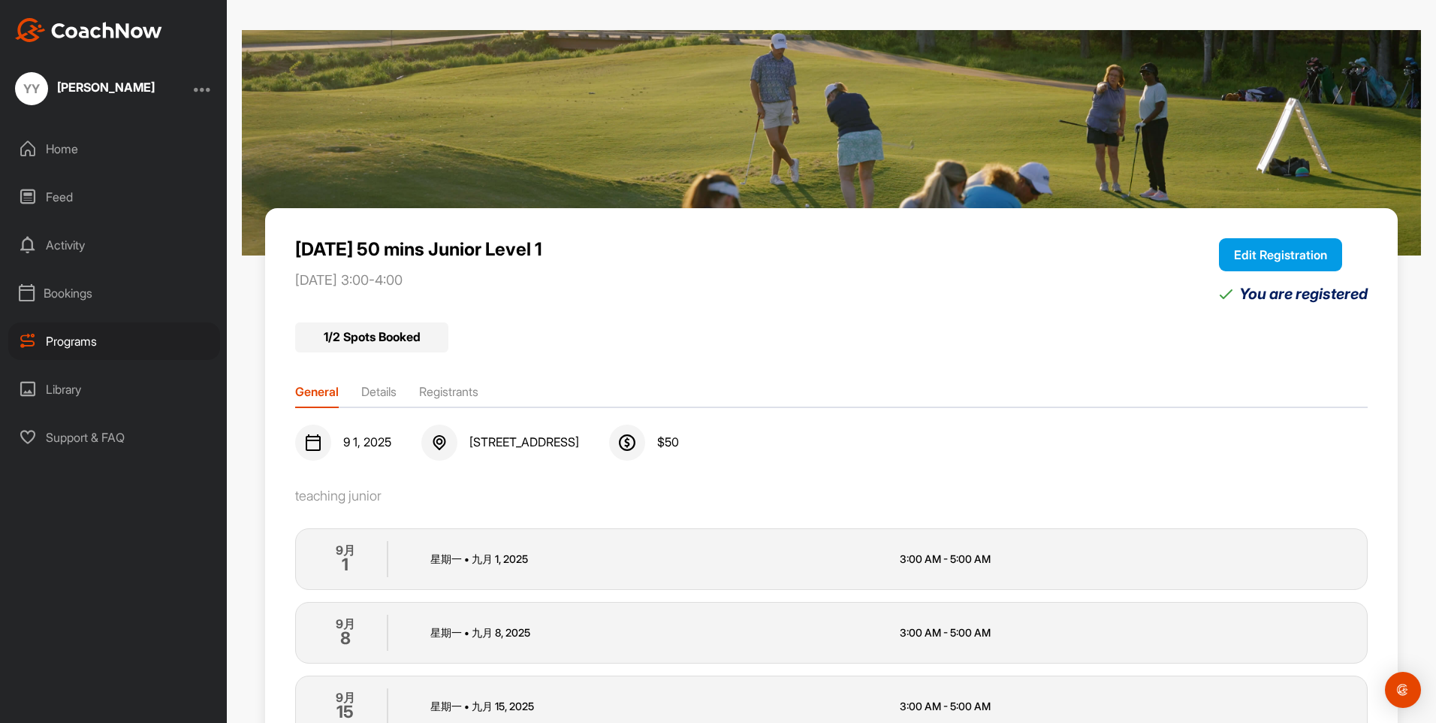
click at [1260, 264] on button "Edit Registration" at bounding box center [1280, 254] width 123 height 33
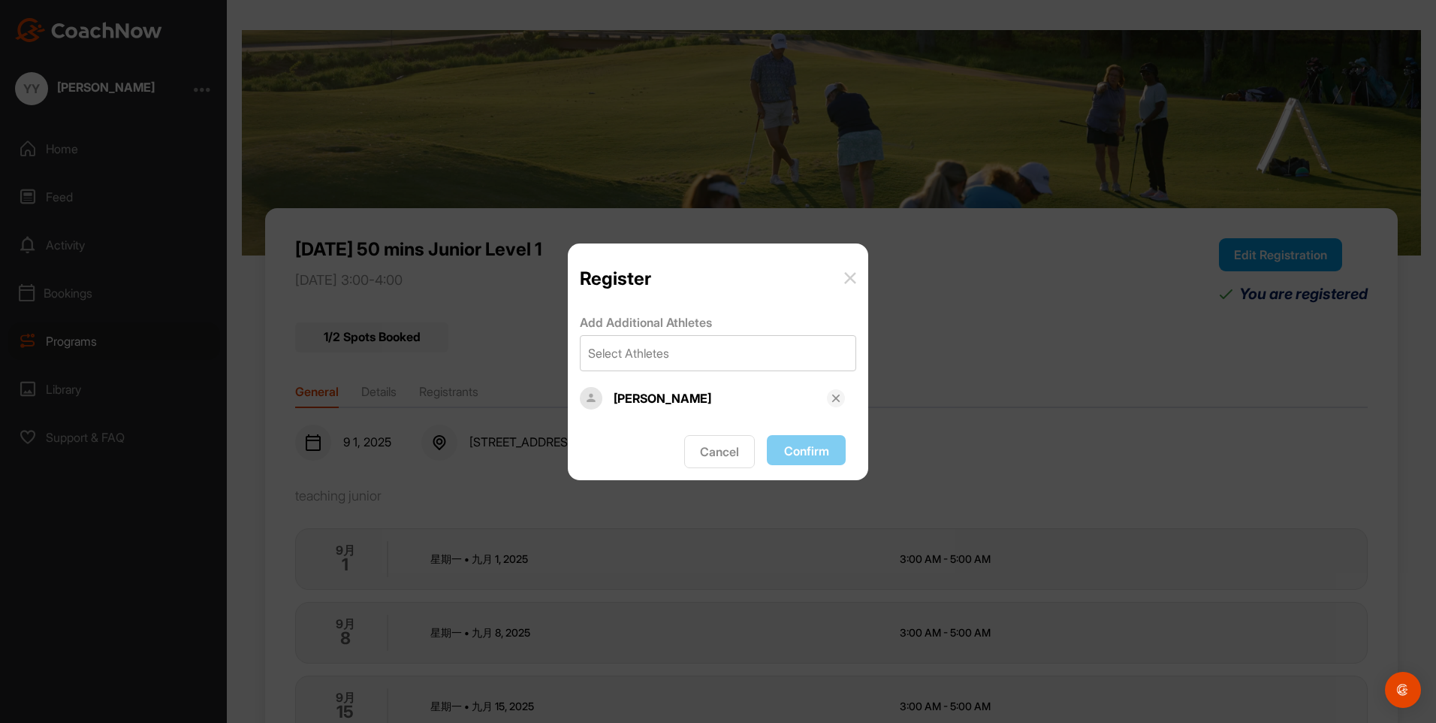
click at [747, 375] on div "Add Additional Athletes Select Athletes Mengfan Yang" at bounding box center [718, 364] width 300 height 128
click at [757, 354] on div "Select Athletes" at bounding box center [718, 353] width 275 height 35
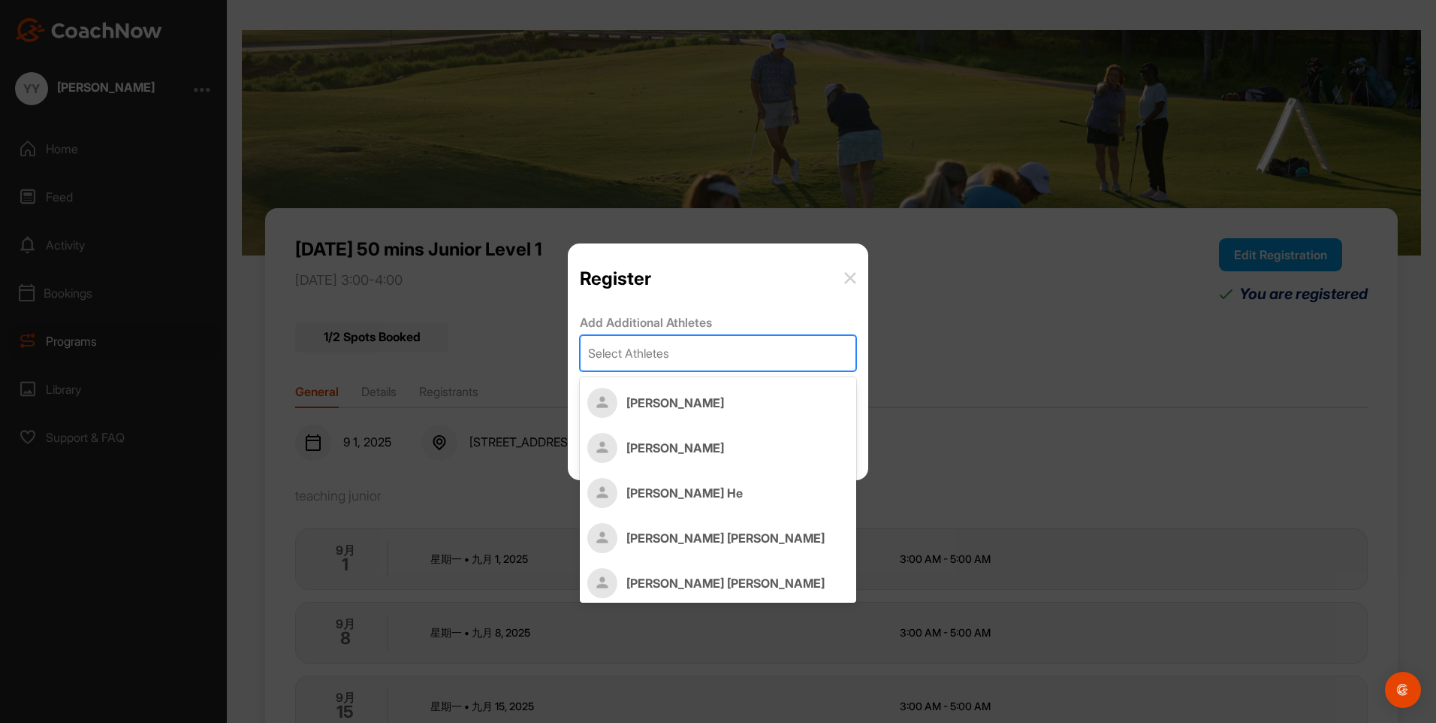
click at [735, 410] on div "[PERSON_NAME]" at bounding box center [718, 402] width 276 height 45
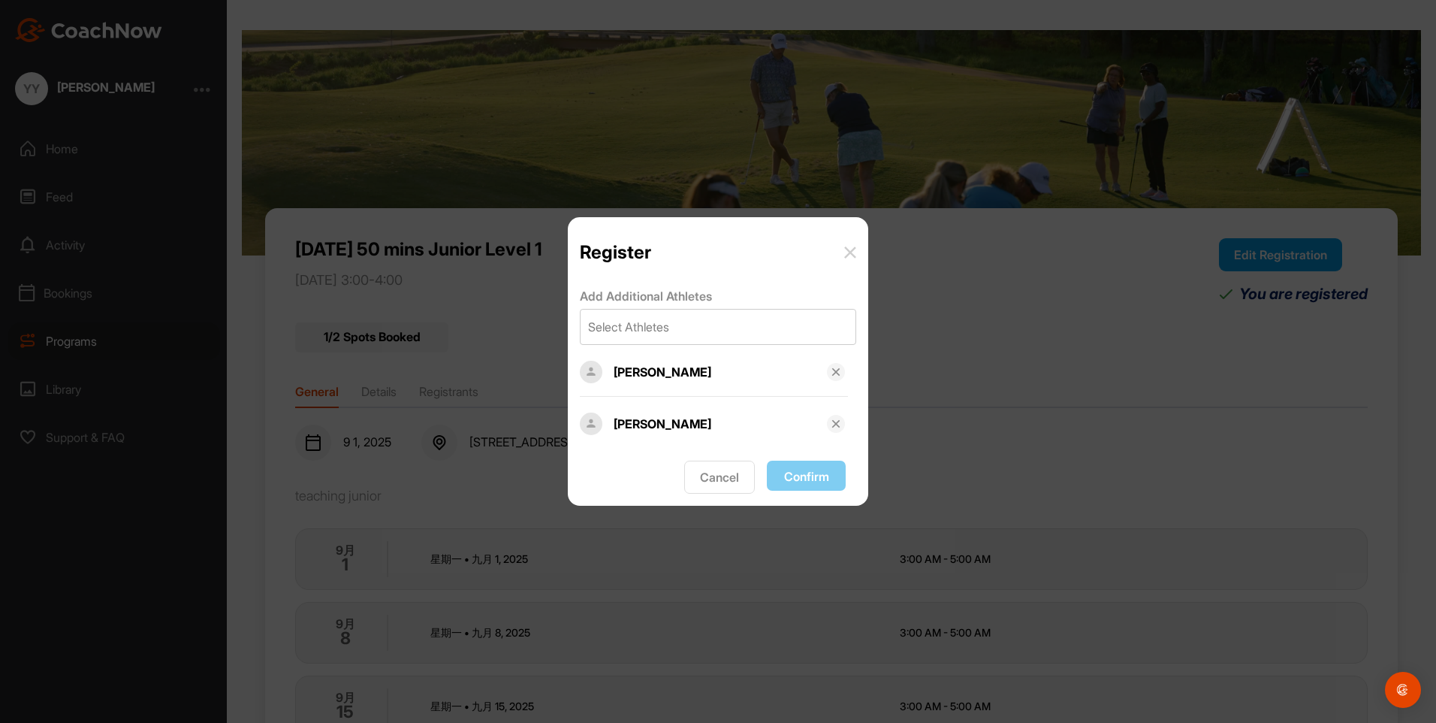
click at [957, 451] on div "Register Add Additional Athletes Select Athletes Mengfan Yang Angela Cancel Con…" at bounding box center [718, 361] width 1436 height 723
click at [853, 251] on img at bounding box center [850, 252] width 12 height 12
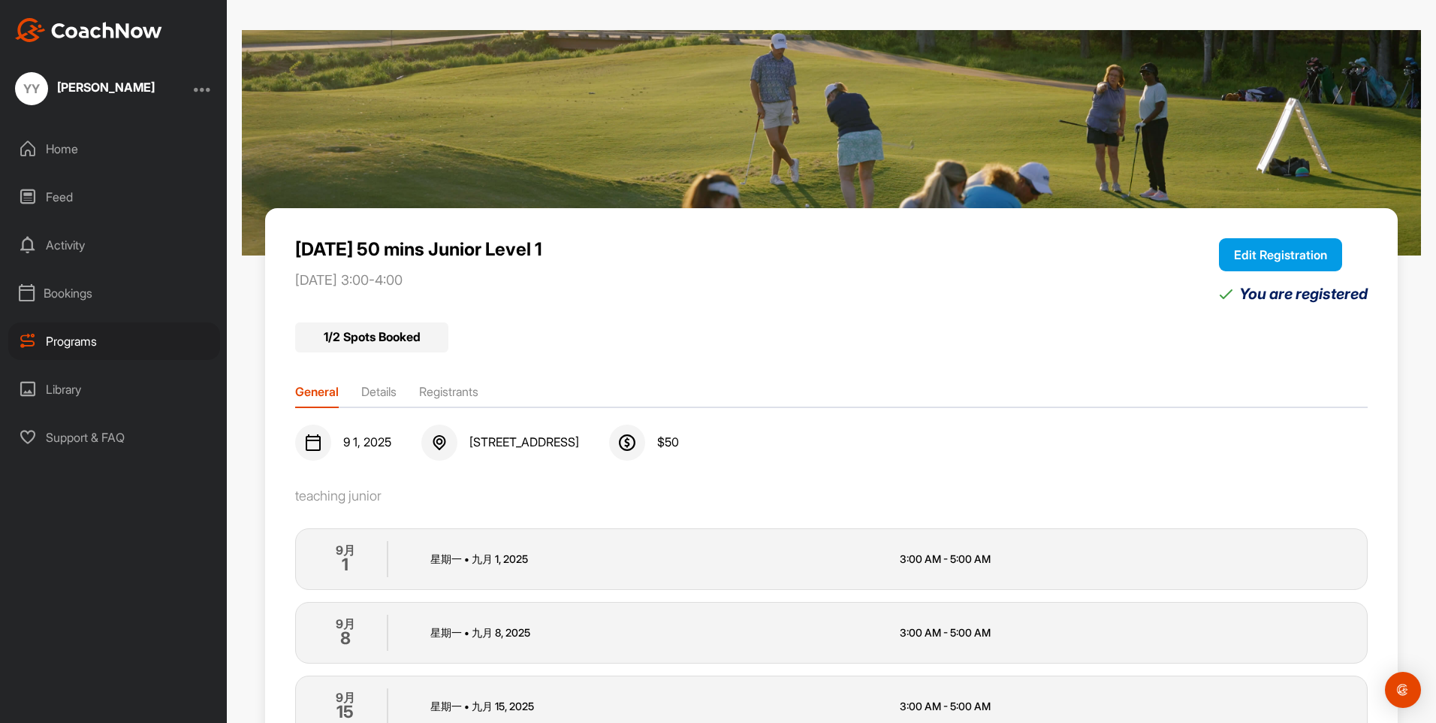
click at [1227, 258] on button "Edit Registration" at bounding box center [1280, 254] width 123 height 33
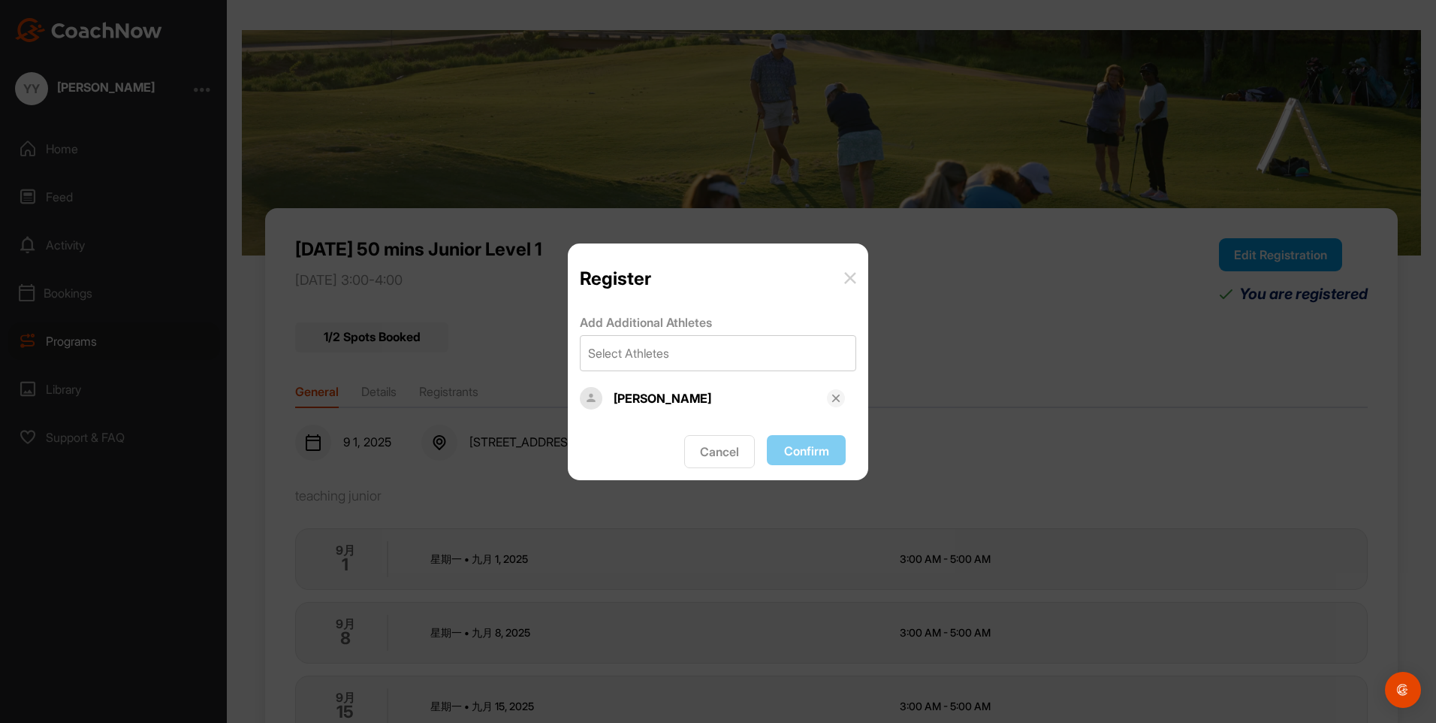
click at [836, 400] on img at bounding box center [836, 398] width 12 height 12
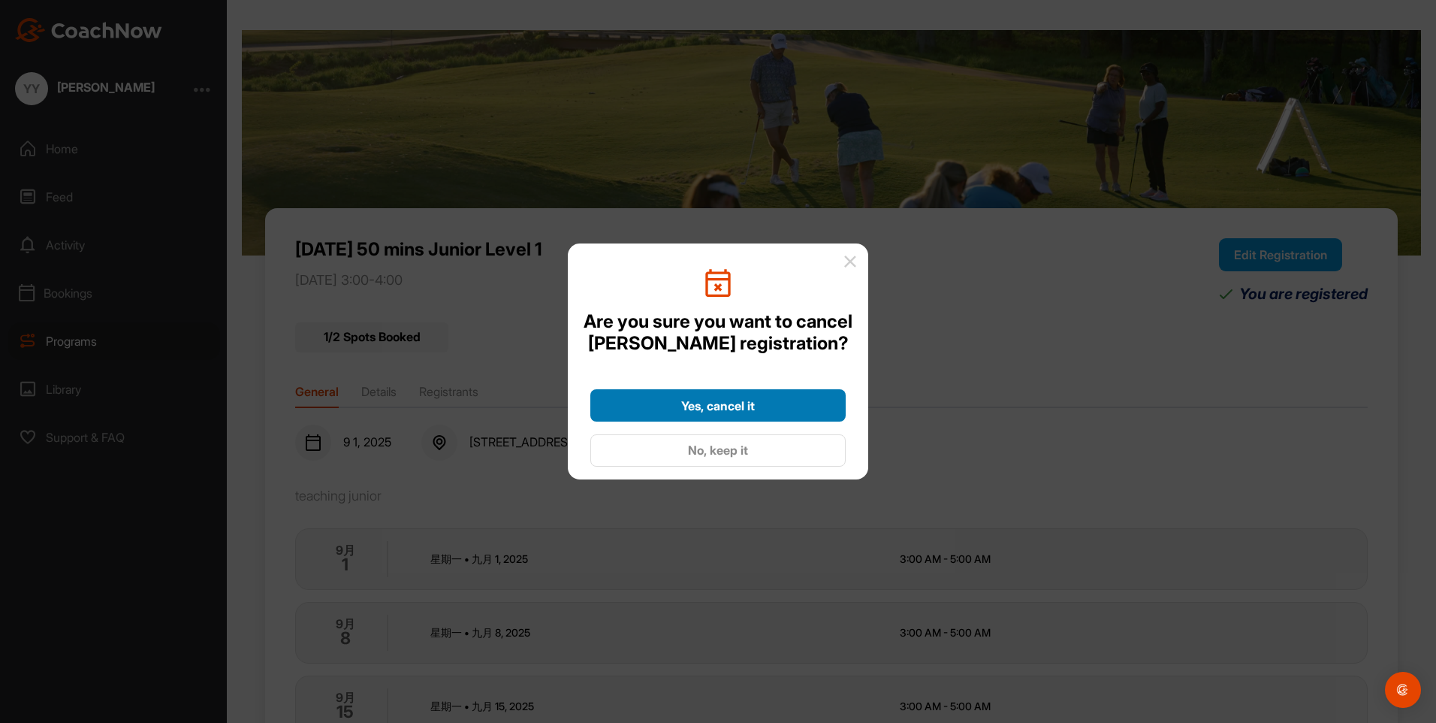
click at [764, 409] on div "Yes, cancel it" at bounding box center [717, 406] width 231 height 18
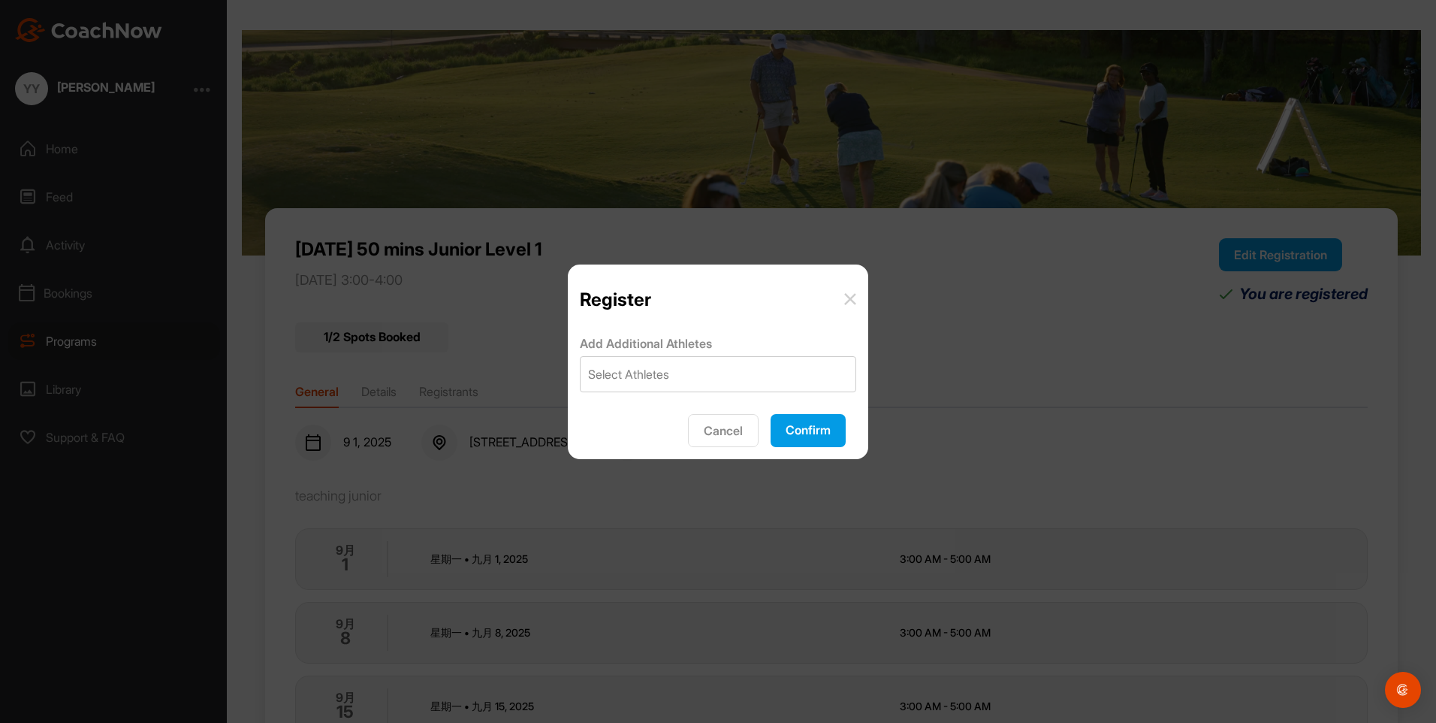
click at [796, 437] on button "Confirm" at bounding box center [808, 430] width 75 height 33
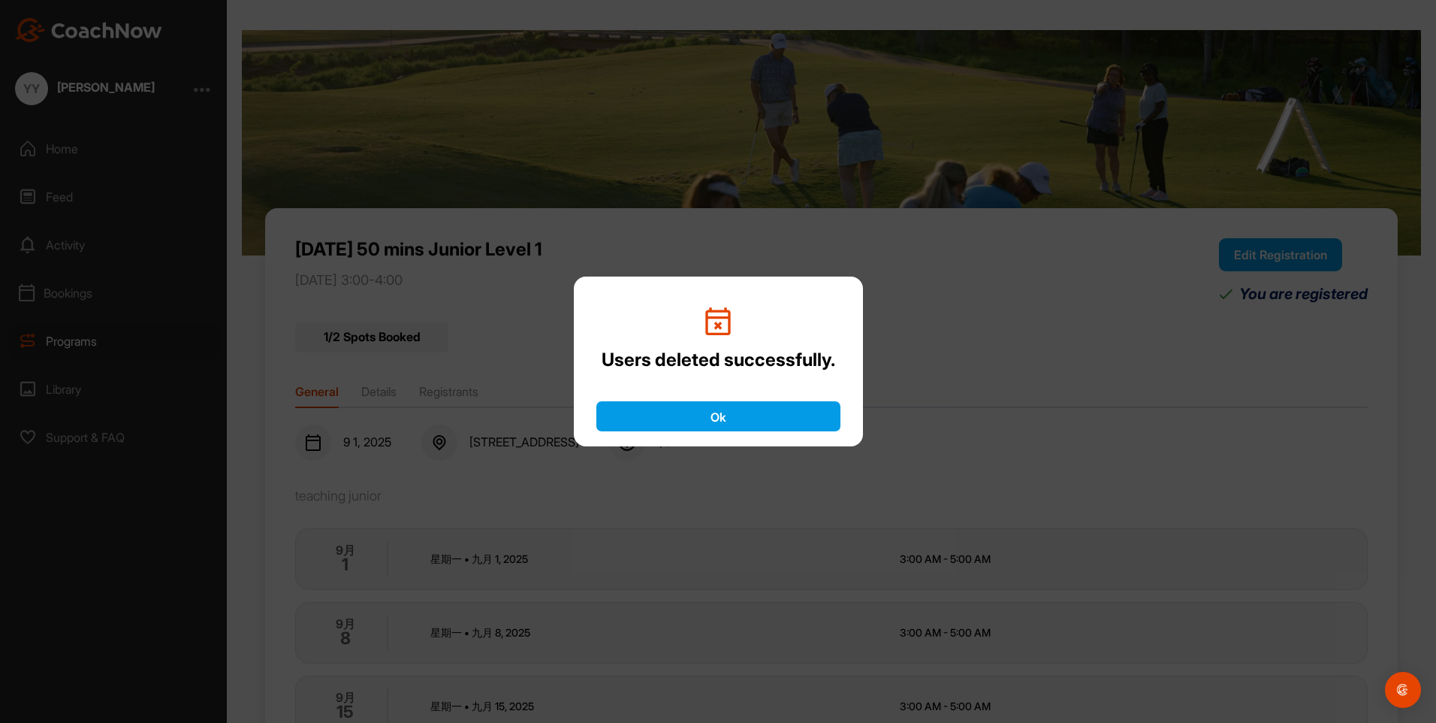
click at [771, 418] on button "Ok" at bounding box center [718, 416] width 244 height 30
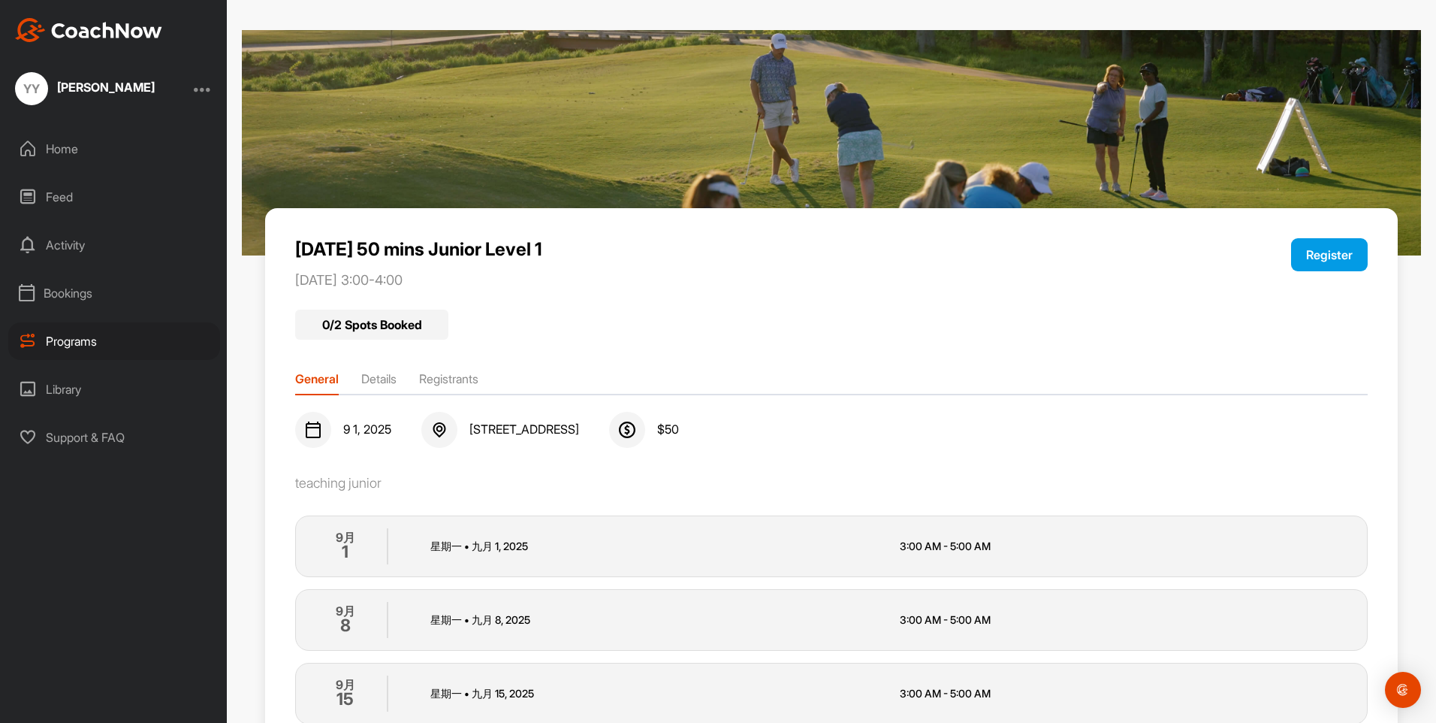
click at [1318, 252] on button "Register" at bounding box center [1329, 254] width 77 height 33
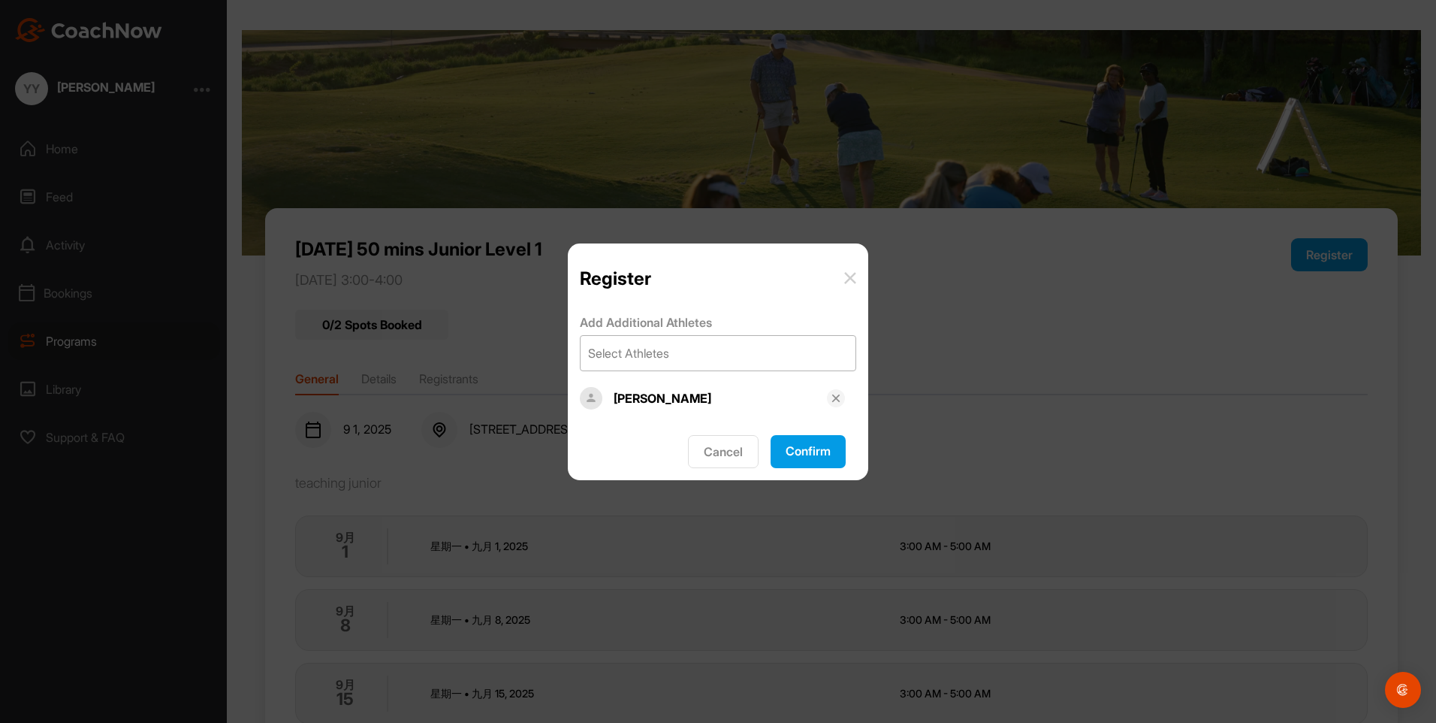
click at [745, 355] on div "Select Athletes" at bounding box center [718, 353] width 275 height 35
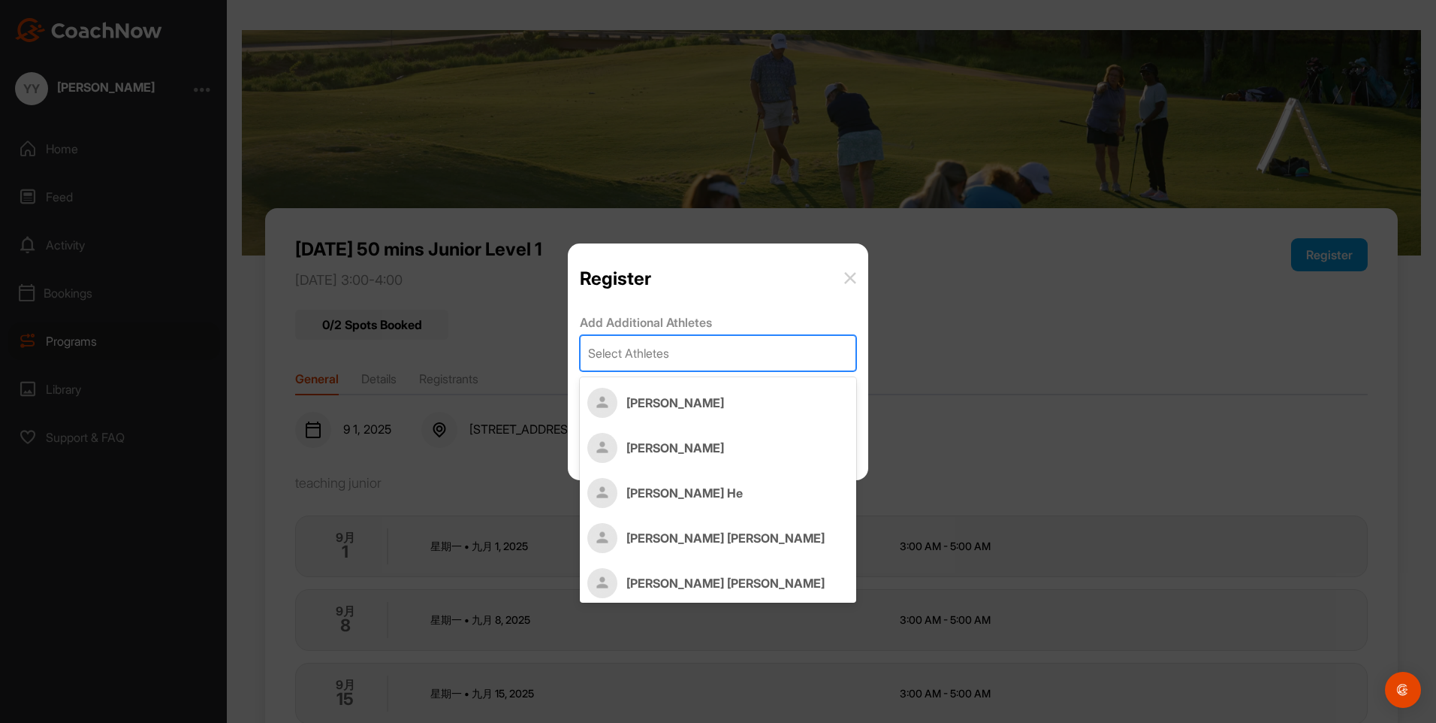
click at [747, 355] on div "Select Athletes" at bounding box center [718, 353] width 275 height 35
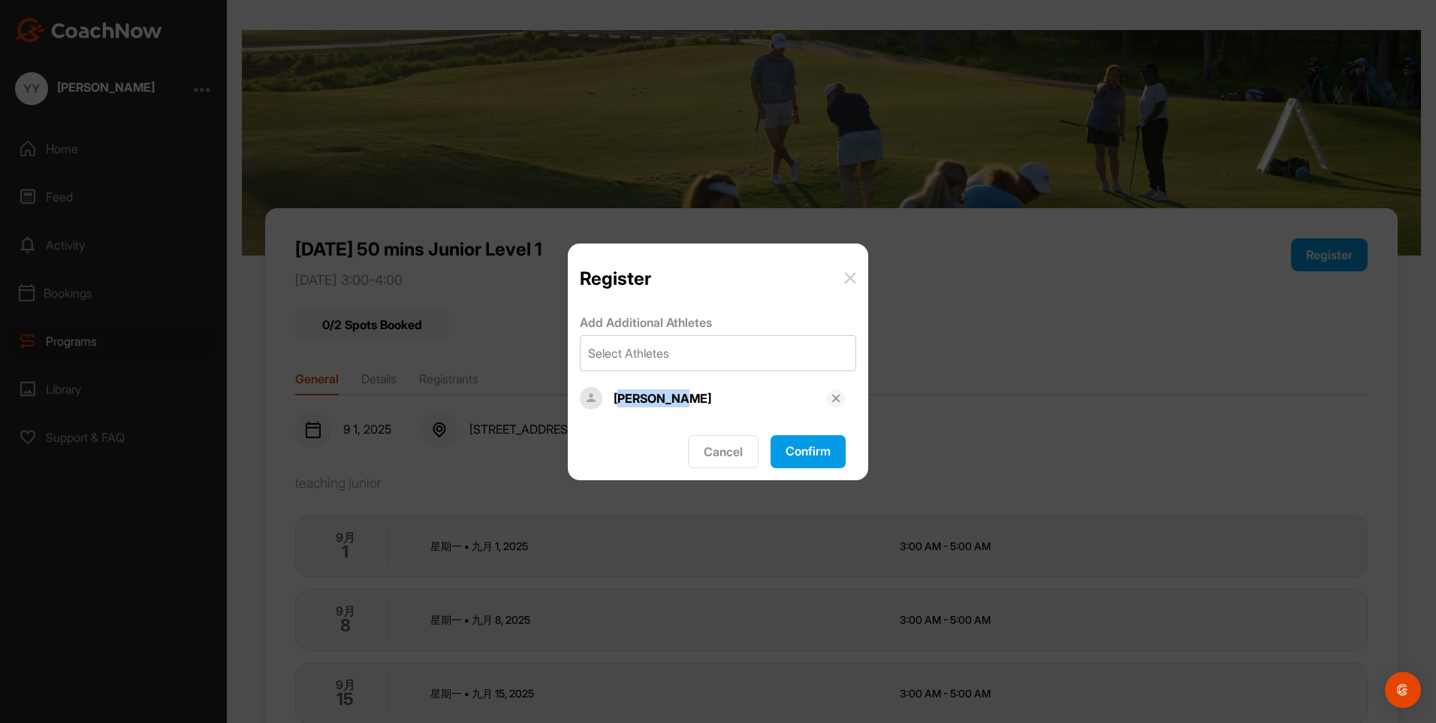
drag, startPoint x: 619, startPoint y: 404, endPoint x: 687, endPoint y: 400, distance: 68.5
click at [687, 400] on div "[PERSON_NAME]" at bounding box center [720, 398] width 213 height 18
click at [690, 400] on div "[PERSON_NAME]" at bounding box center [720, 398] width 213 height 18
drag, startPoint x: 692, startPoint y: 400, endPoint x: 617, endPoint y: 400, distance: 75.1
click at [617, 400] on div "[PERSON_NAME]" at bounding box center [720, 398] width 213 height 18
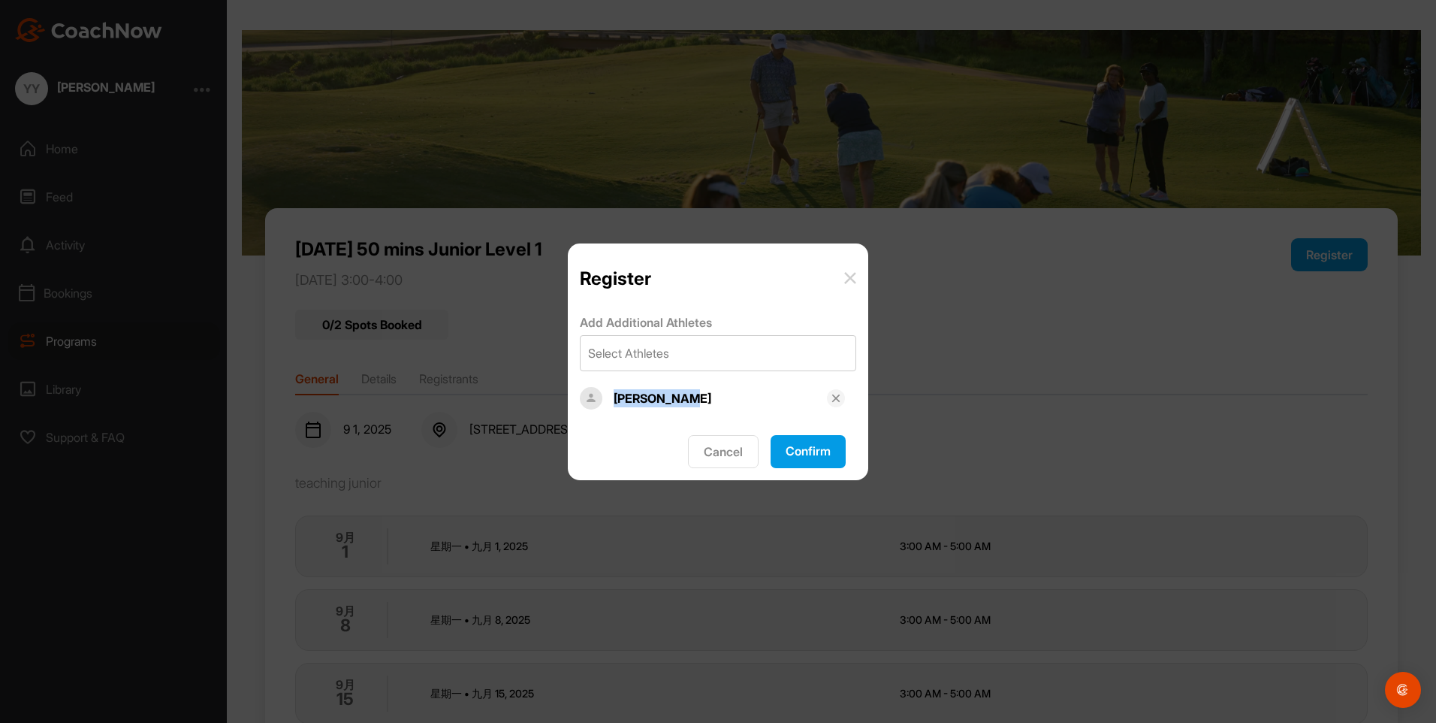
drag, startPoint x: 617, startPoint y: 400, endPoint x: 731, endPoint y: 397, distance: 114.2
click at [710, 395] on div "[PERSON_NAME]" at bounding box center [720, 398] width 213 height 18
click at [814, 454] on button "Confirm" at bounding box center [808, 451] width 75 height 33
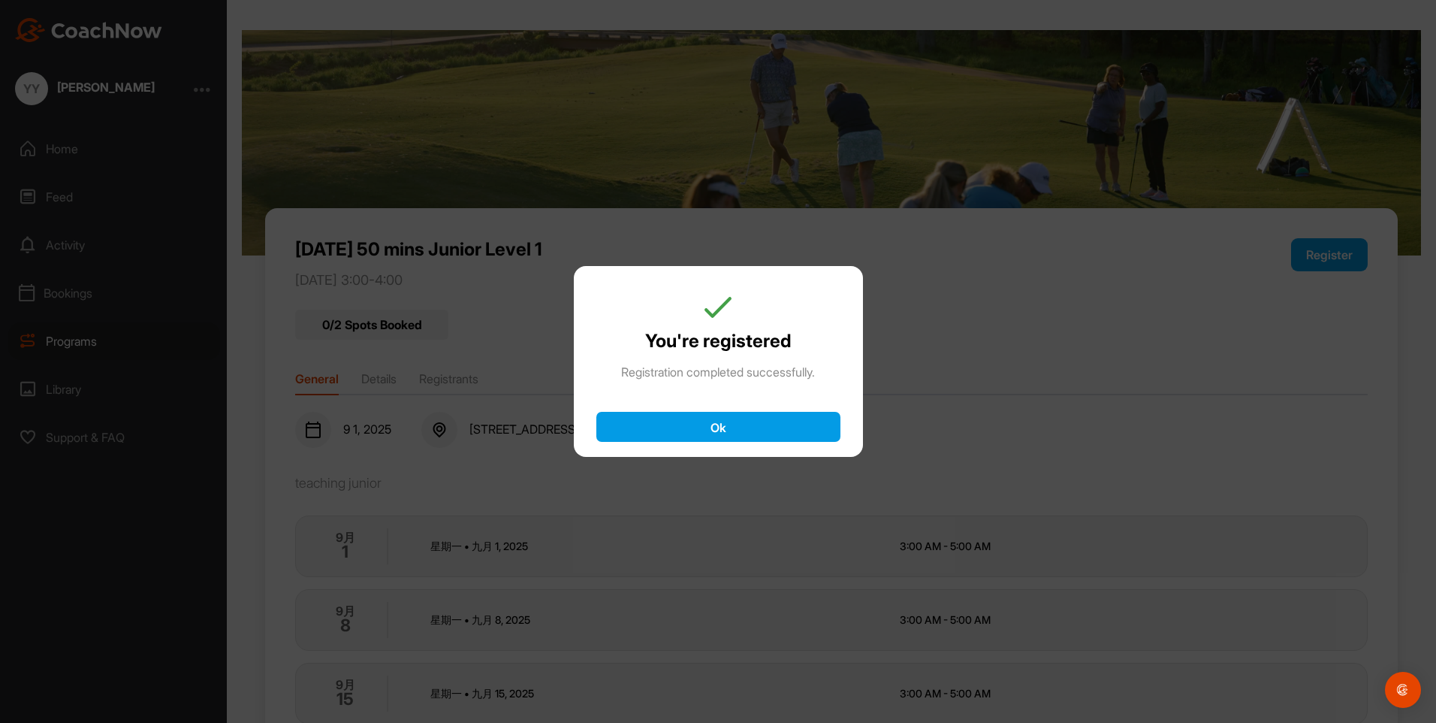
click at [771, 426] on button "Ok" at bounding box center [718, 427] width 244 height 30
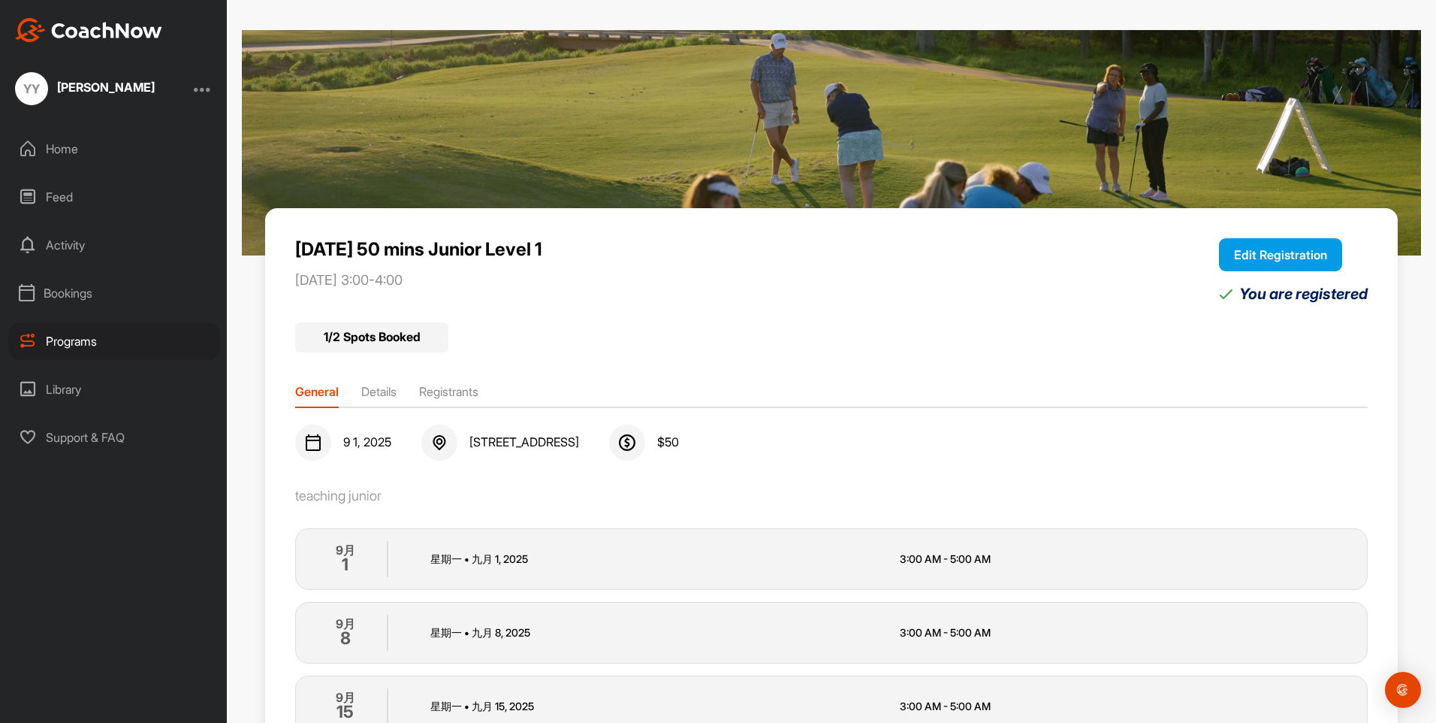
click at [1238, 252] on button "Edit Registration" at bounding box center [1280, 254] width 123 height 33
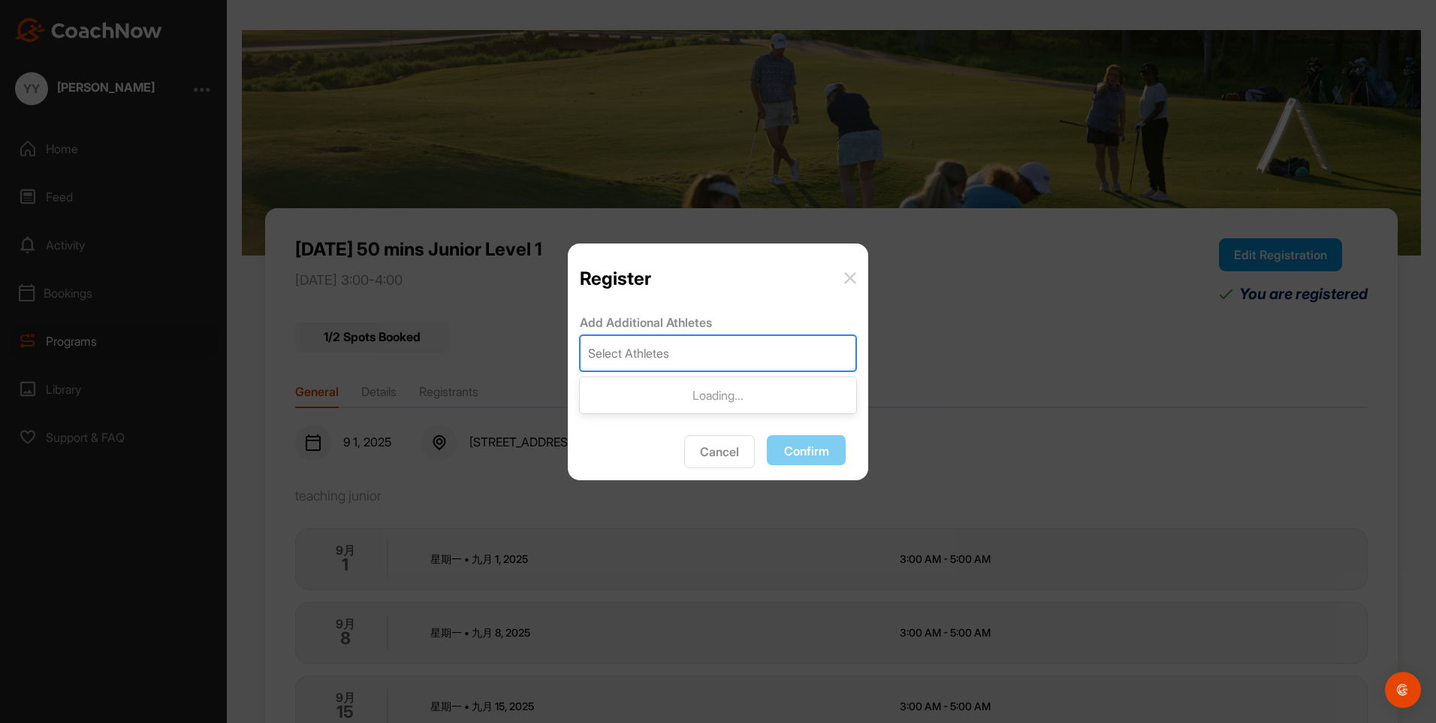
click at [828, 343] on div "Select Athletes" at bounding box center [718, 353] width 275 height 35
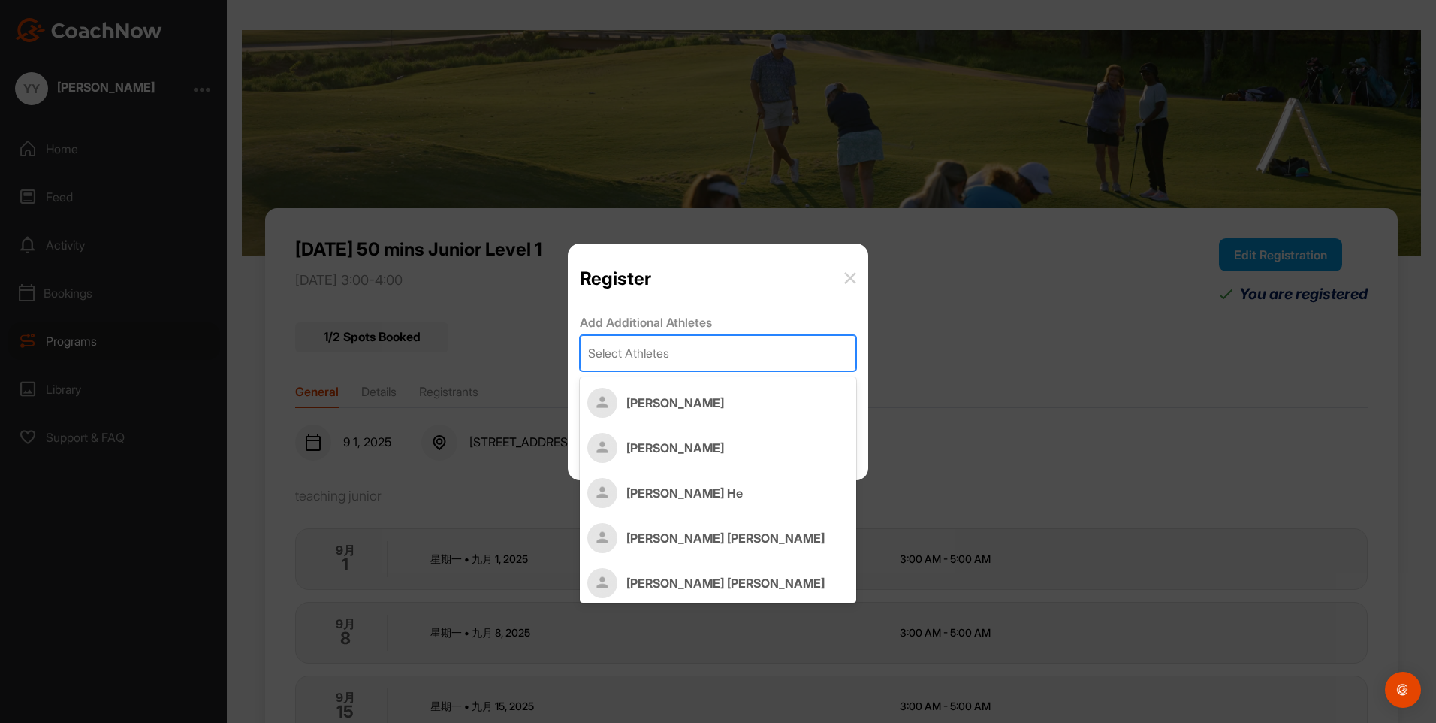
click at [828, 343] on div "Select Athletes" at bounding box center [718, 353] width 275 height 35
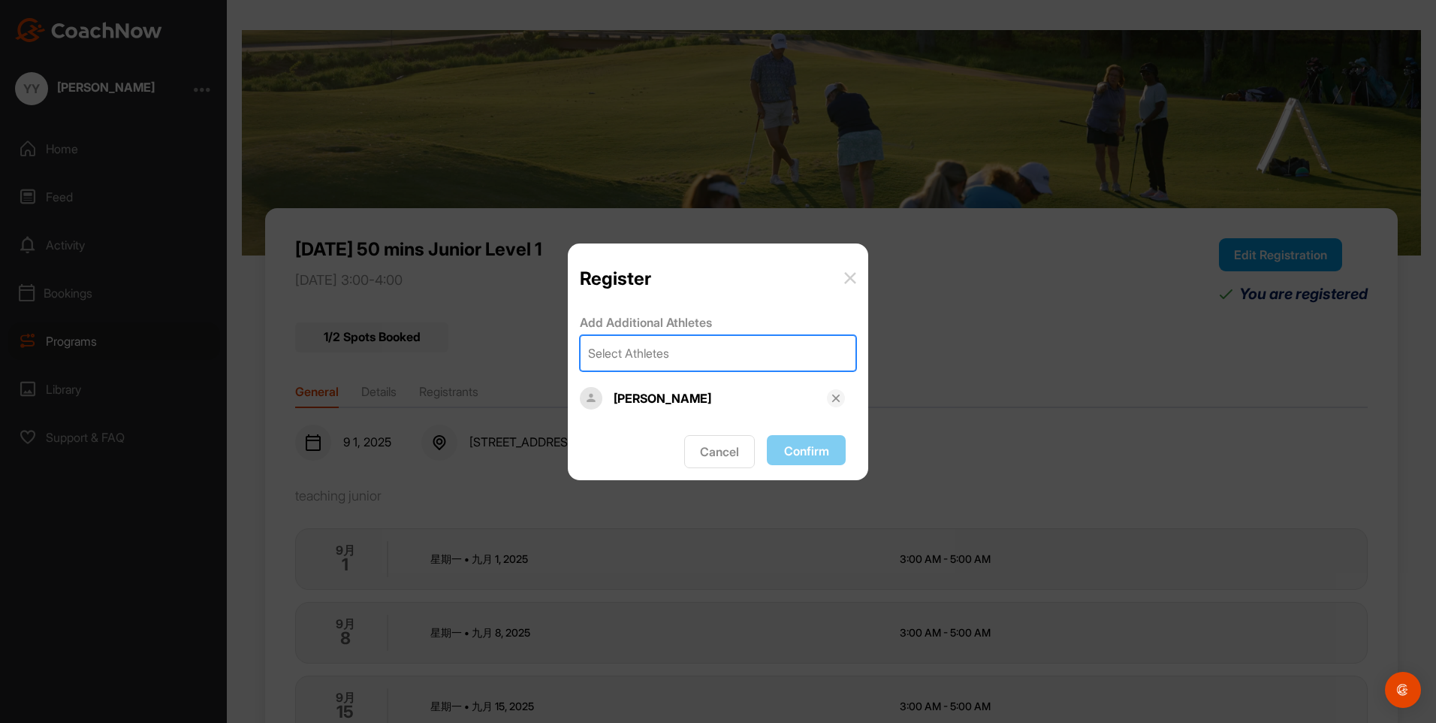
click at [676, 398] on div "[PERSON_NAME]" at bounding box center [720, 398] width 213 height 18
drag, startPoint x: 614, startPoint y: 400, endPoint x: 719, endPoint y: 398, distance: 104.4
click at [719, 398] on div "[PERSON_NAME]" at bounding box center [720, 398] width 213 height 18
drag, startPoint x: 719, startPoint y: 398, endPoint x: 765, endPoint y: 405, distance: 47.1
click at [760, 402] on div "[PERSON_NAME]" at bounding box center [720, 398] width 213 height 18
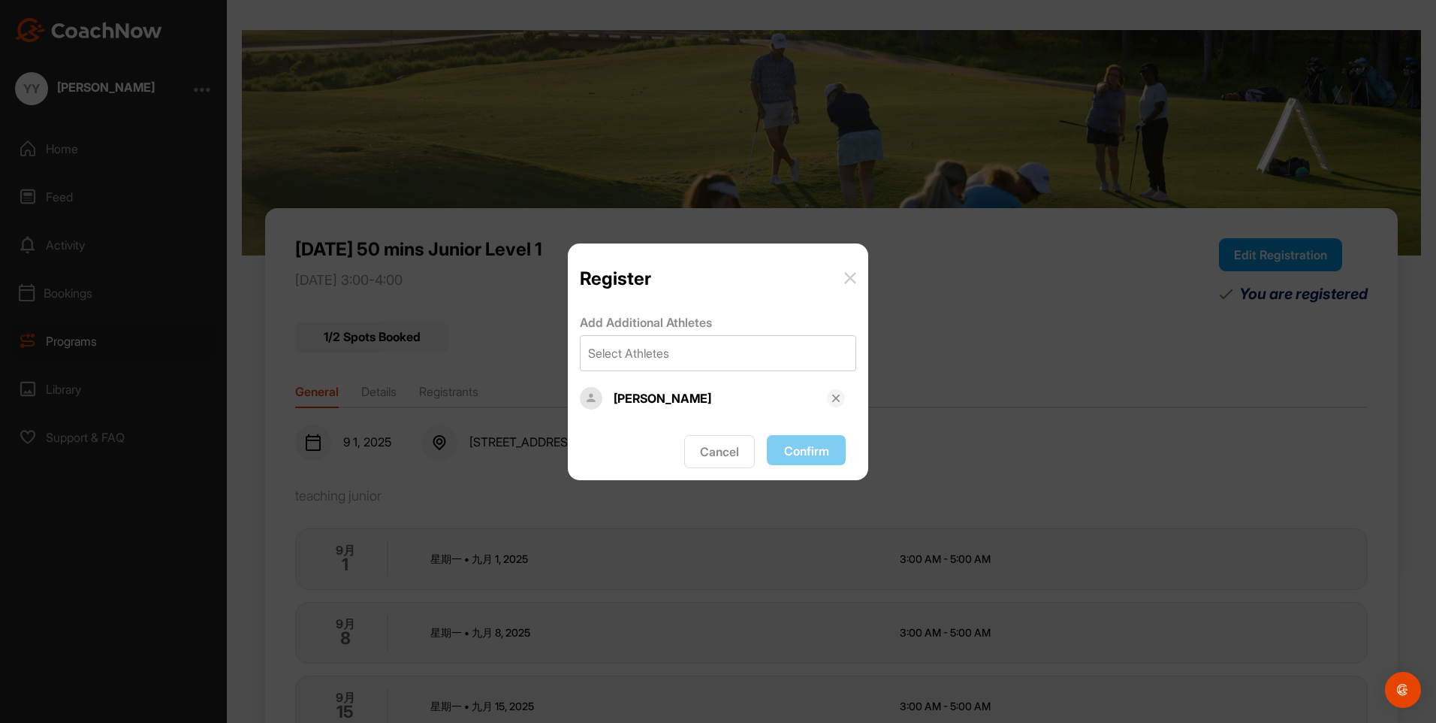
click at [852, 279] on img at bounding box center [850, 278] width 12 height 12
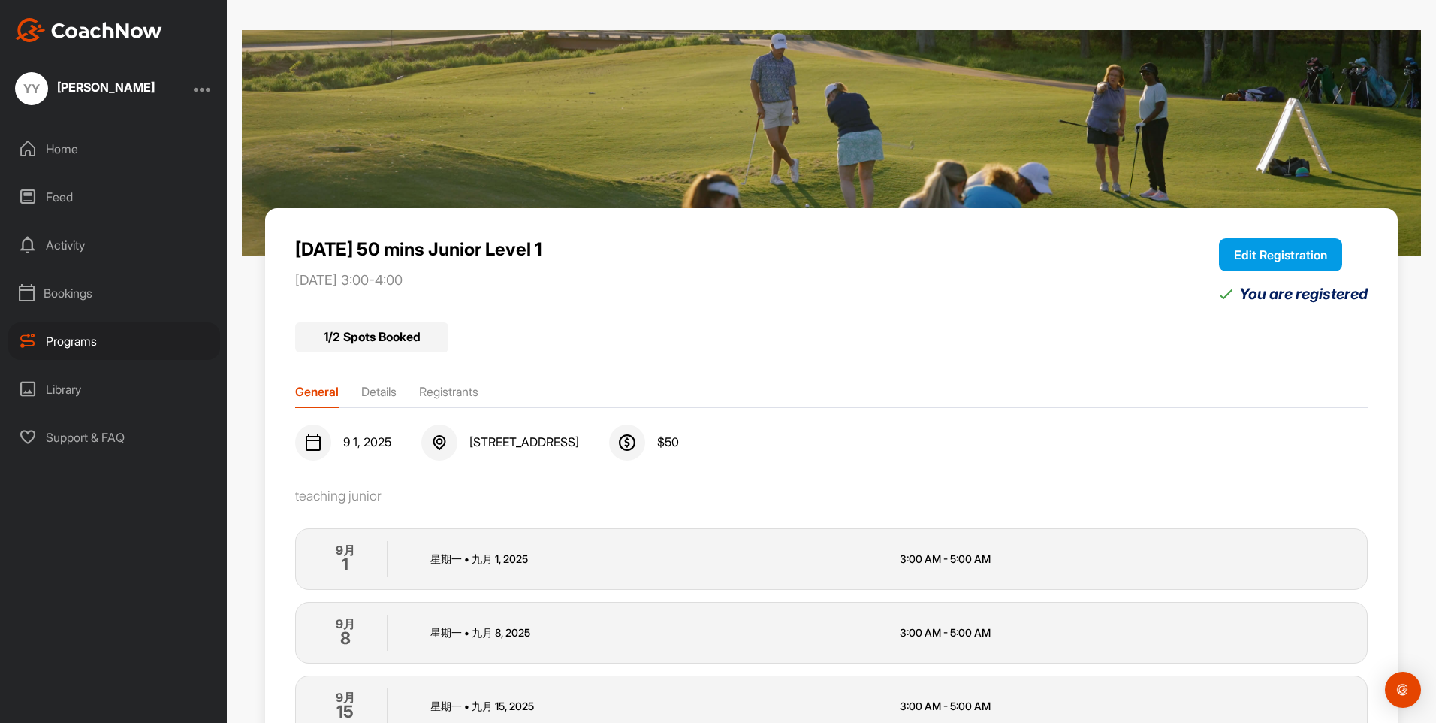
click at [397, 394] on li "Details" at bounding box center [378, 394] width 35 height 24
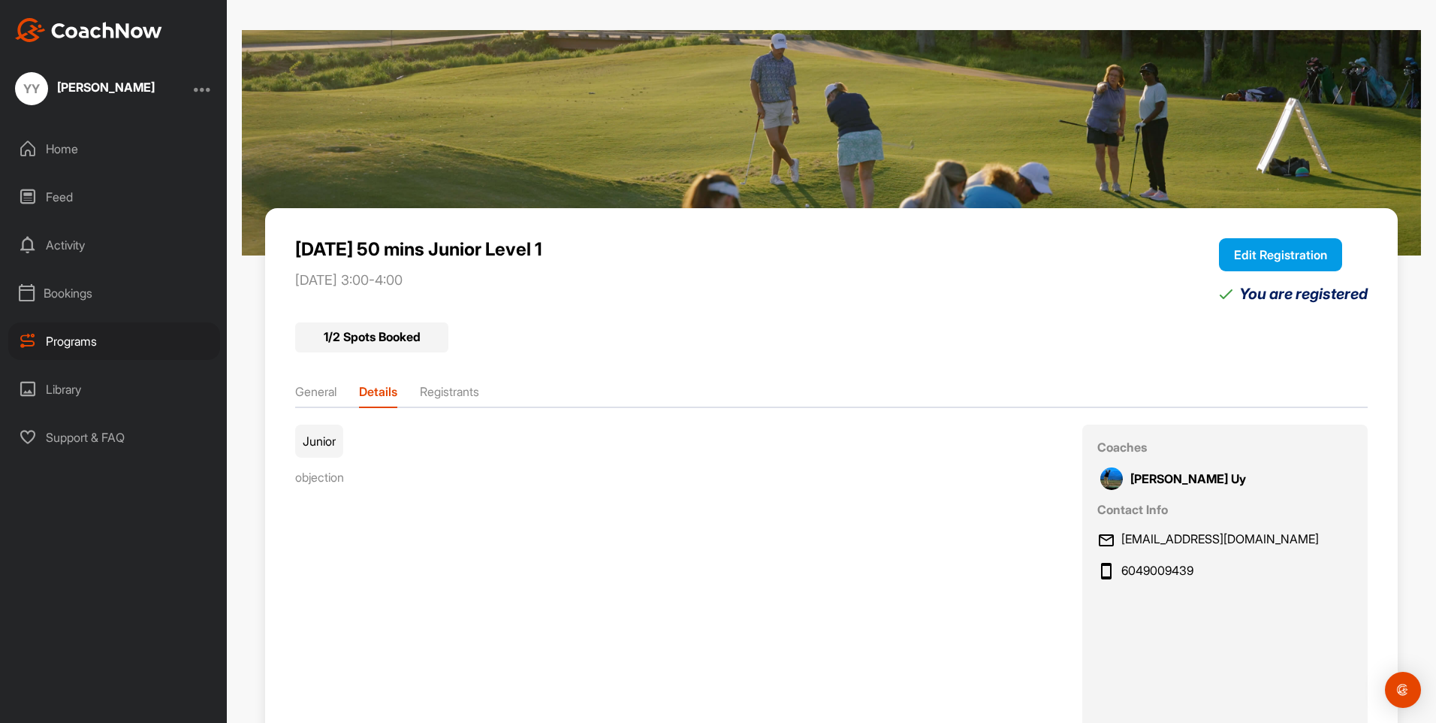
click at [325, 396] on li "General" at bounding box center [315, 394] width 41 height 24
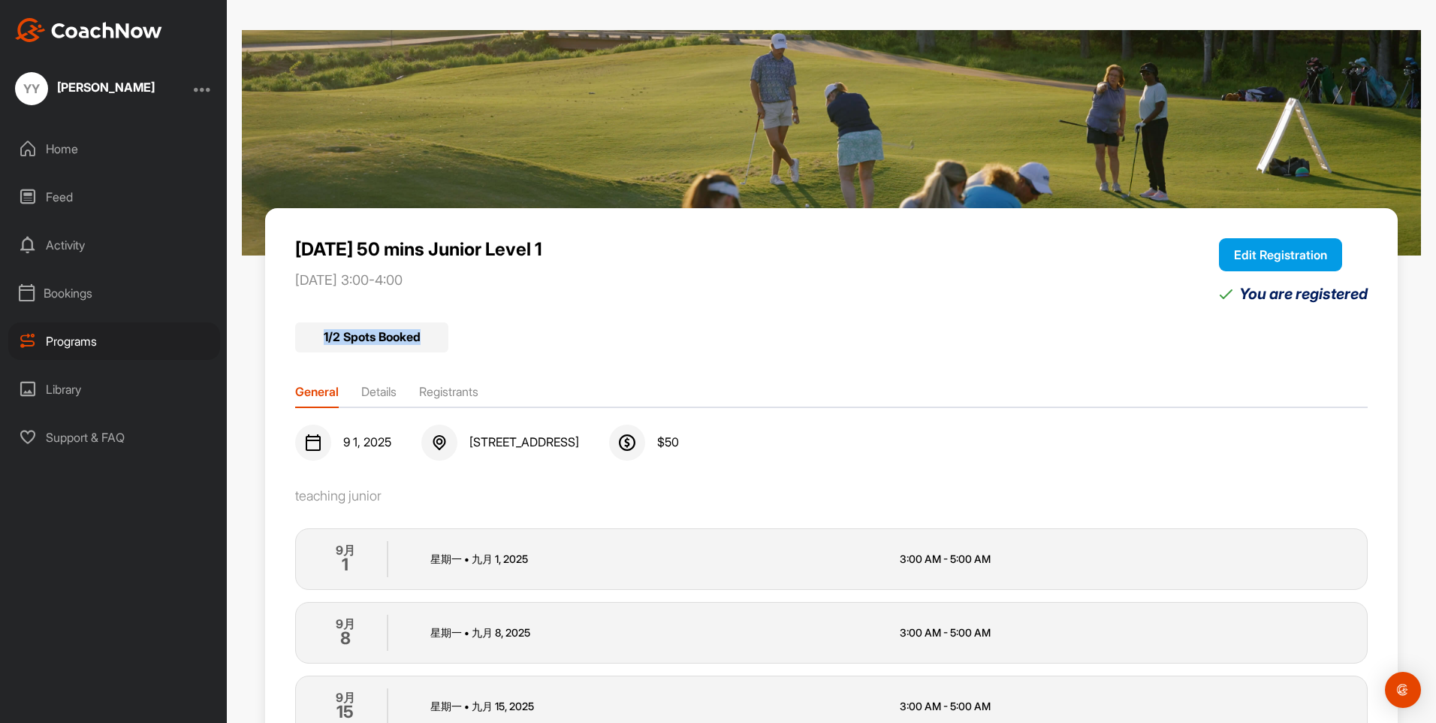
drag, startPoint x: 322, startPoint y: 339, endPoint x: 424, endPoint y: 339, distance: 102.2
click at [424, 339] on div "1 / 2 Spots Booked" at bounding box center [371, 337] width 153 height 30
drag, startPoint x: 1164, startPoint y: 351, endPoint x: 1152, endPoint y: 364, distance: 17.5
click at [1164, 351] on div "1 / 2 Spots Booked" at bounding box center [831, 332] width 1072 height 39
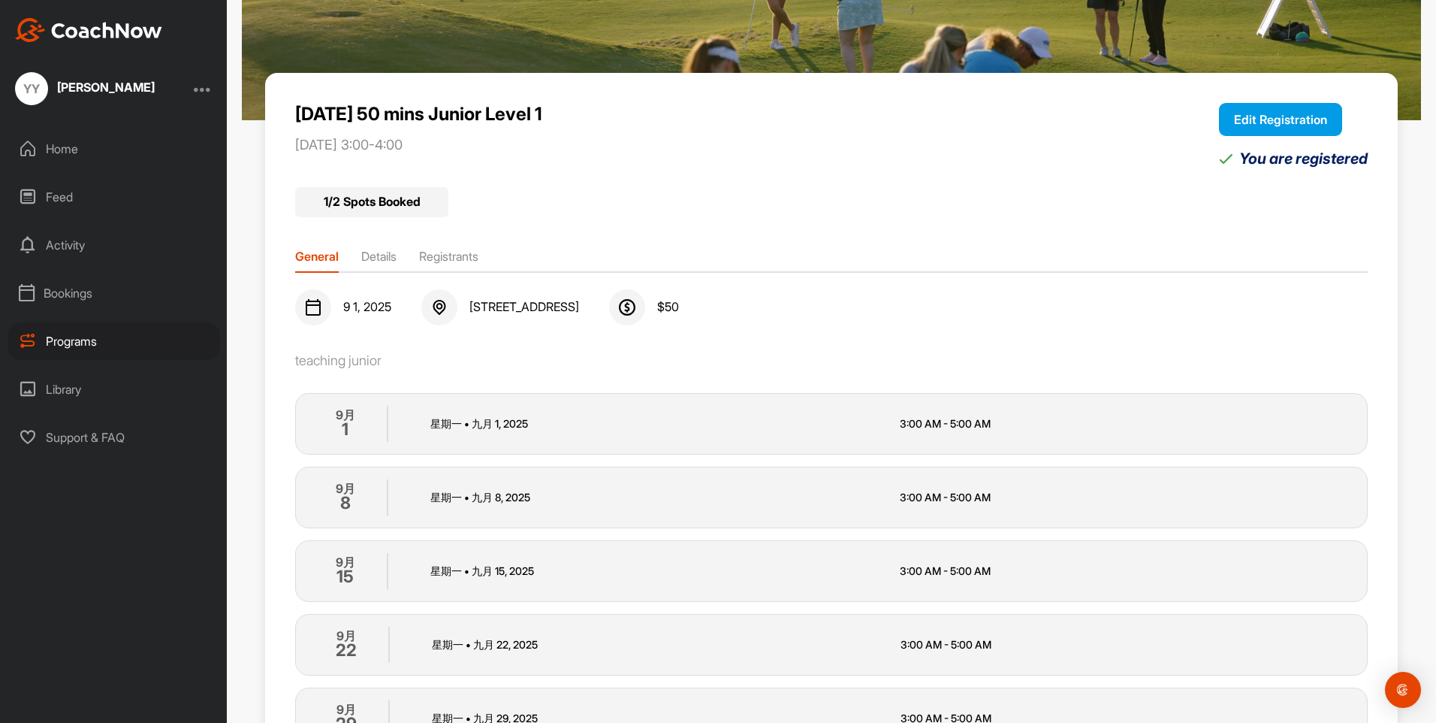
scroll to position [150, 0]
